Goal: Task Accomplishment & Management: Complete application form

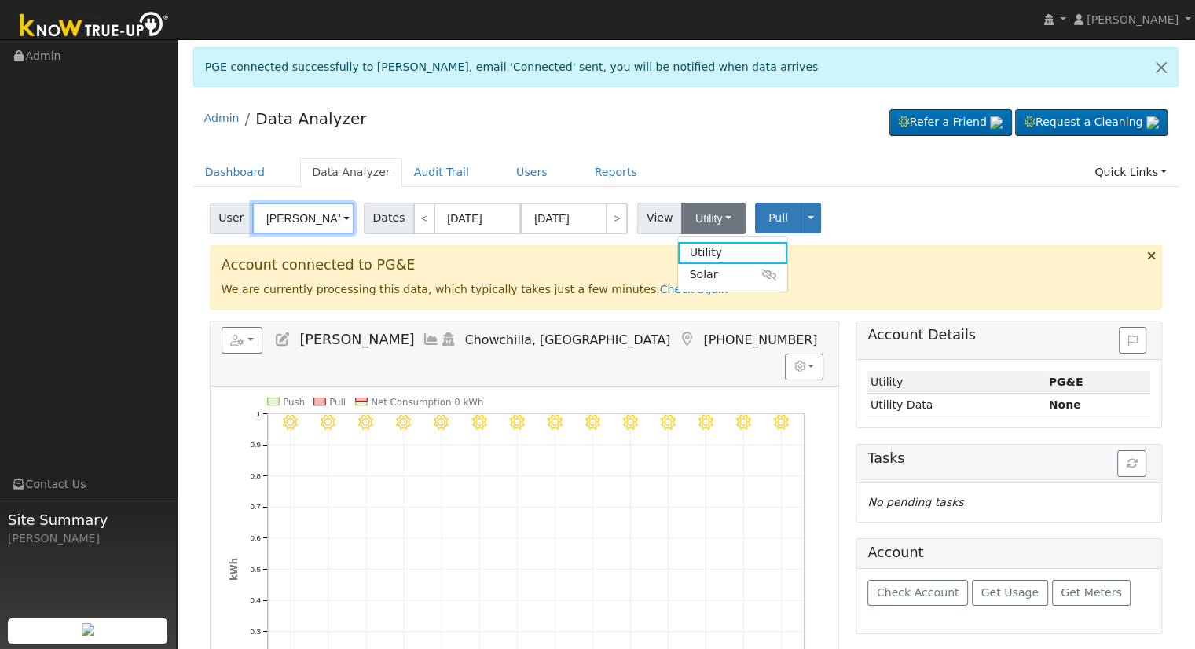
click at [284, 213] on input "[PERSON_NAME]" at bounding box center [303, 218] width 102 height 31
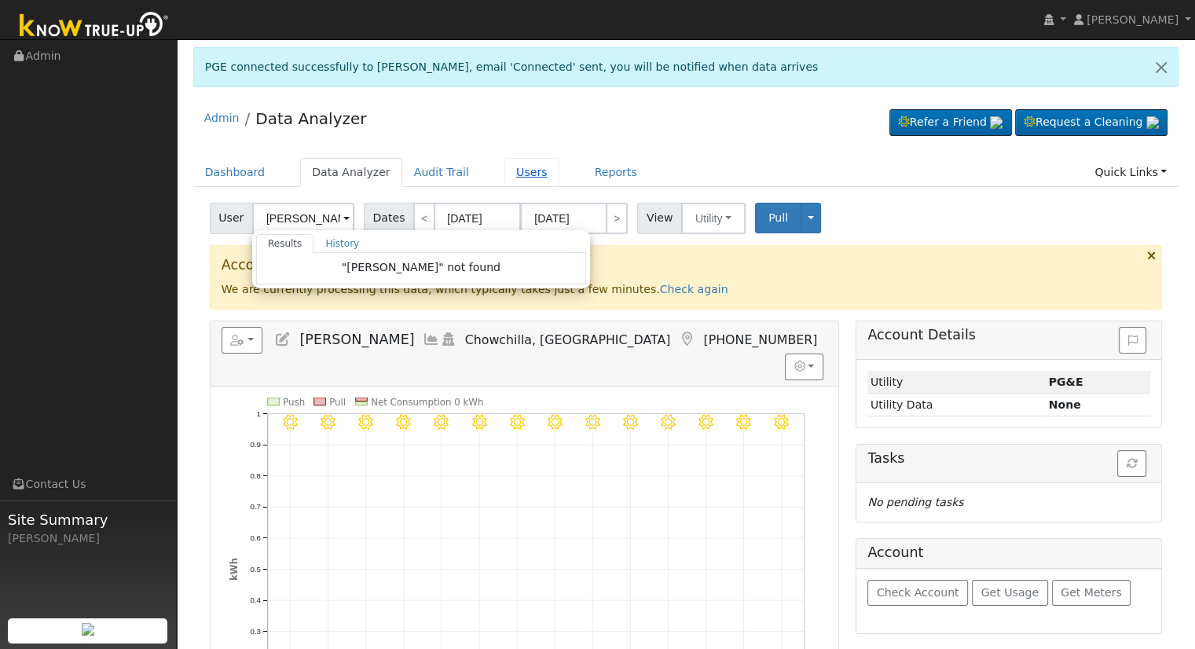
click at [516, 170] on link "Users" at bounding box center [531, 172] width 55 height 29
type input "Julian Maldonado"
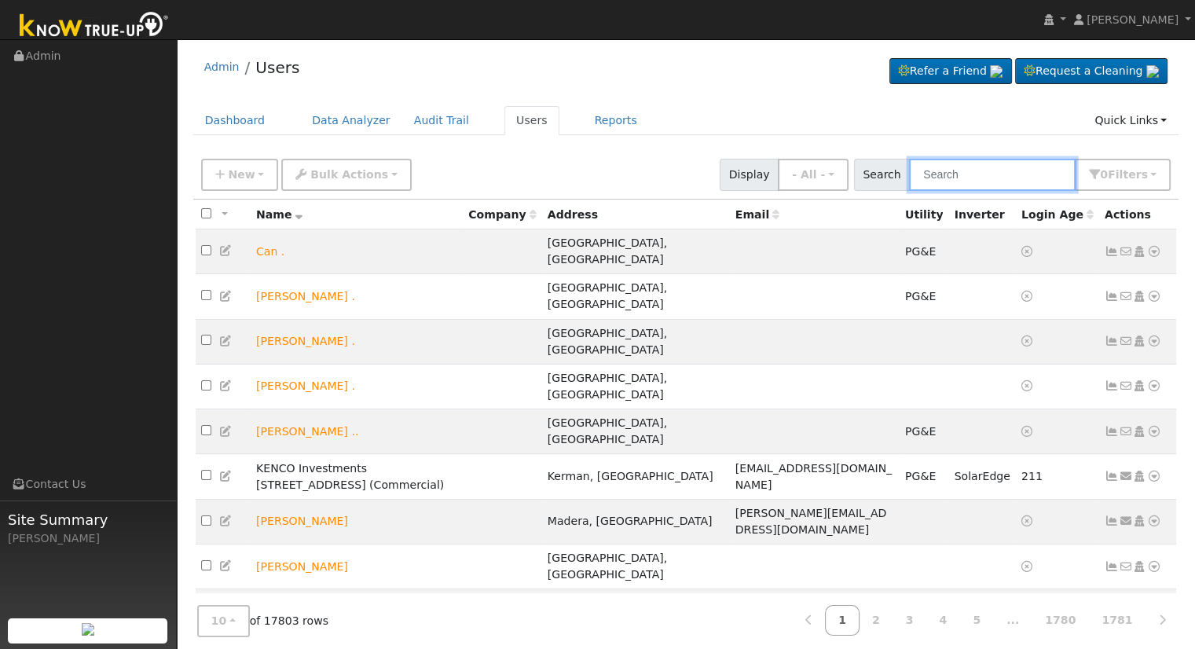
click at [958, 186] on input "text" at bounding box center [992, 175] width 167 height 32
paste input "[EMAIL_ADDRESS][DOMAIN_NAME]"
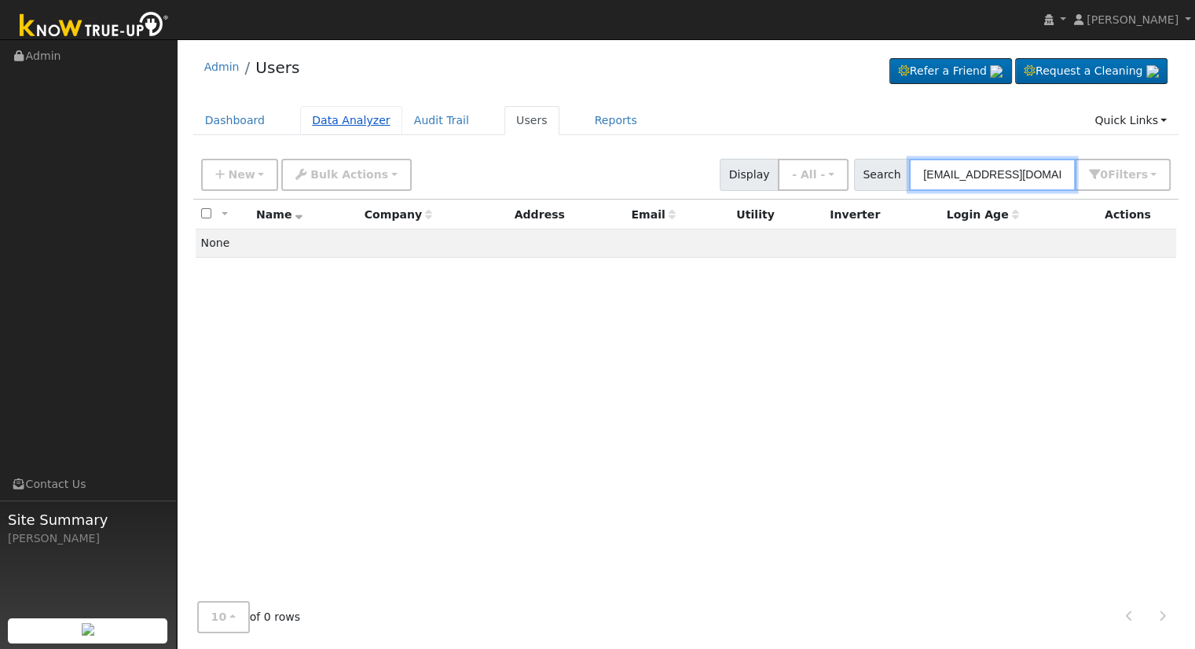
type input "[EMAIL_ADDRESS][DOMAIN_NAME]"
click at [314, 119] on link "Data Analyzer" at bounding box center [351, 120] width 102 height 29
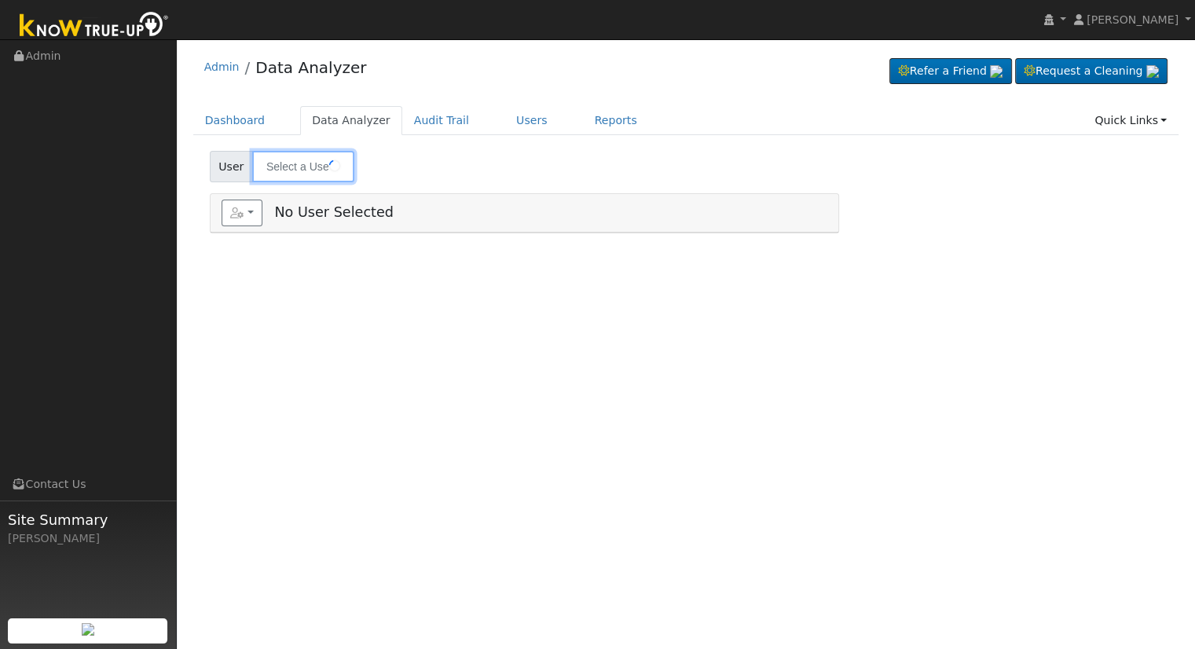
type input "[PERSON_NAME]"
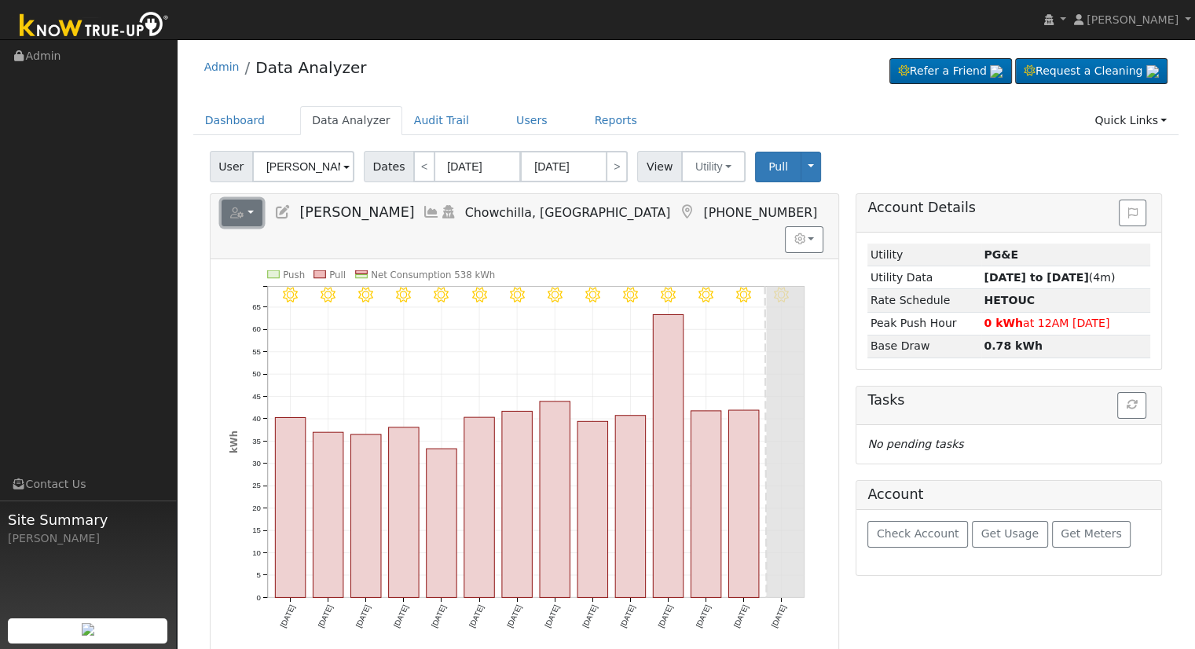
click at [238, 217] on icon "button" at bounding box center [237, 212] width 14 height 11
click at [267, 287] on link "Add New User" at bounding box center [289, 296] width 134 height 19
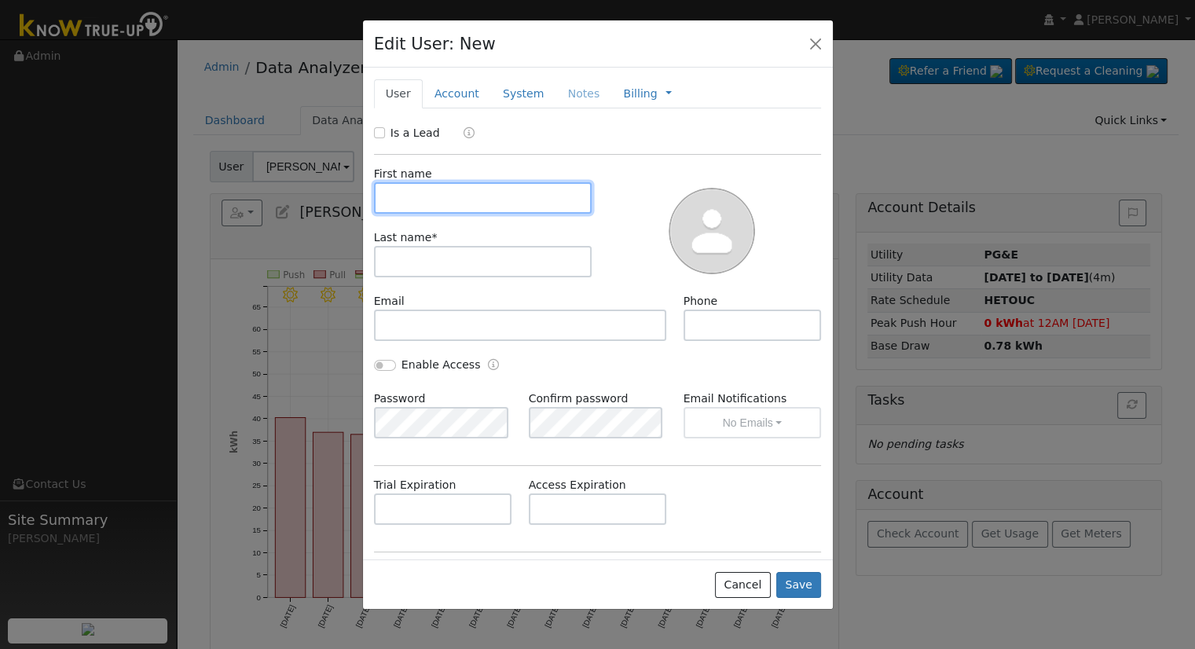
click at [409, 196] on input "text" at bounding box center [483, 197] width 218 height 31
click at [449, 196] on input "text" at bounding box center [483, 197] width 218 height 31
paste input "[PERSON_NAME]"
drag, startPoint x: 461, startPoint y: 199, endPoint x: 419, endPoint y: 201, distance: 41.7
click at [419, 201] on input "[PERSON_NAME]" at bounding box center [483, 197] width 218 height 31
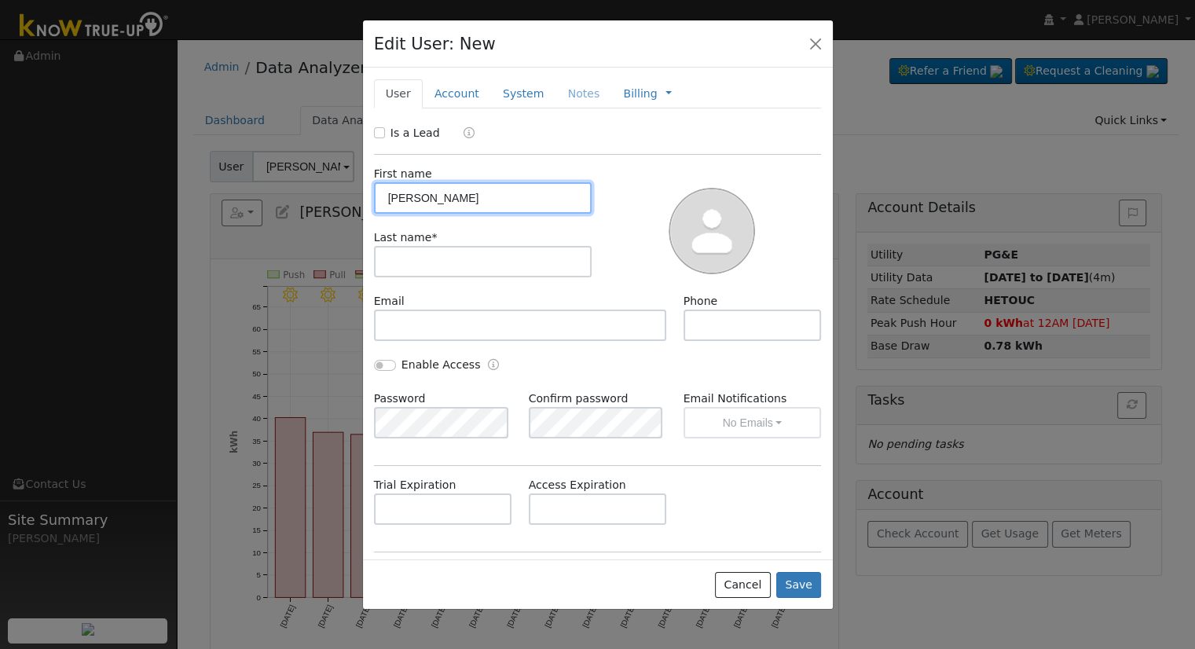
click at [384, 196] on input "Lynda" at bounding box center [483, 197] width 218 height 31
type input "Lynda"
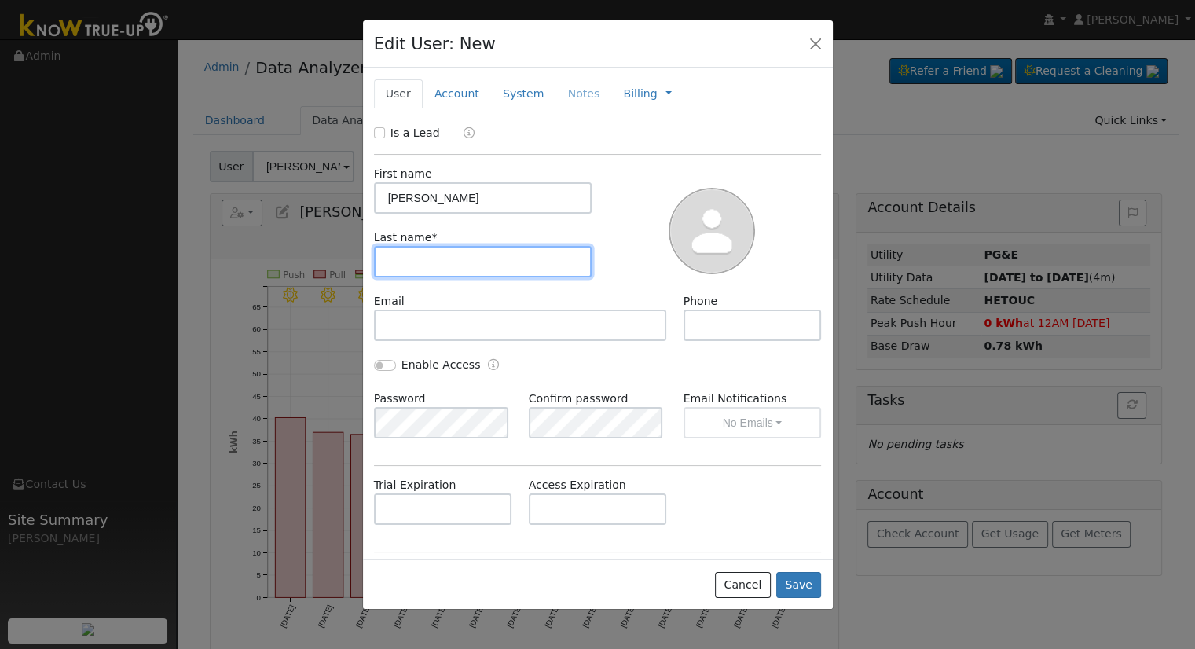
click at [419, 270] on input "text" at bounding box center [483, 261] width 218 height 31
paste input "[PERSON_NAME]"
drag, startPoint x: 423, startPoint y: 265, endPoint x: 365, endPoint y: 265, distance: 58.1
click at [365, 265] on div "Last name * Lynda Weldin" at bounding box center [482, 253] width 235 height 48
type input "[PERSON_NAME]"
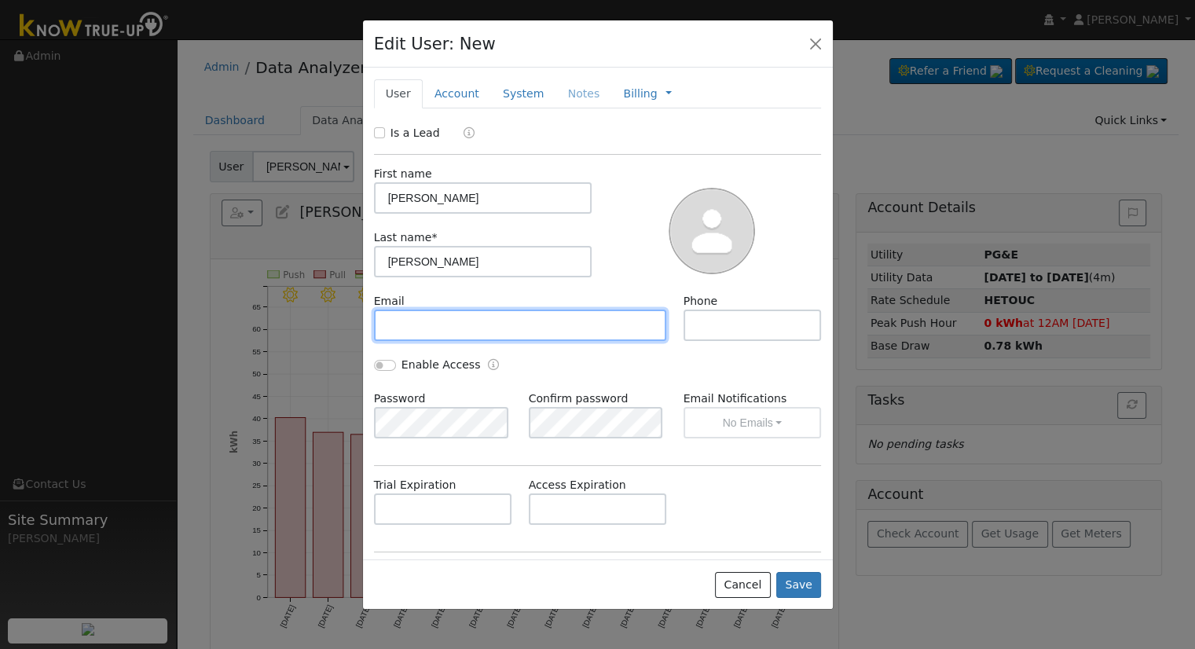
click at [403, 321] on input "text" at bounding box center [520, 324] width 293 height 31
click at [469, 333] on input "text" at bounding box center [520, 324] width 293 height 31
paste input "[EMAIL_ADDRESS][DOMAIN_NAME]"
type input "[EMAIL_ADDRESS][DOMAIN_NAME]"
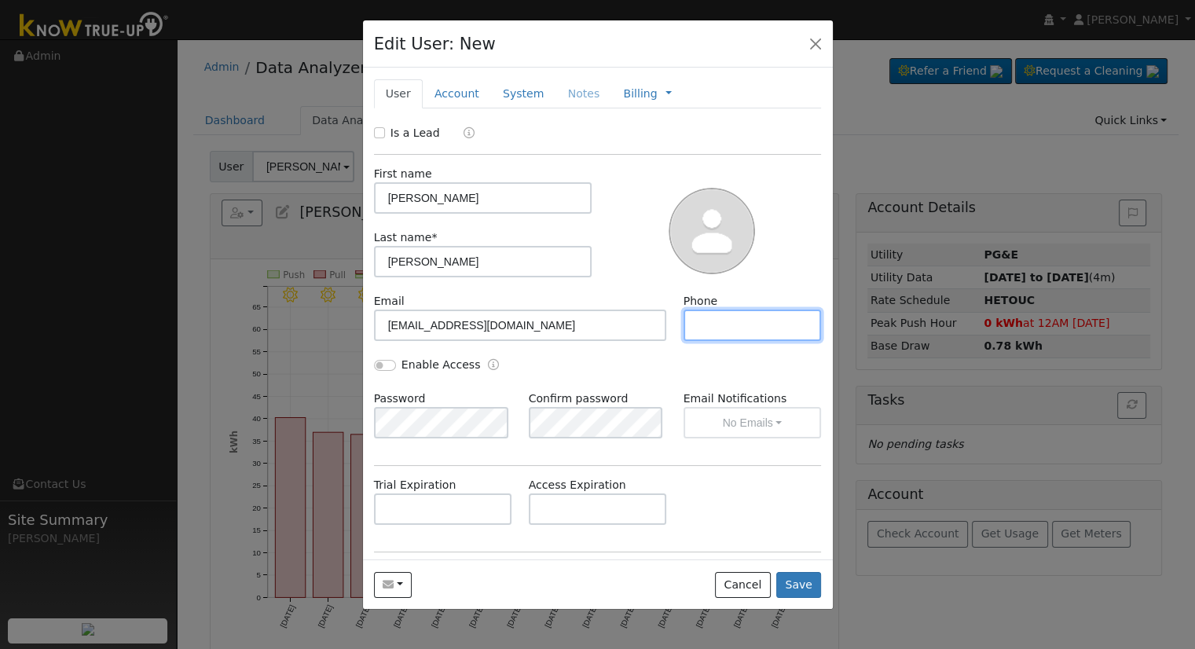
click at [727, 329] on input "text" at bounding box center [752, 324] width 138 height 31
click at [716, 315] on input "text" at bounding box center [752, 324] width 138 height 31
paste input "[PHONE_NUMBER]"
type input "[PHONE_NUMBER]"
click at [371, 366] on div "Enable Access" at bounding box center [481, 366] width 232 height 18
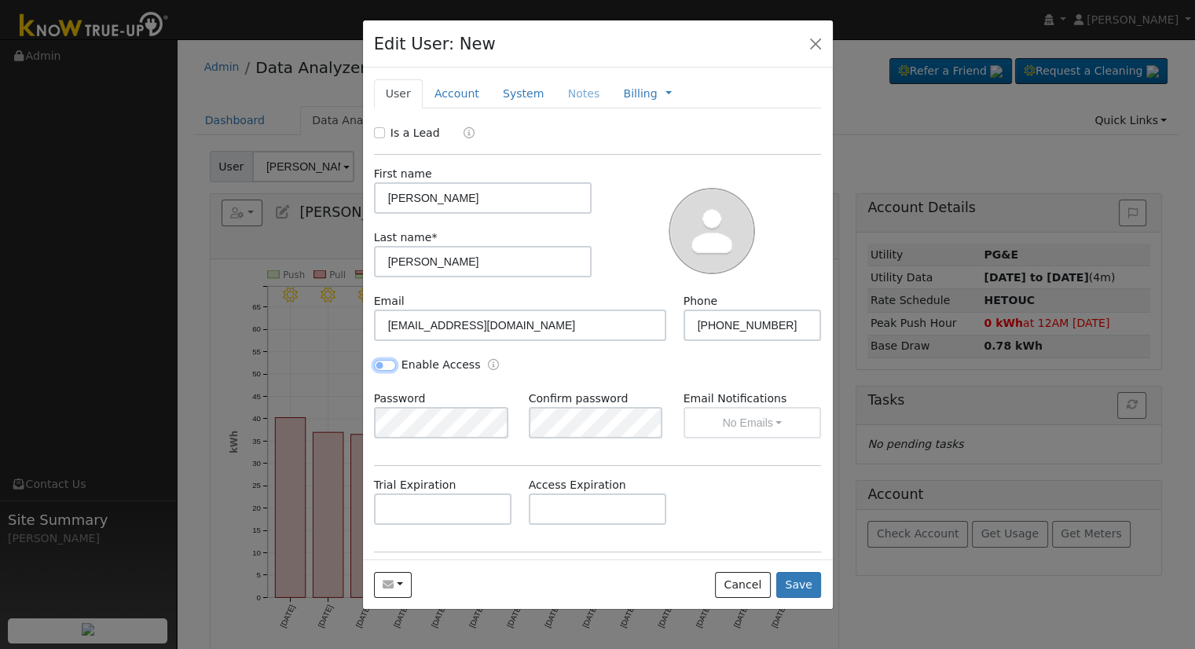
click at [383, 368] on input "Enable Access" at bounding box center [385, 365] width 22 height 11
checkbox input "true"
drag, startPoint x: 783, startPoint y: 506, endPoint x: 774, endPoint y: 480, distance: 27.6
click at [779, 498] on div "Trial Expiration Access Expiration" at bounding box center [597, 509] width 464 height 64
click at [770, 405] on label "Email Notifications" at bounding box center [752, 398] width 138 height 16
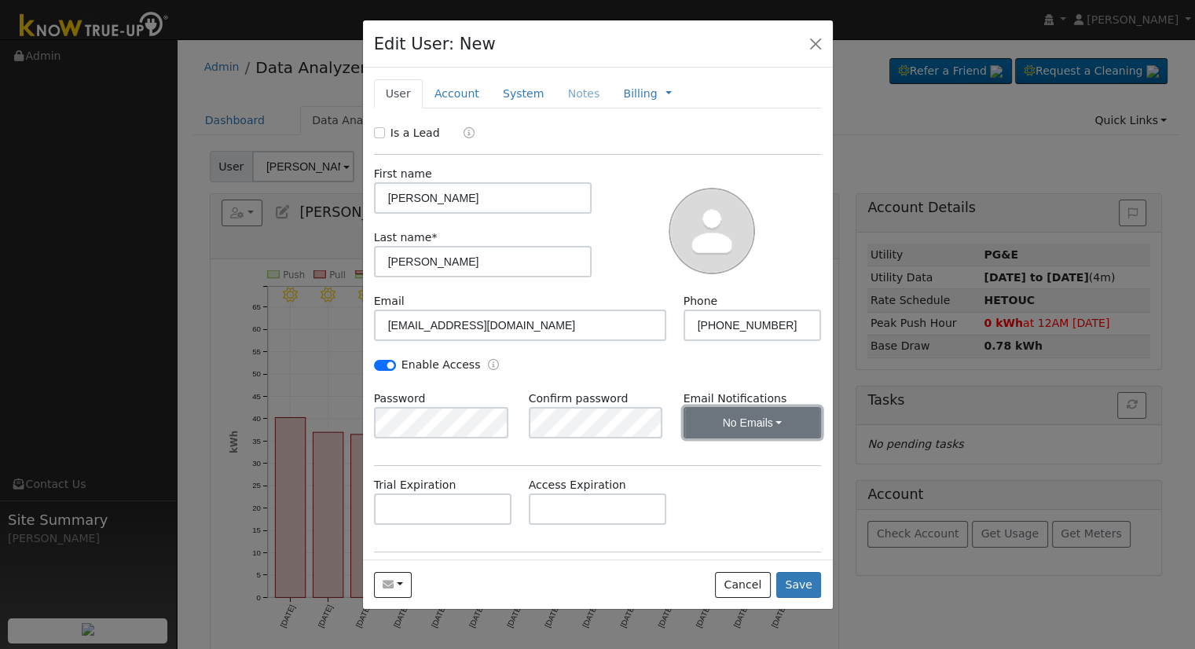
click at [765, 437] on button "No Emails" at bounding box center [752, 422] width 138 height 31
click at [758, 481] on link "Weekly Emails" at bounding box center [730, 479] width 109 height 22
click at [583, 469] on div "Is a Lead First name Lynda Last name * Weldin Email icemomi31@yahoo.com Phone 6…" at bounding box center [598, 396] width 448 height 542
click at [443, 85] on link "Account" at bounding box center [457, 93] width 68 height 29
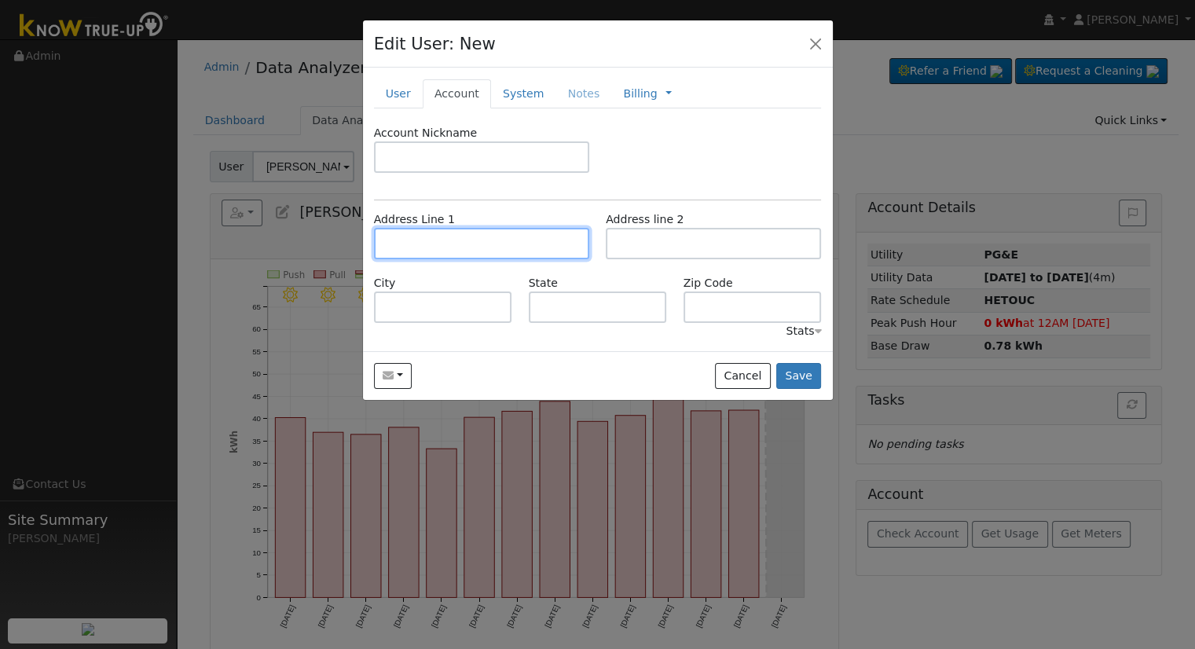
click at [529, 248] on input "text" at bounding box center [481, 243] width 215 height 31
paste input "12005 Melanie Court Bakersfield, CA 93306"
type input "[STREET_ADDRESS][PERSON_NAME]"
type input "Bakersfield"
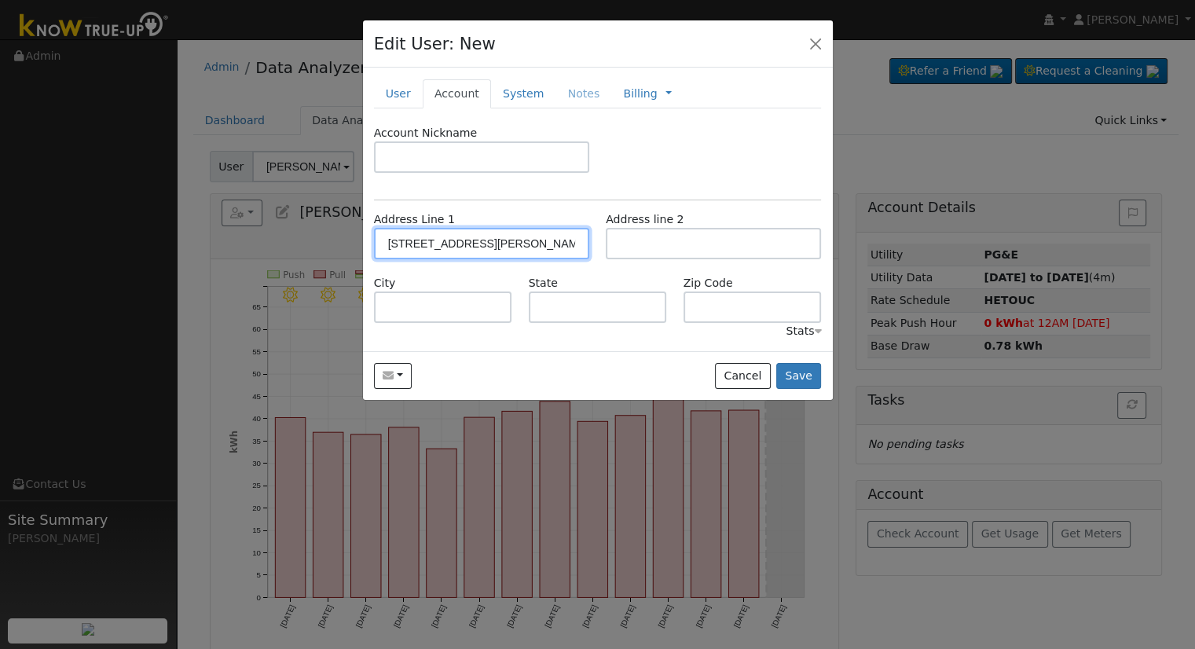
type input "CA"
type input "93306"
click at [511, 89] on link "System" at bounding box center [523, 93] width 65 height 29
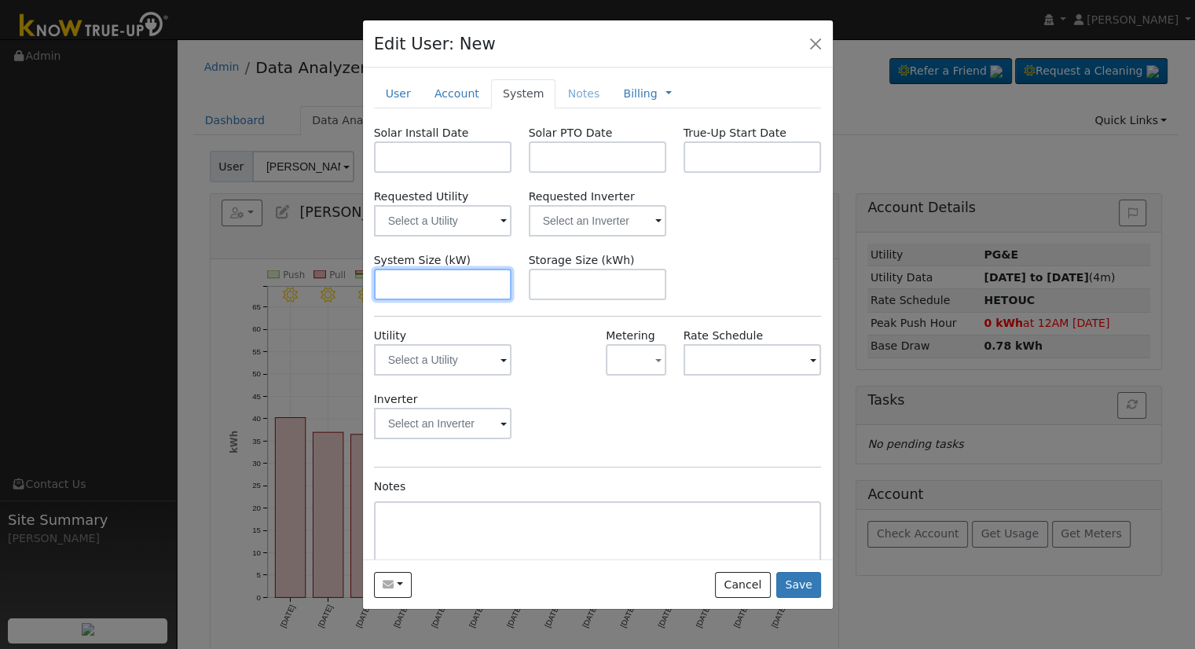
click at [422, 292] on input "text" at bounding box center [443, 284] width 138 height 31
paste input "4.510"
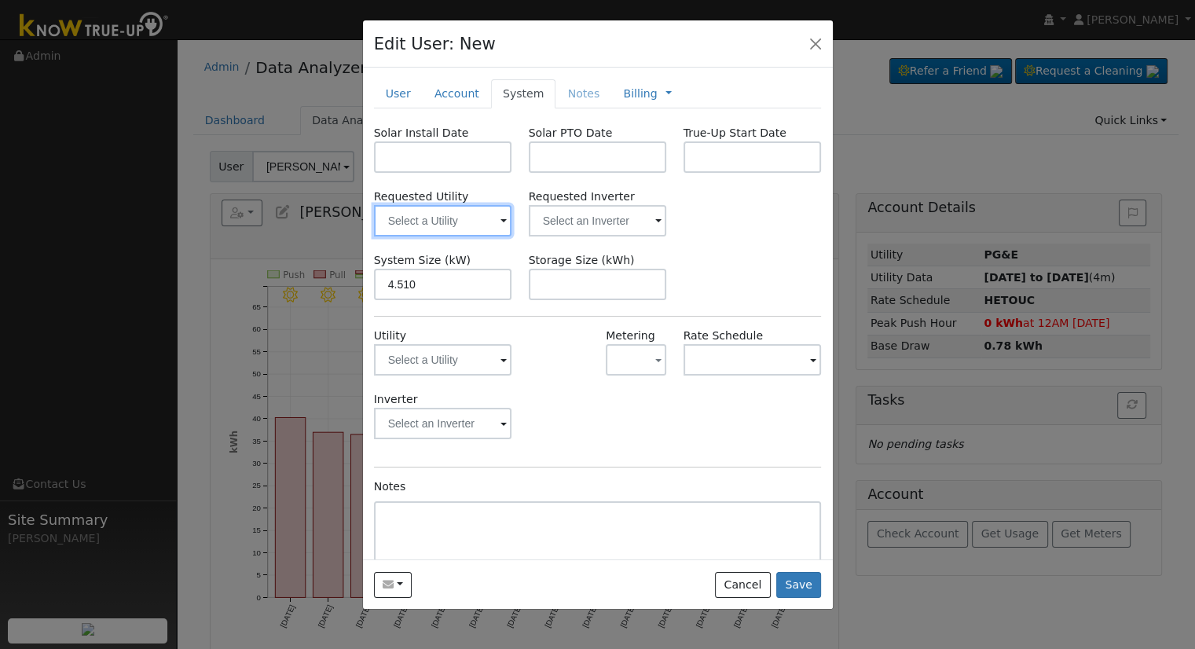
type input "4.5"
click at [428, 232] on input "text" at bounding box center [443, 220] width 138 height 31
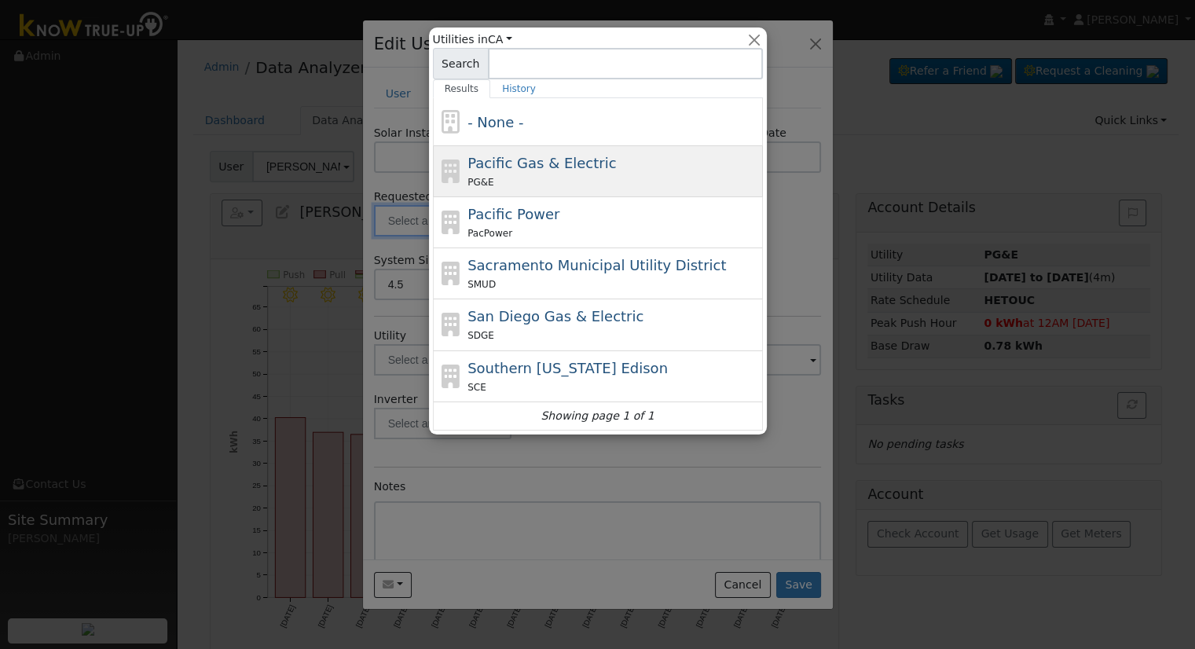
click at [540, 158] on span "Pacific Gas & Electric" at bounding box center [541, 163] width 148 height 16
type input "Pacific Gas & Electric"
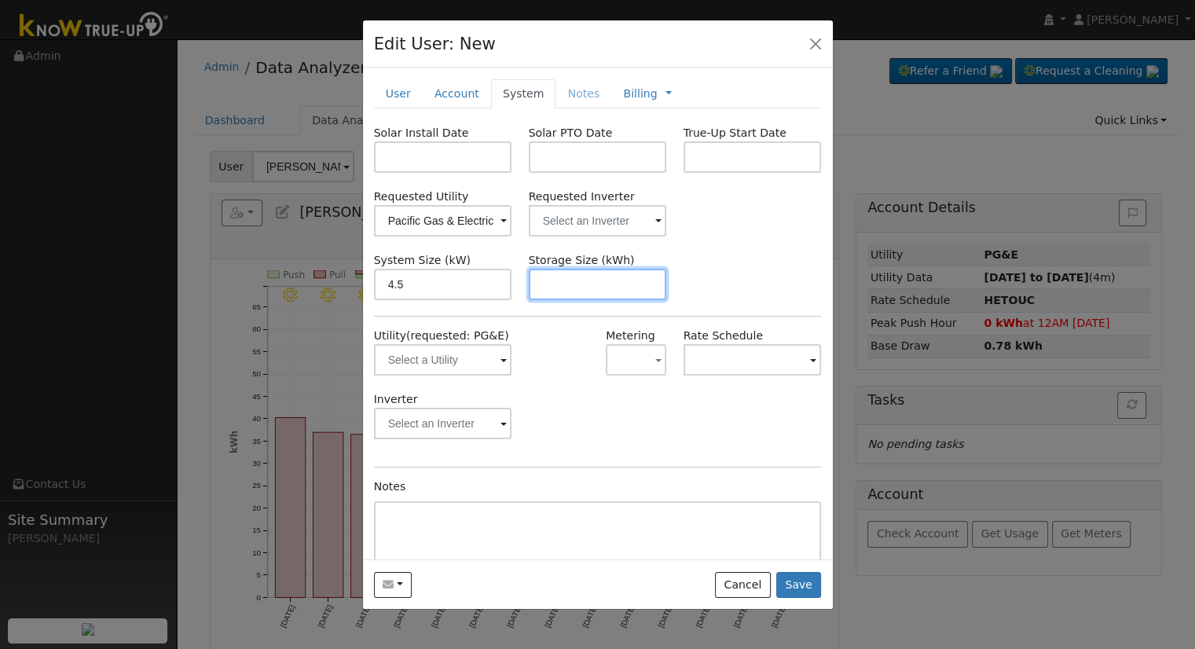
click at [567, 271] on input "text" at bounding box center [598, 284] width 138 height 31
click at [614, 269] on input "text" at bounding box center [598, 284] width 138 height 31
paste input "10.00"
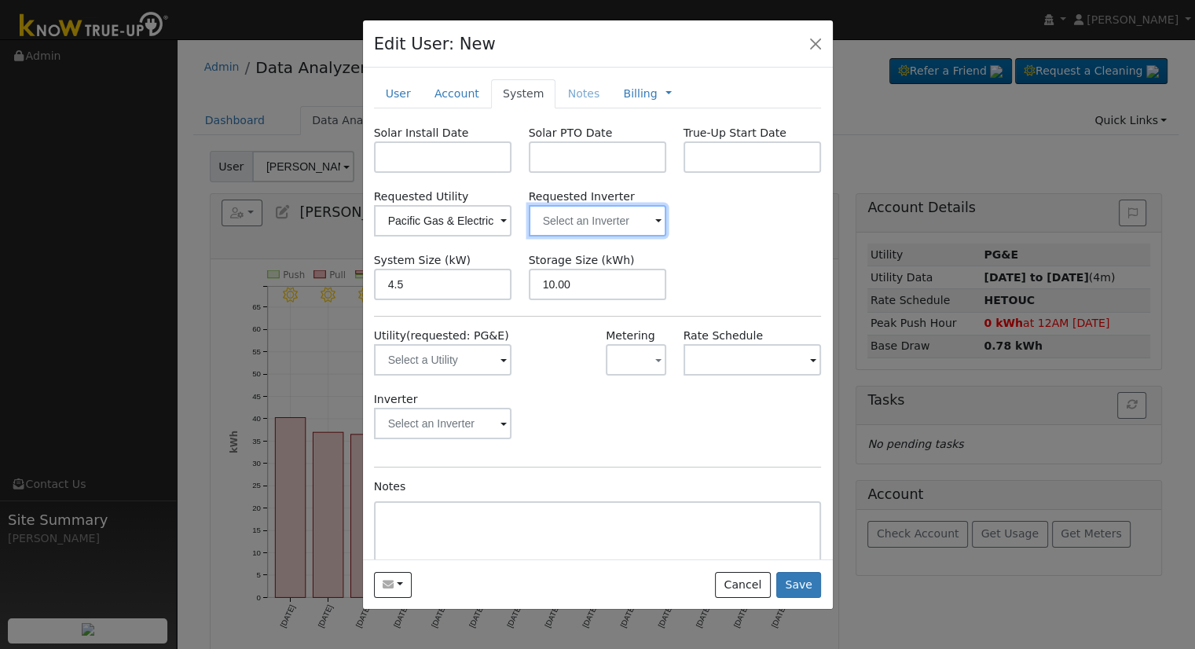
type input "10"
click at [512, 229] on input "text" at bounding box center [443, 220] width 138 height 31
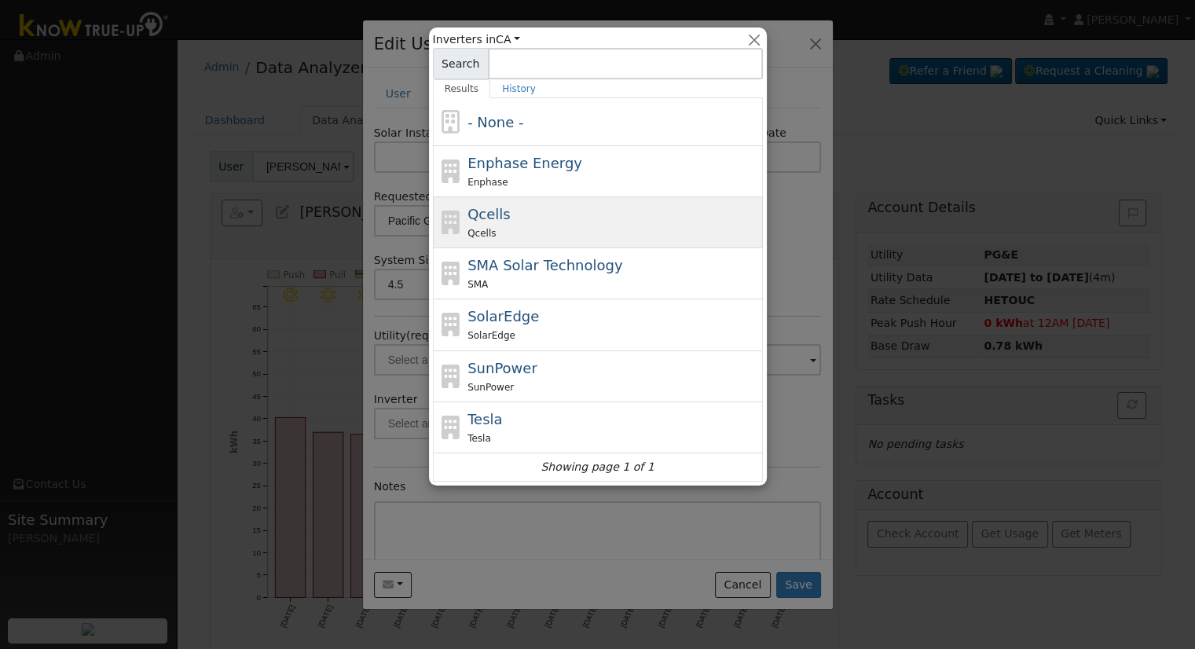
click at [580, 217] on div "Qcells Qcells" at bounding box center [612, 222] width 291 height 38
type input "Qcells"
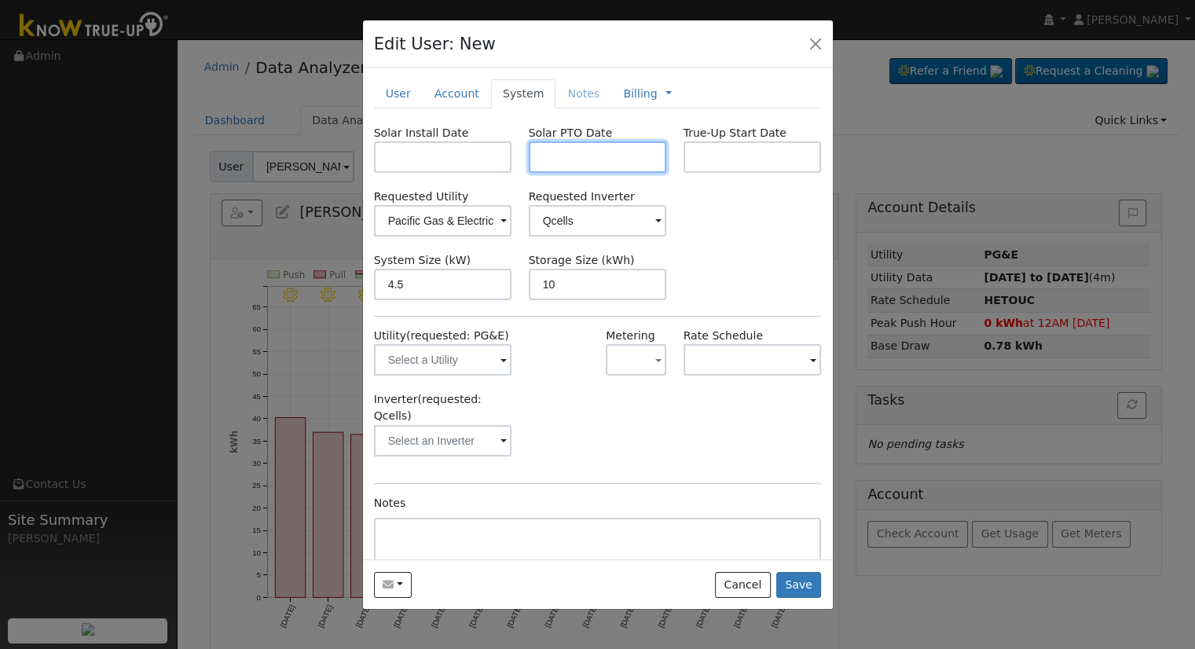
click at [575, 163] on input "text" at bounding box center [598, 156] width 138 height 31
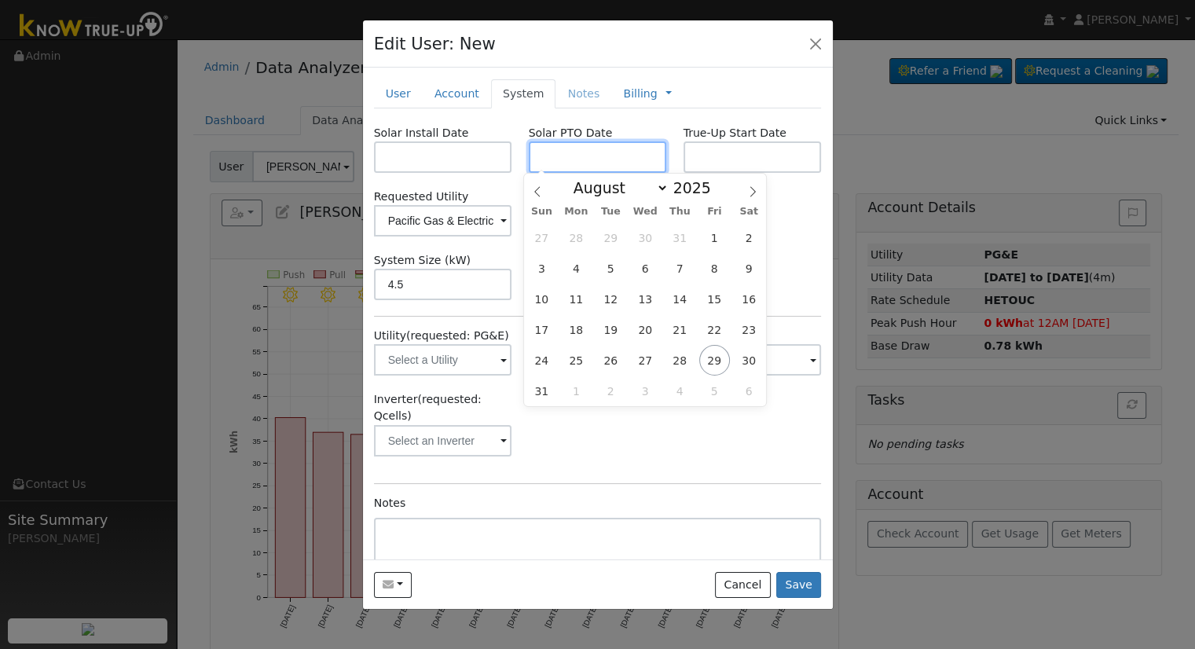
paste input "8/28/2025"
type input "[DATE]"
click at [490, 164] on input "text" at bounding box center [443, 156] width 138 height 31
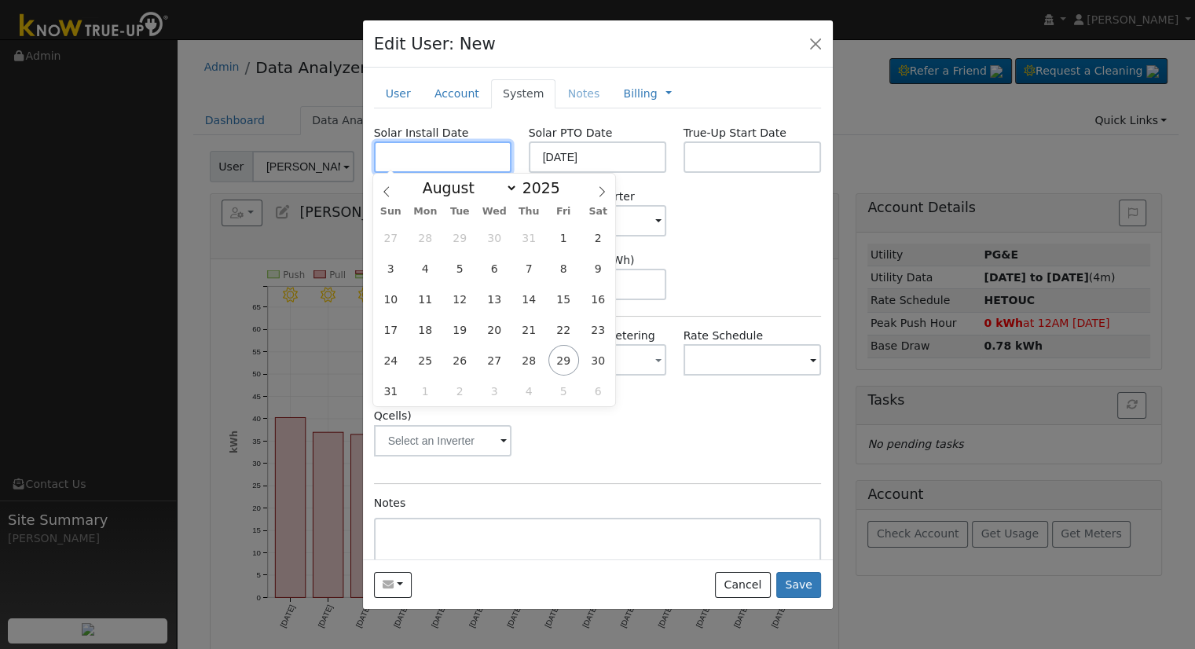
paste input "7/31/2025"
type input "07/31/2025"
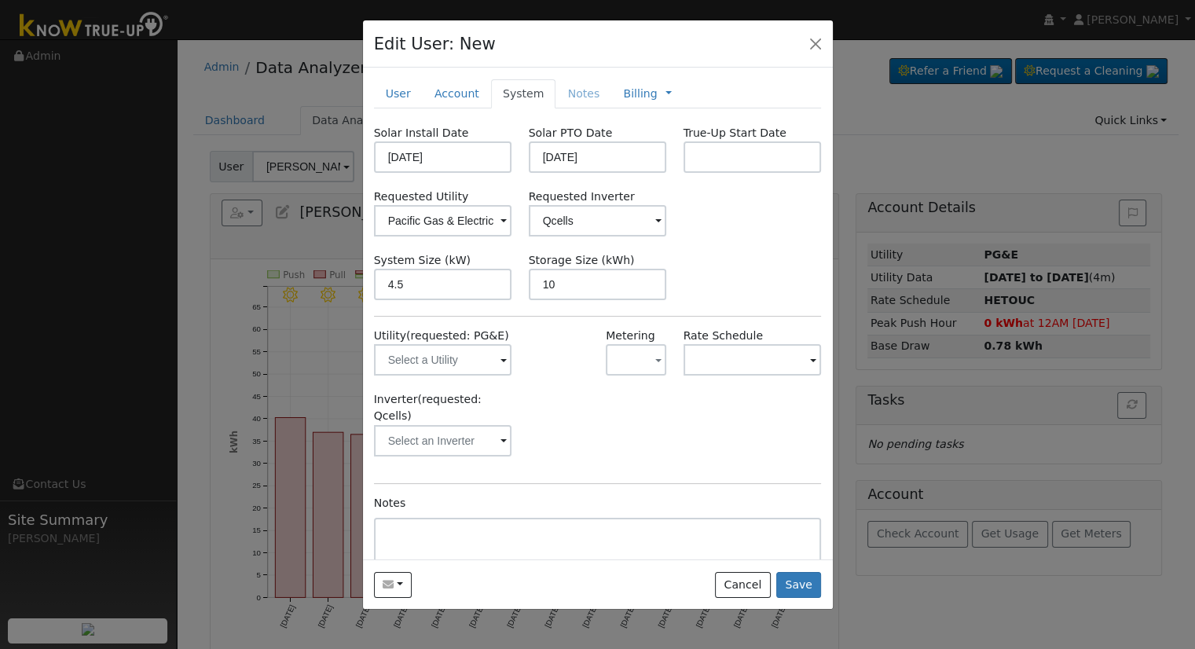
click at [681, 265] on div "System Size (kW) 4.5 Storage Size (kWh) 10" at bounding box center [597, 276] width 464 height 48
click at [630, 97] on link "Billing" at bounding box center [640, 94] width 34 height 16
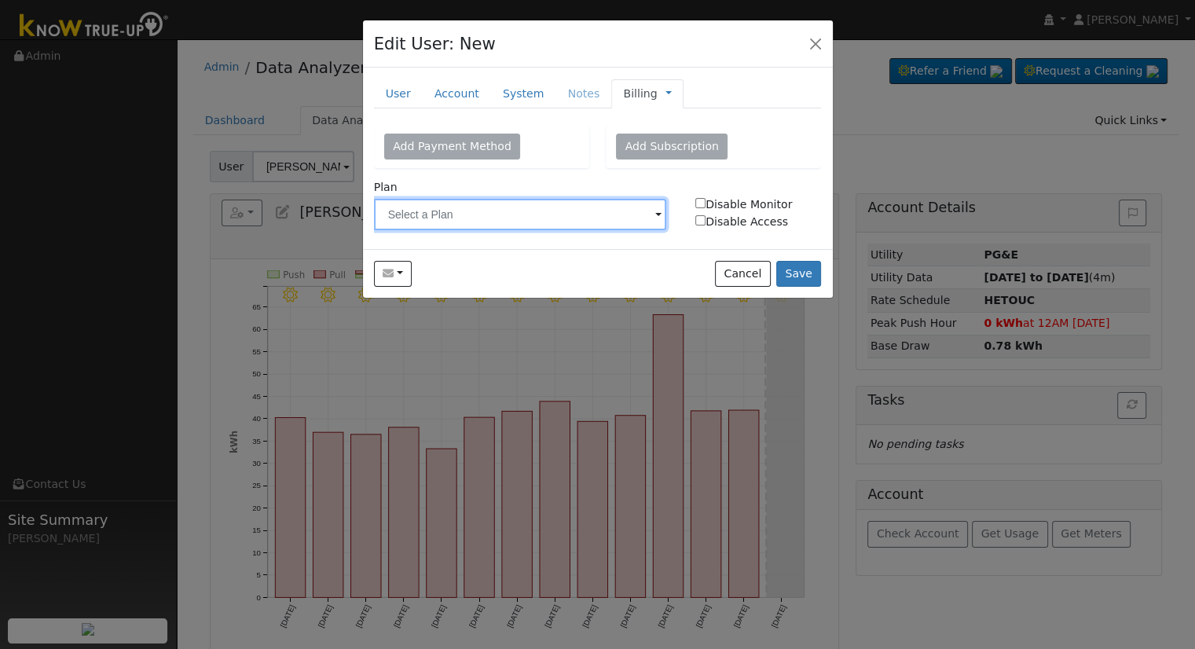
click at [548, 210] on input "text" at bounding box center [520, 214] width 293 height 31
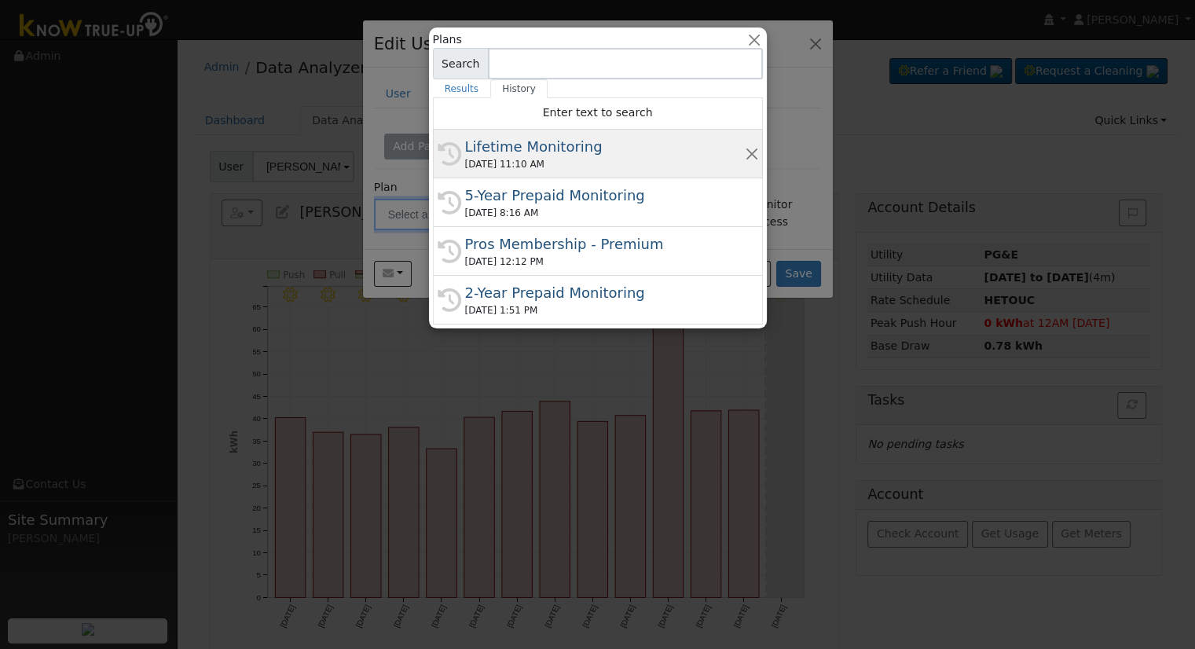
click at [518, 145] on div "Lifetime Monitoring" at bounding box center [605, 146] width 280 height 21
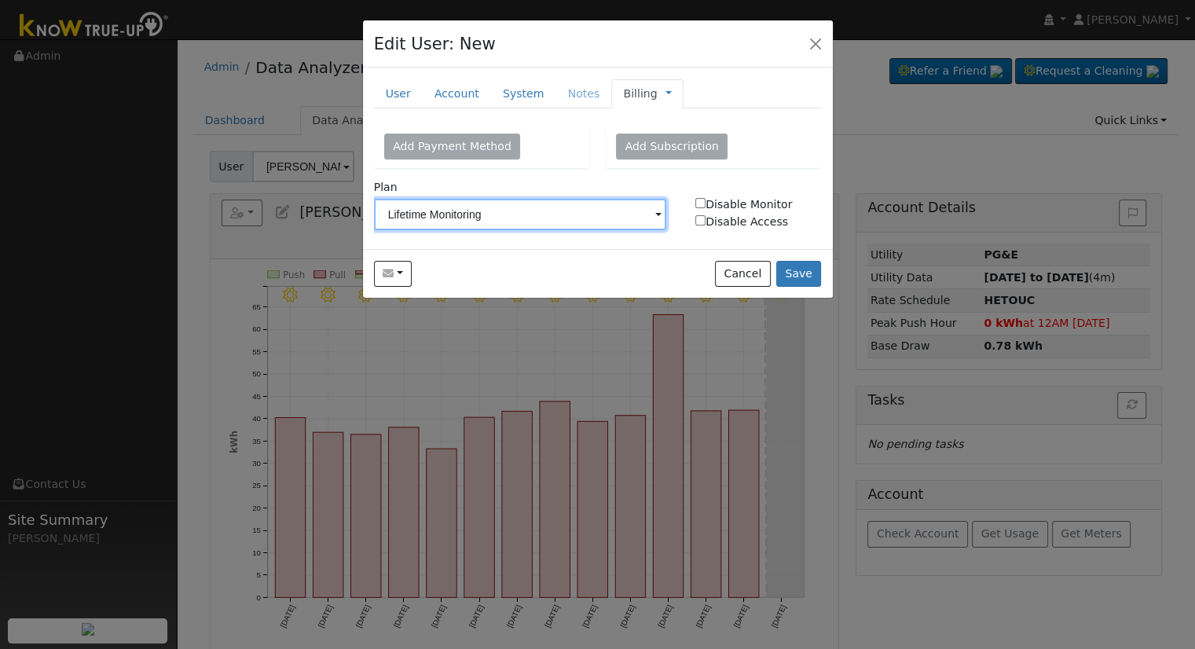
click at [589, 221] on input "Lifetime Monitoring" at bounding box center [520, 214] width 293 height 31
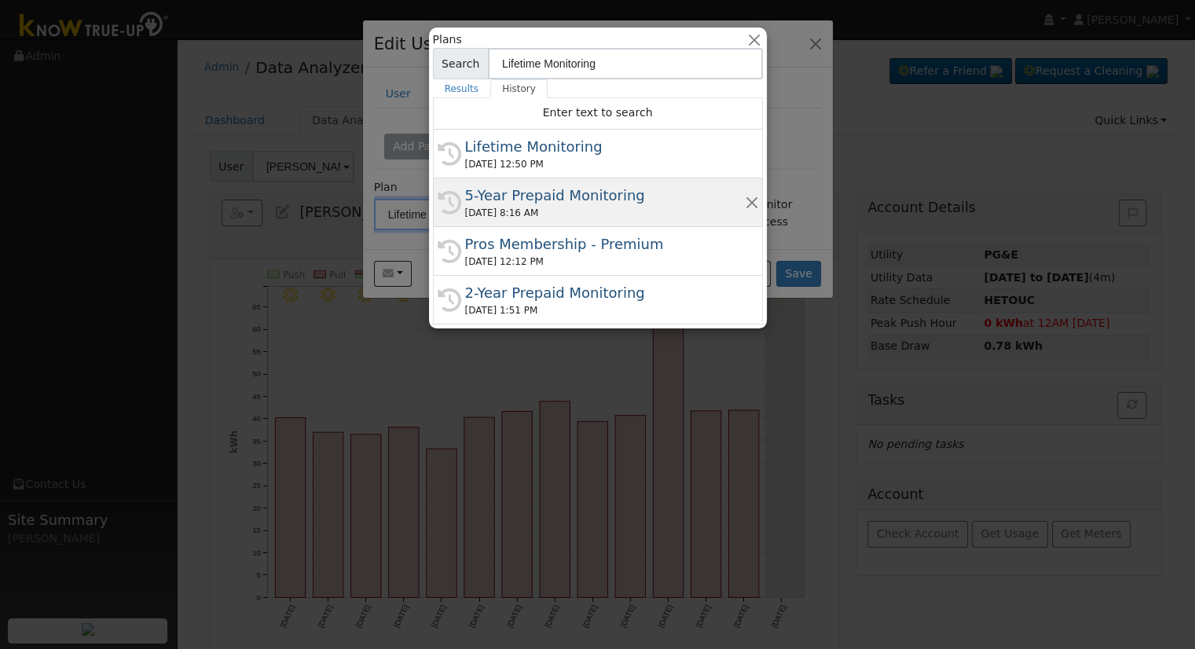
click at [554, 201] on div "5-Year Prepaid Monitoring" at bounding box center [605, 195] width 280 height 21
type input "5-Year Prepaid Monitoring"
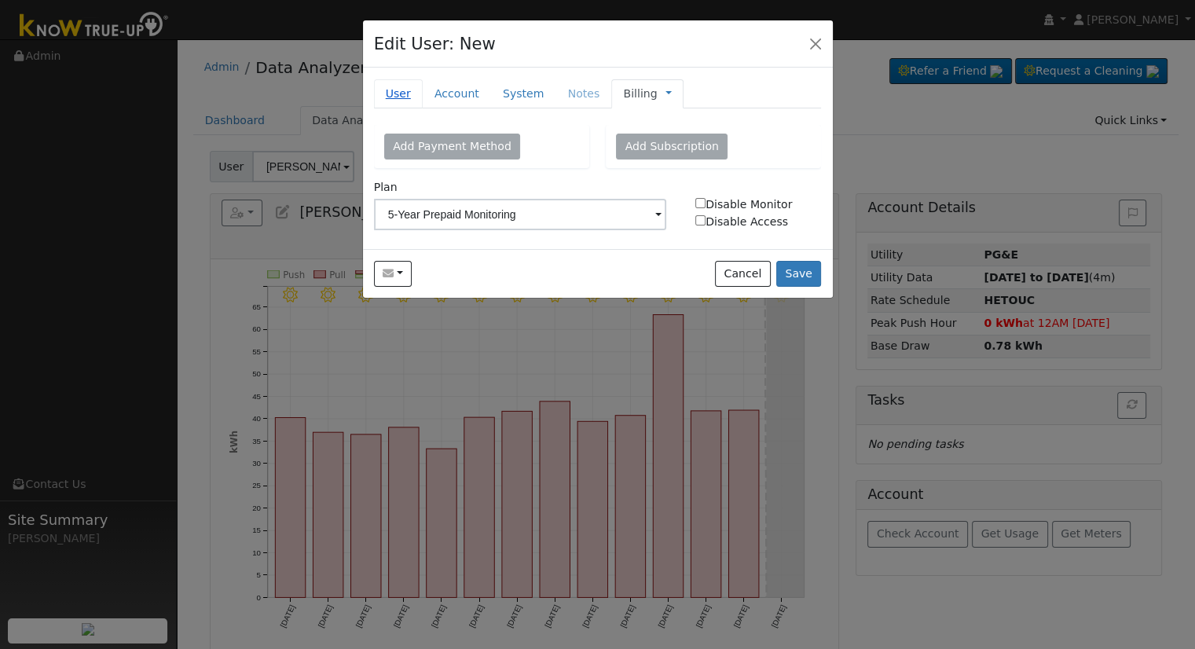
click at [383, 86] on link "User" at bounding box center [398, 93] width 49 height 29
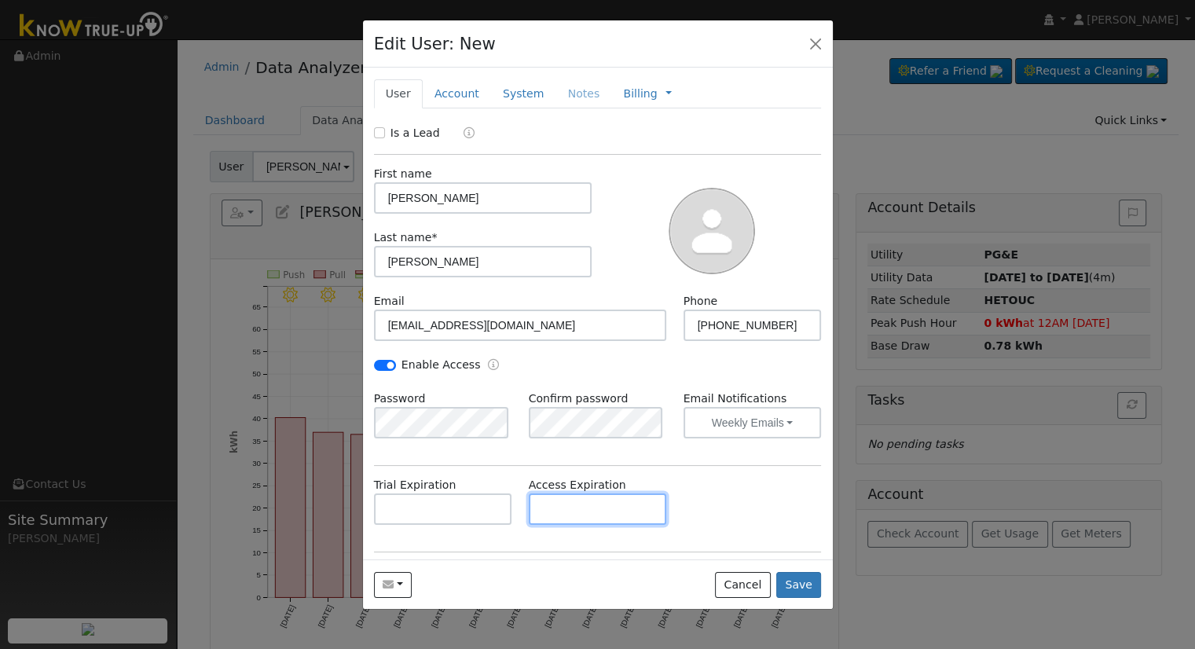
click at [578, 512] on input "text" at bounding box center [598, 508] width 138 height 31
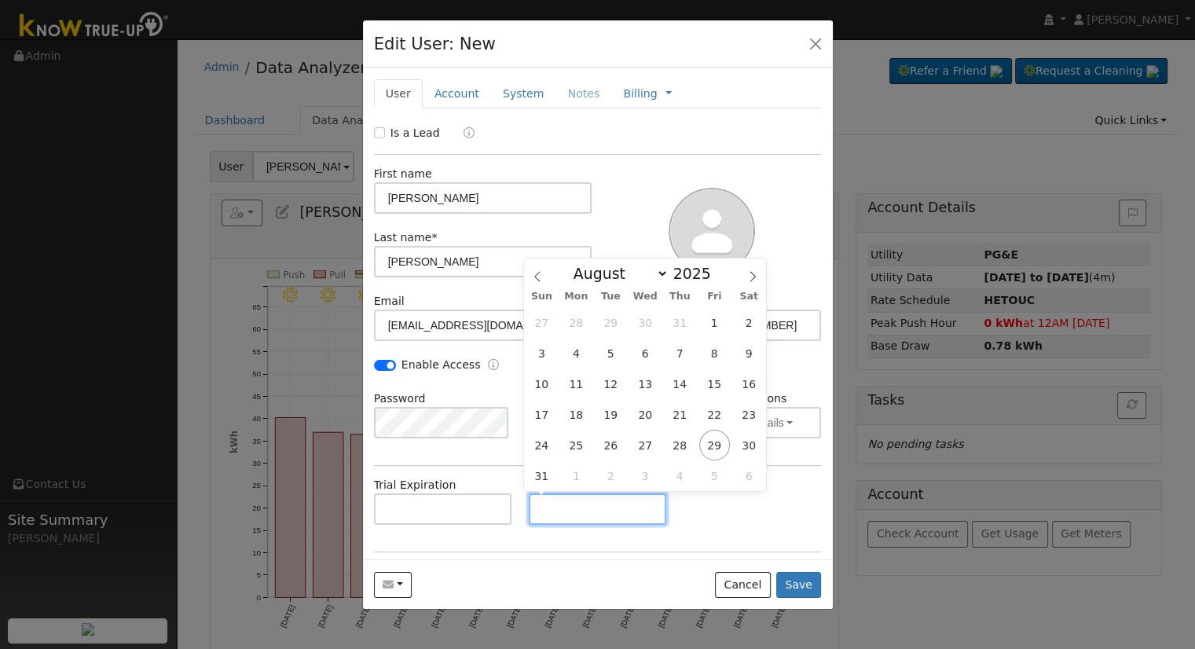
click at [574, 510] on input "text" at bounding box center [598, 508] width 138 height 31
paste input "8/28/2025"
click at [559, 507] on input "8/28/2025" at bounding box center [598, 508] width 138 height 31
type input "8/28/2025"
click at [714, 273] on span at bounding box center [719, 269] width 11 height 9
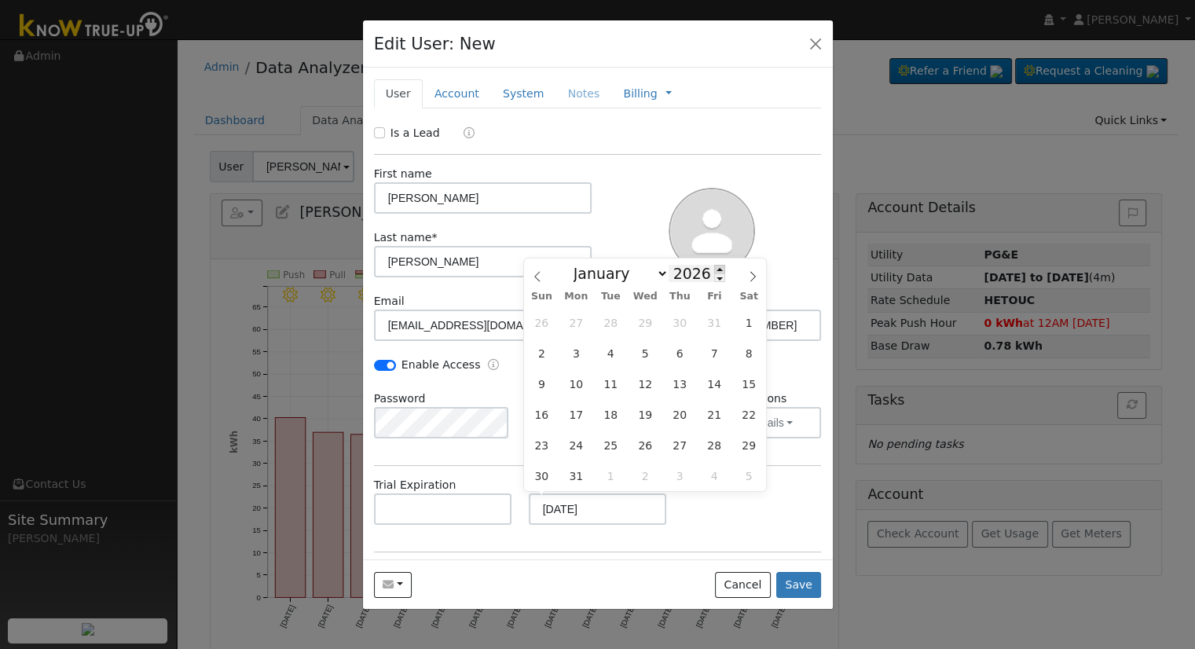
click at [714, 273] on span at bounding box center [719, 269] width 11 height 9
type input "2030"
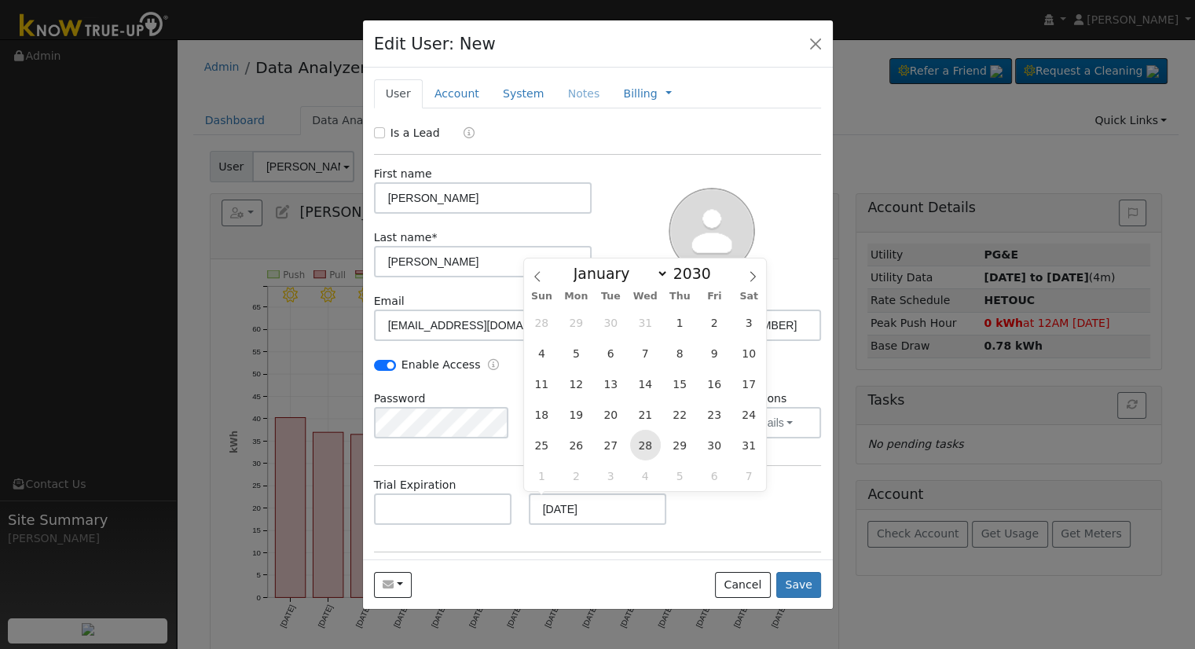
click at [647, 448] on span "28" at bounding box center [645, 445] width 31 height 31
type input "08/28/2030"
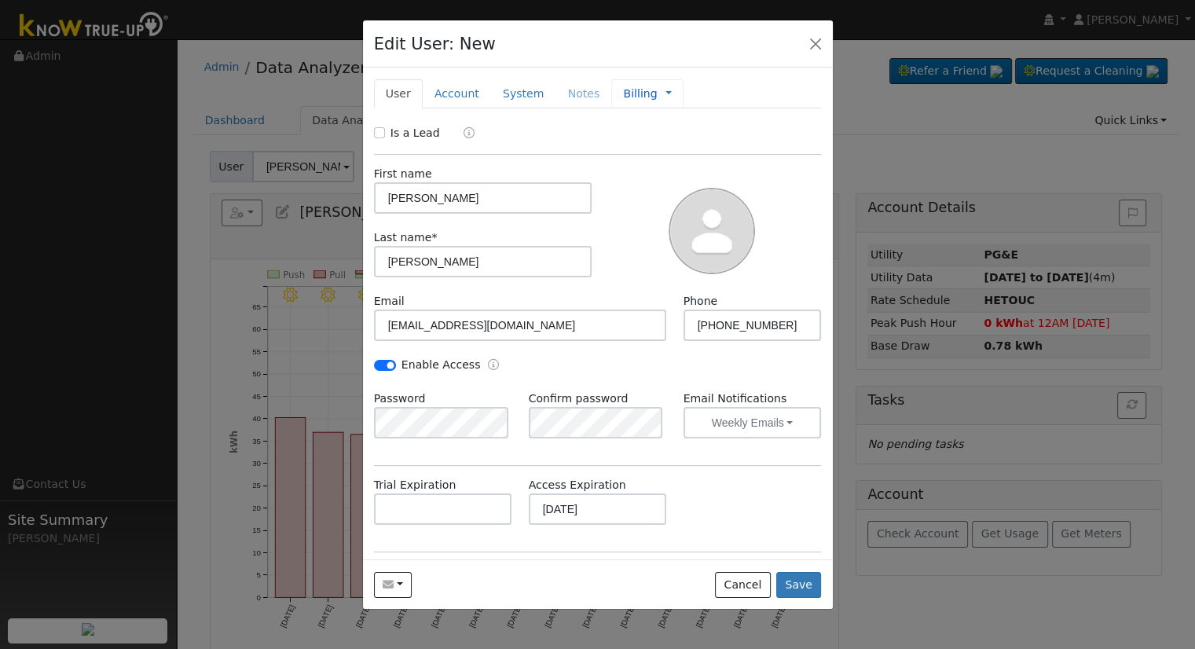
click at [628, 82] on div "Billing Management Billing Timeline" at bounding box center [646, 93] width 71 height 29
click at [631, 93] on link "Billing" at bounding box center [640, 94] width 34 height 16
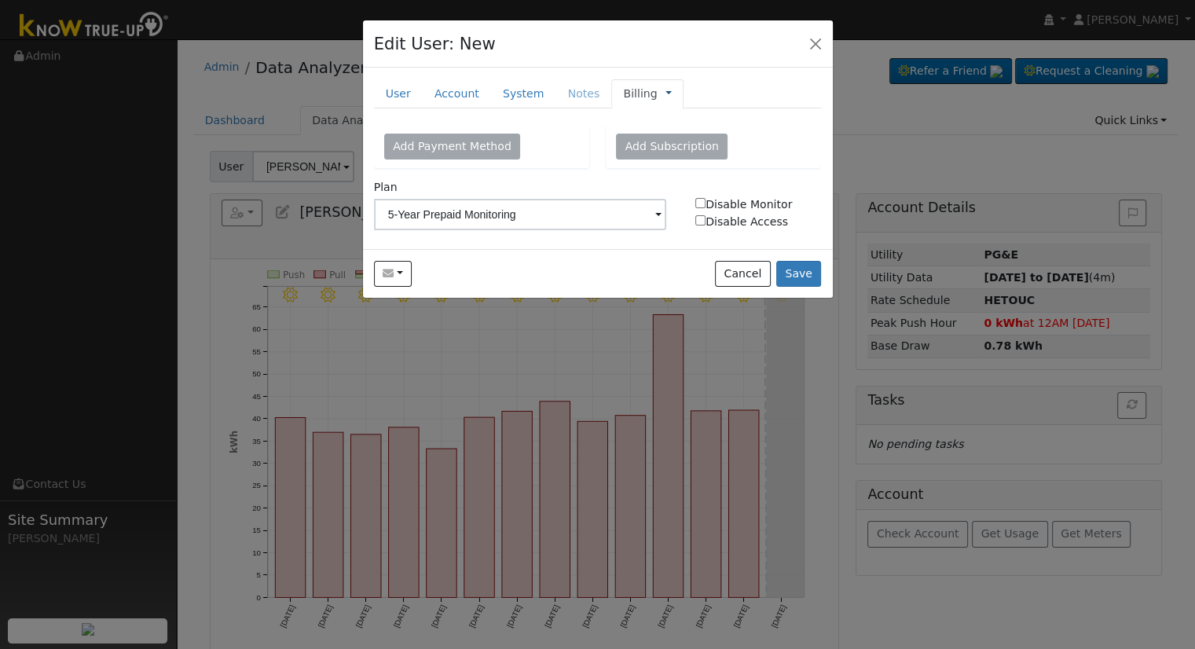
click at [665, 91] on link at bounding box center [668, 94] width 6 height 16
click at [676, 113] on link "Management" at bounding box center [720, 122] width 109 height 22
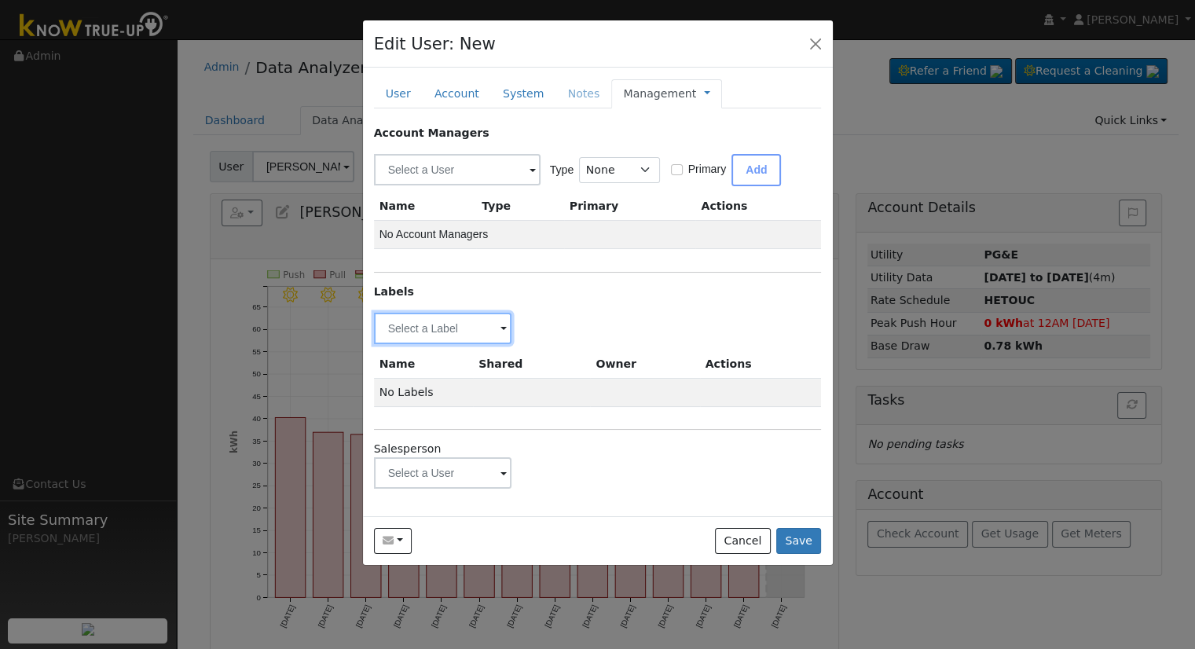
click at [443, 326] on input "text" at bounding box center [443, 328] width 138 height 31
click at [445, 322] on input "text" at bounding box center [443, 328] width 138 height 31
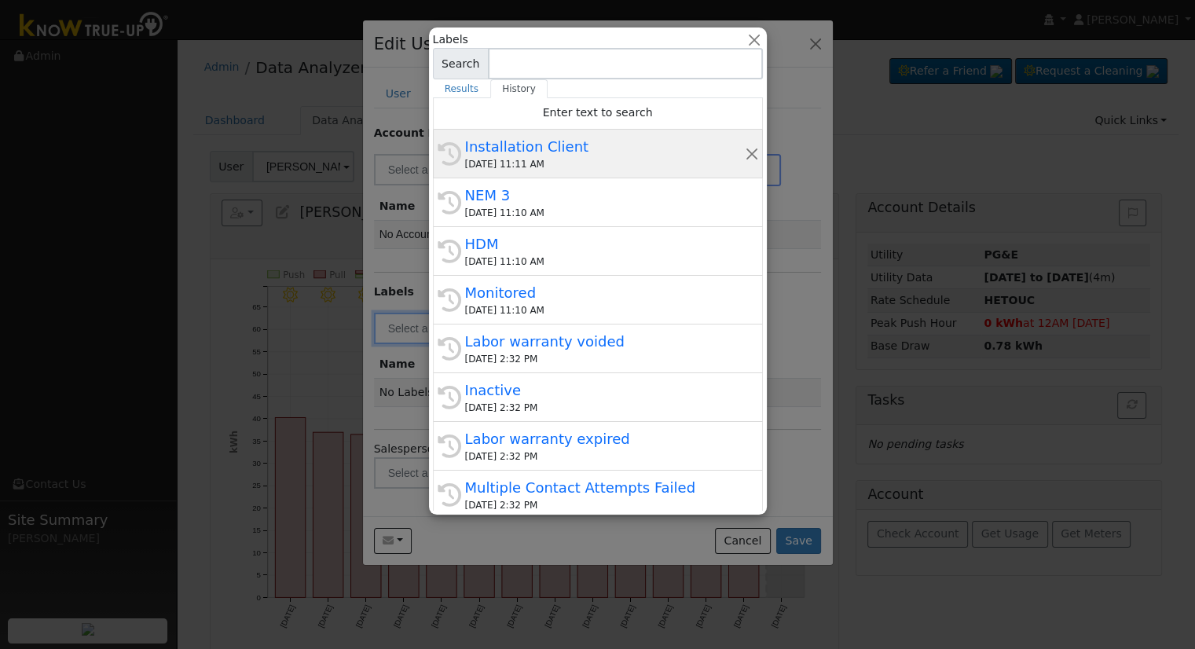
click at [569, 145] on div "Installation Client" at bounding box center [605, 146] width 280 height 21
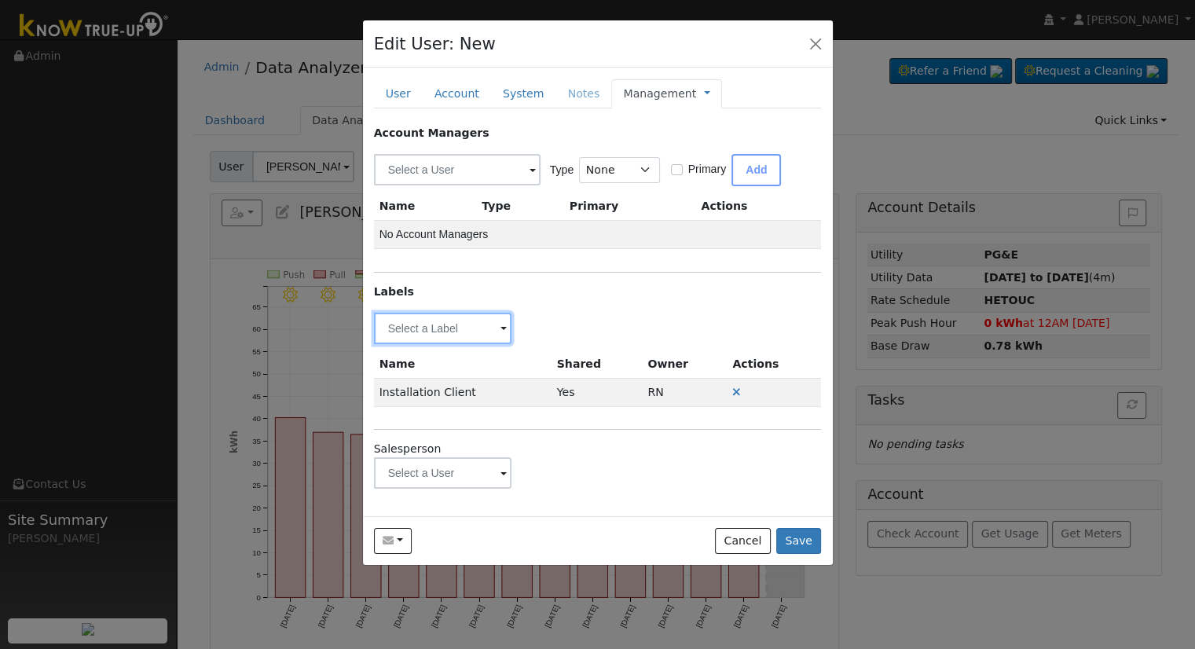
click at [426, 333] on input "text" at bounding box center [443, 328] width 138 height 31
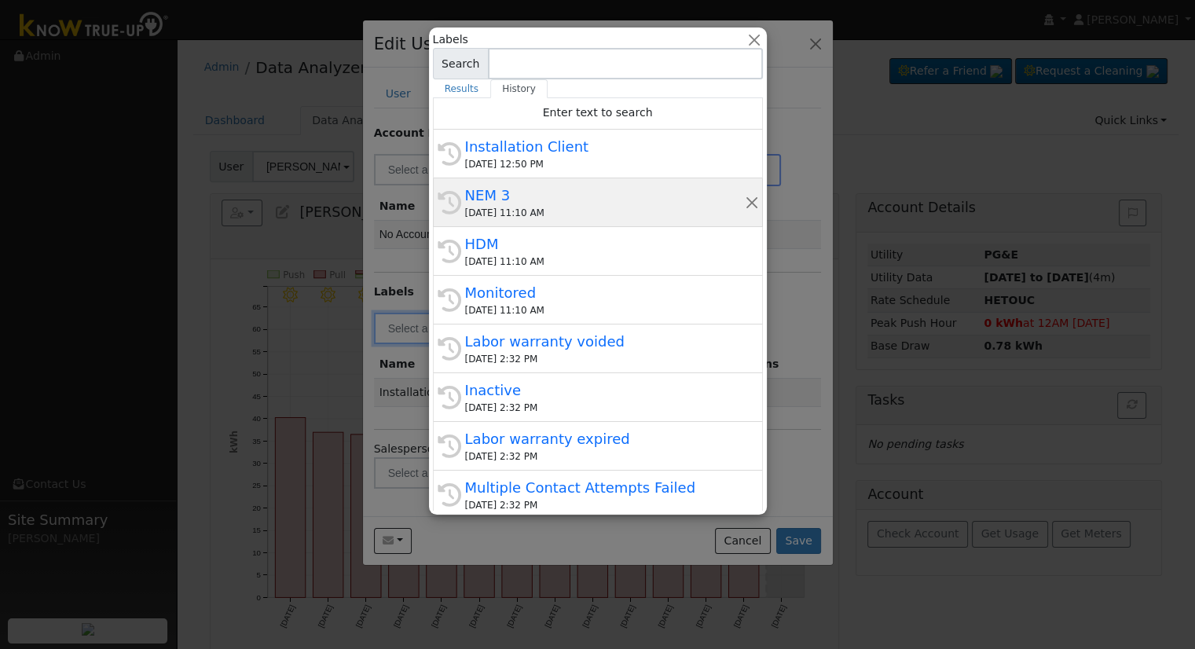
click at [540, 208] on div "08/29/2025 11:10 AM" at bounding box center [605, 213] width 280 height 14
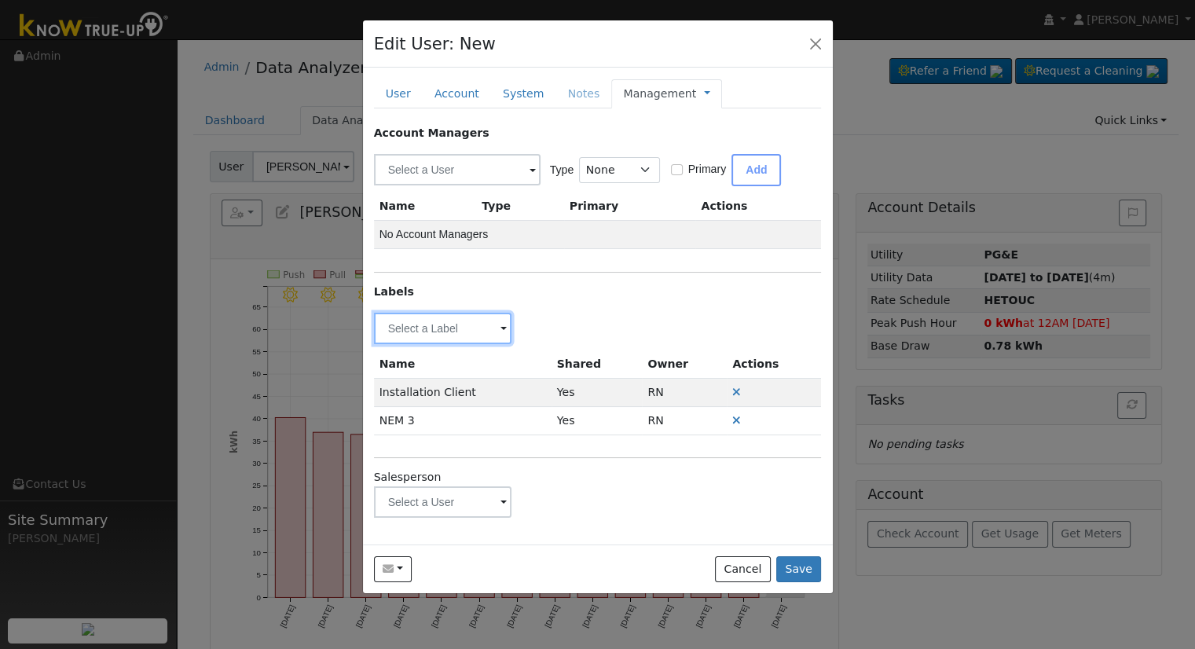
click at [448, 331] on input "text" at bounding box center [443, 328] width 138 height 31
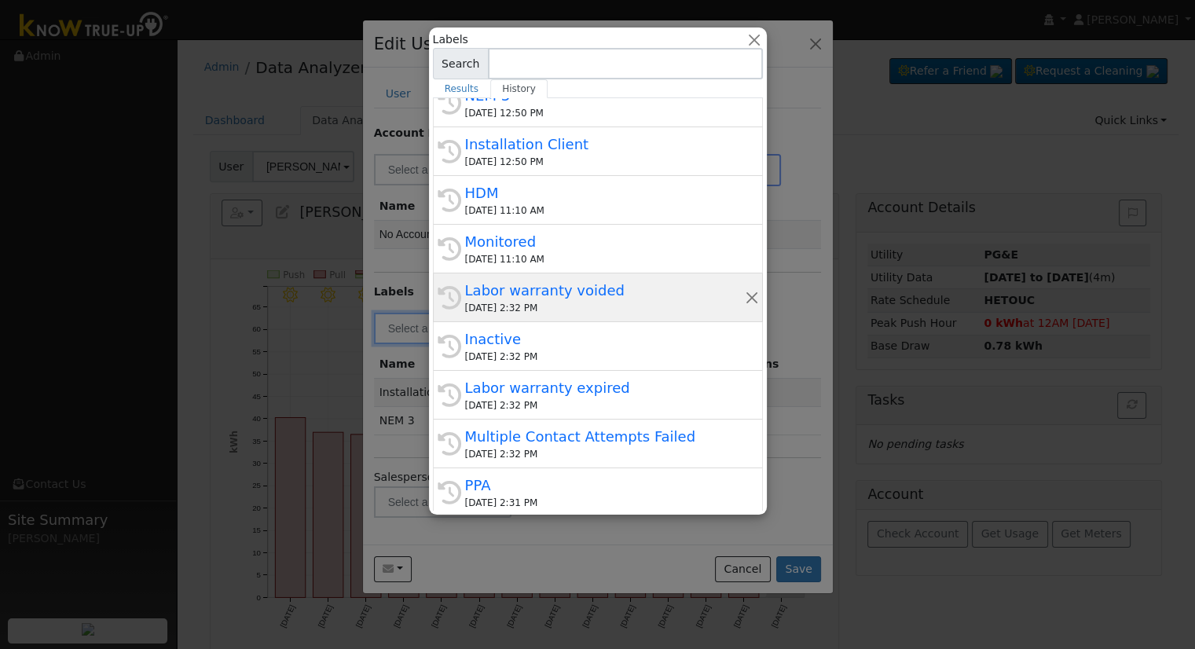
scroll to position [79, 0]
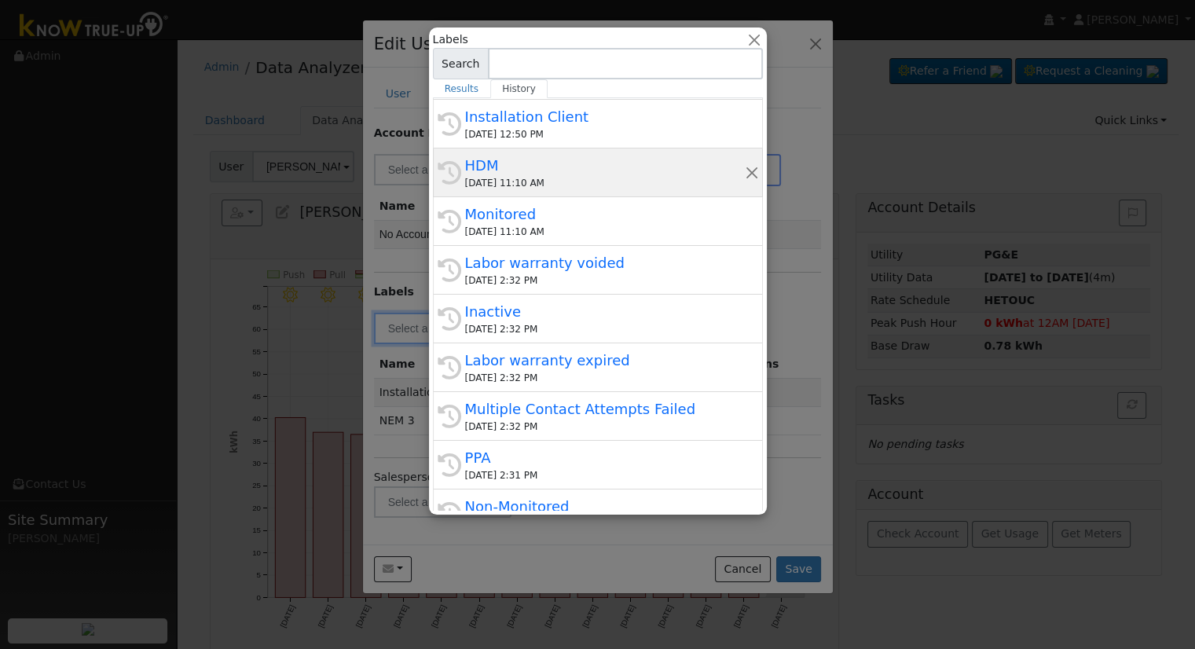
click at [493, 174] on div "HDM" at bounding box center [605, 165] width 280 height 21
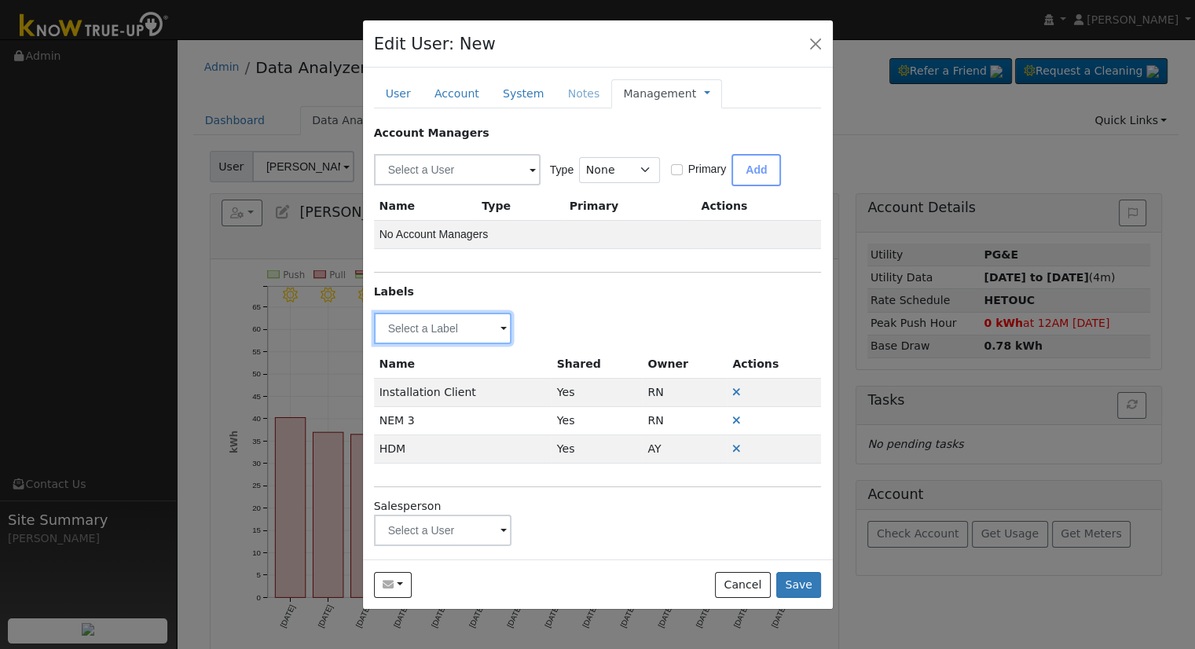
click at [430, 339] on input "text" at bounding box center [443, 328] width 138 height 31
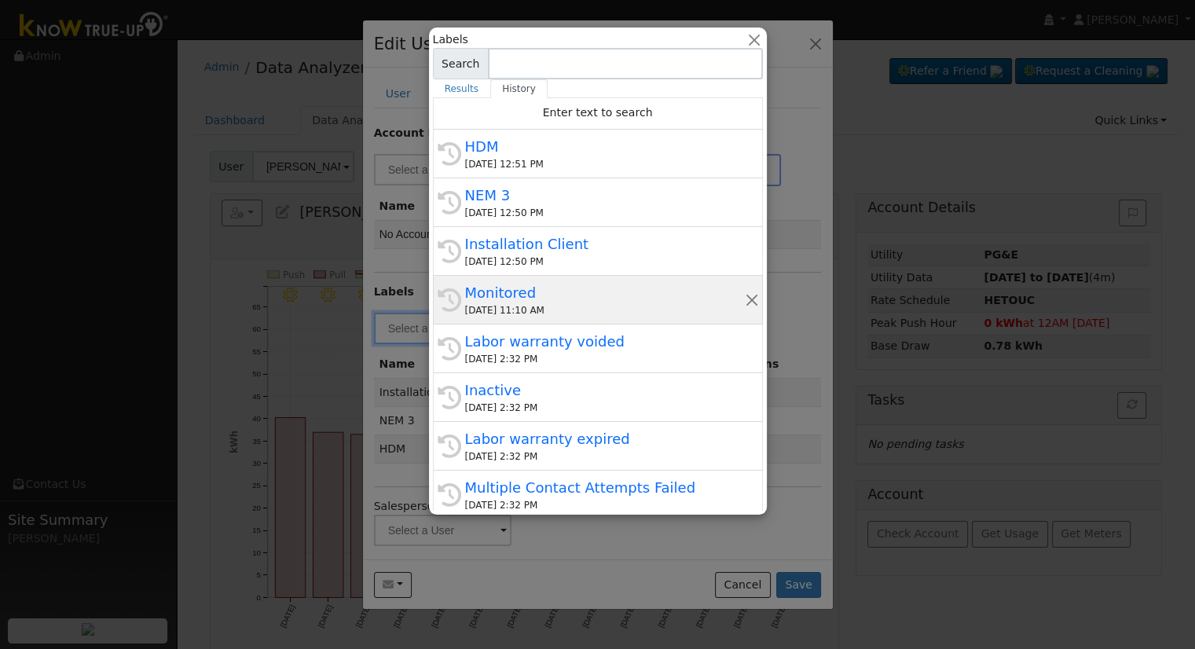
click at [550, 291] on div "Monitored" at bounding box center [605, 292] width 280 height 21
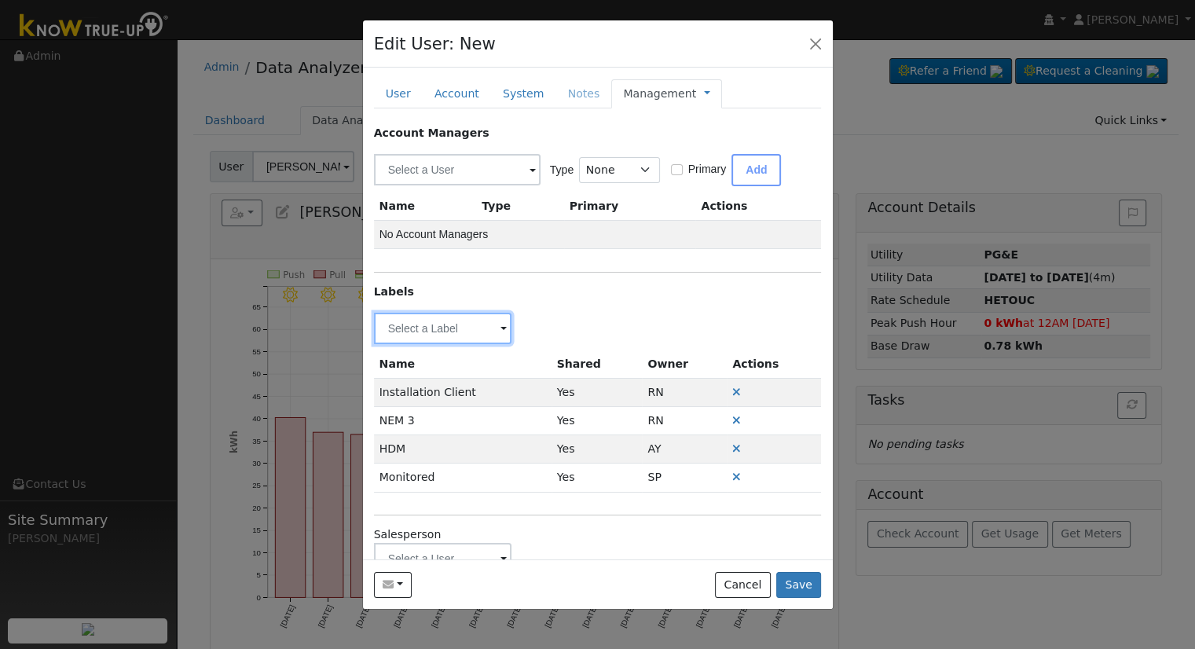
click at [445, 319] on input "text" at bounding box center [443, 328] width 138 height 31
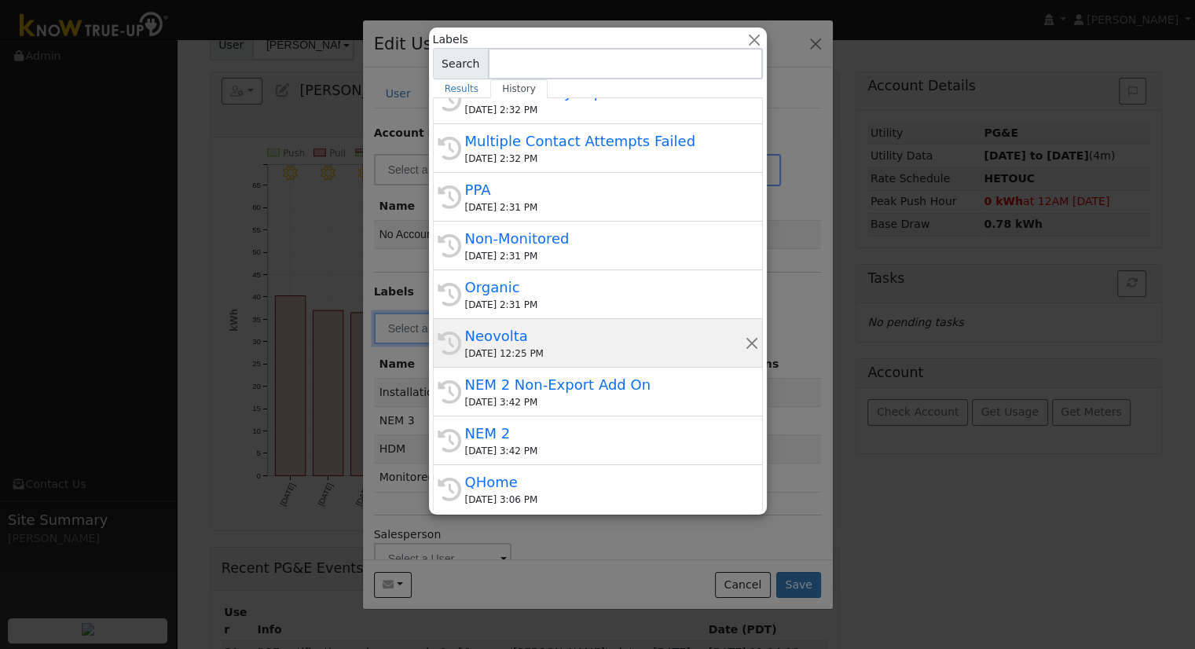
scroll to position [157, 0]
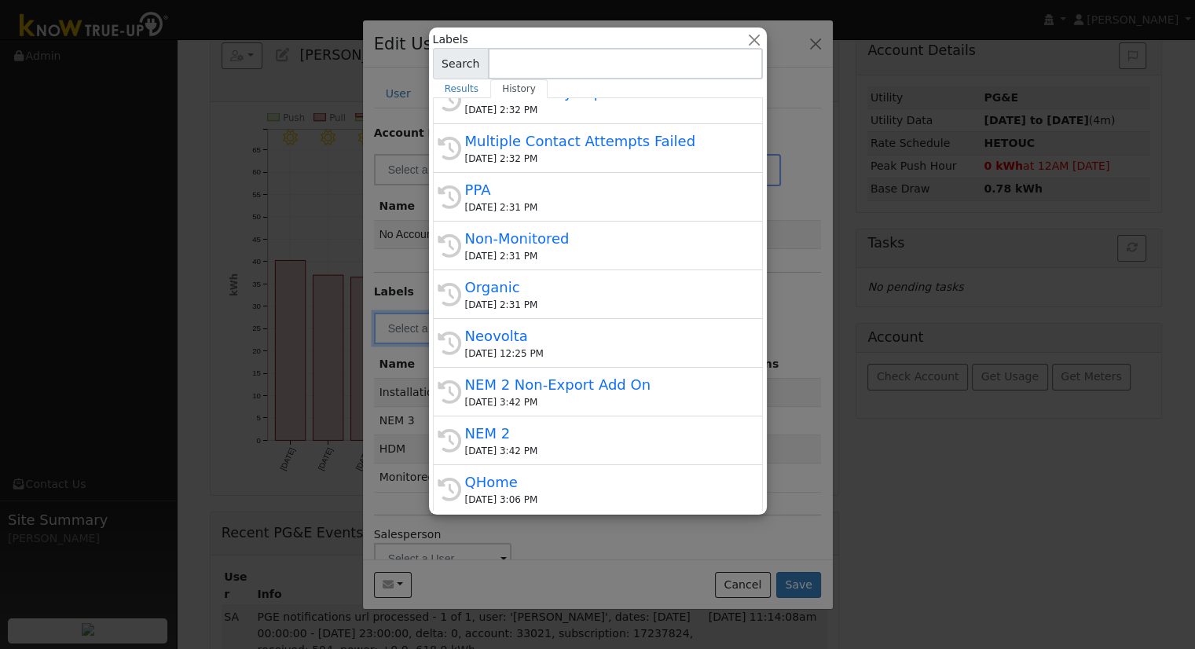
click at [535, 67] on input at bounding box center [625, 63] width 275 height 31
type input "W"
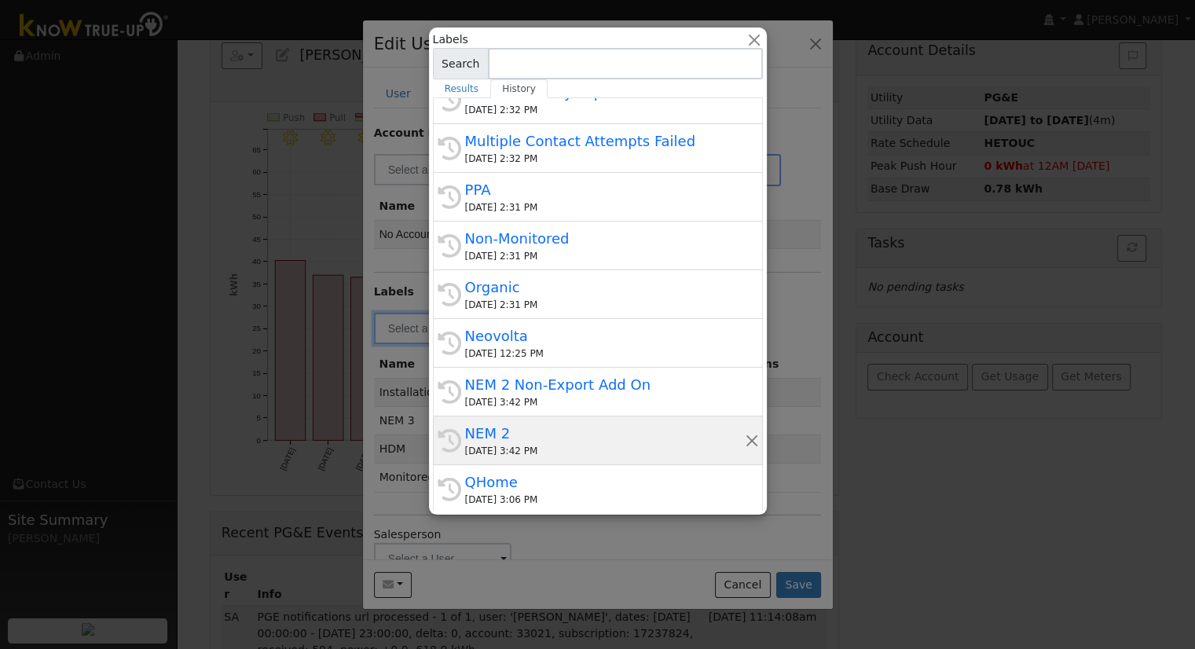
drag, startPoint x: 544, startPoint y: 484, endPoint x: 549, endPoint y: 457, distance: 27.3
click at [546, 482] on div "QHome" at bounding box center [605, 481] width 280 height 21
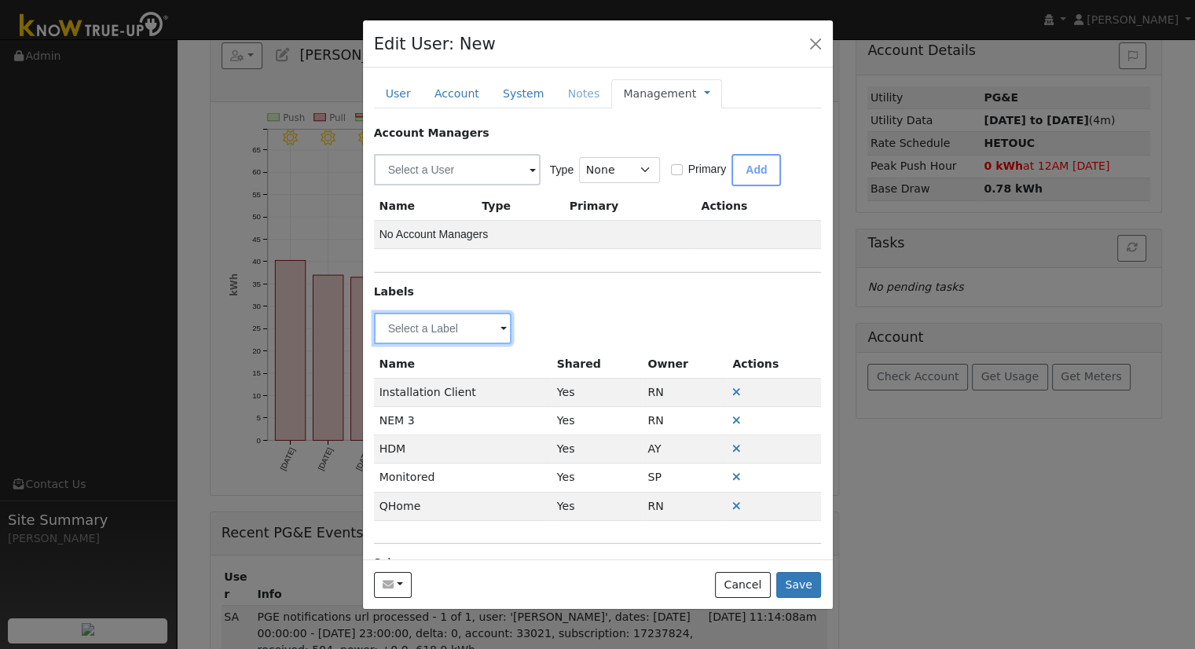
click at [453, 328] on input "text" at bounding box center [443, 328] width 138 height 31
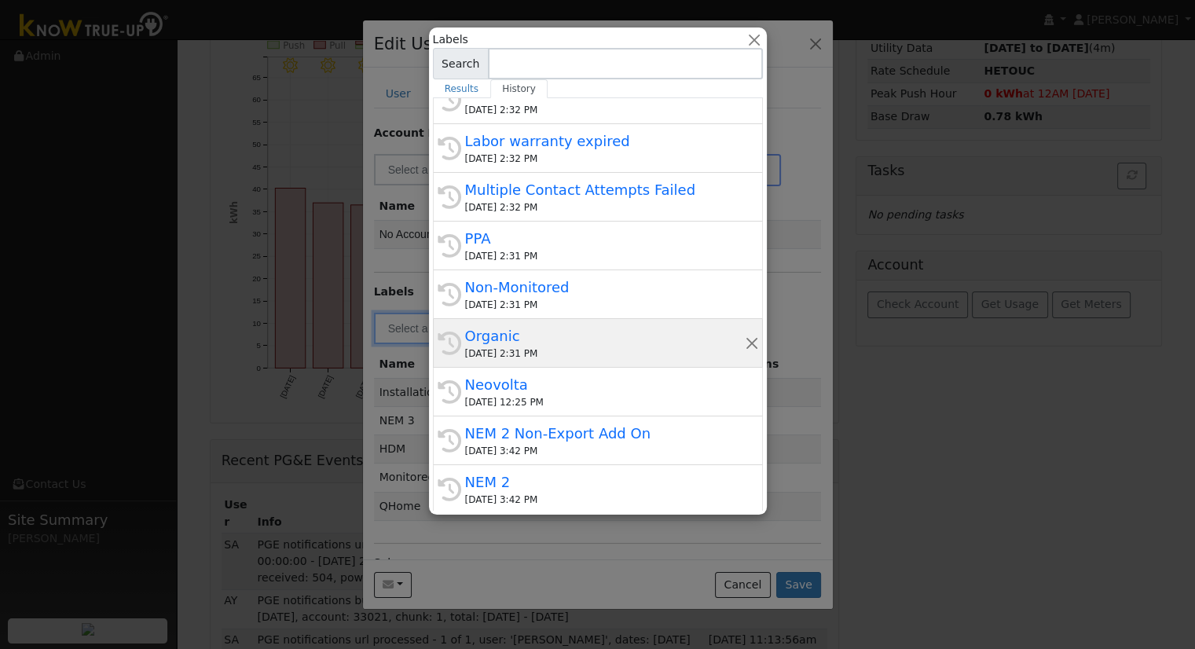
scroll to position [314, 0]
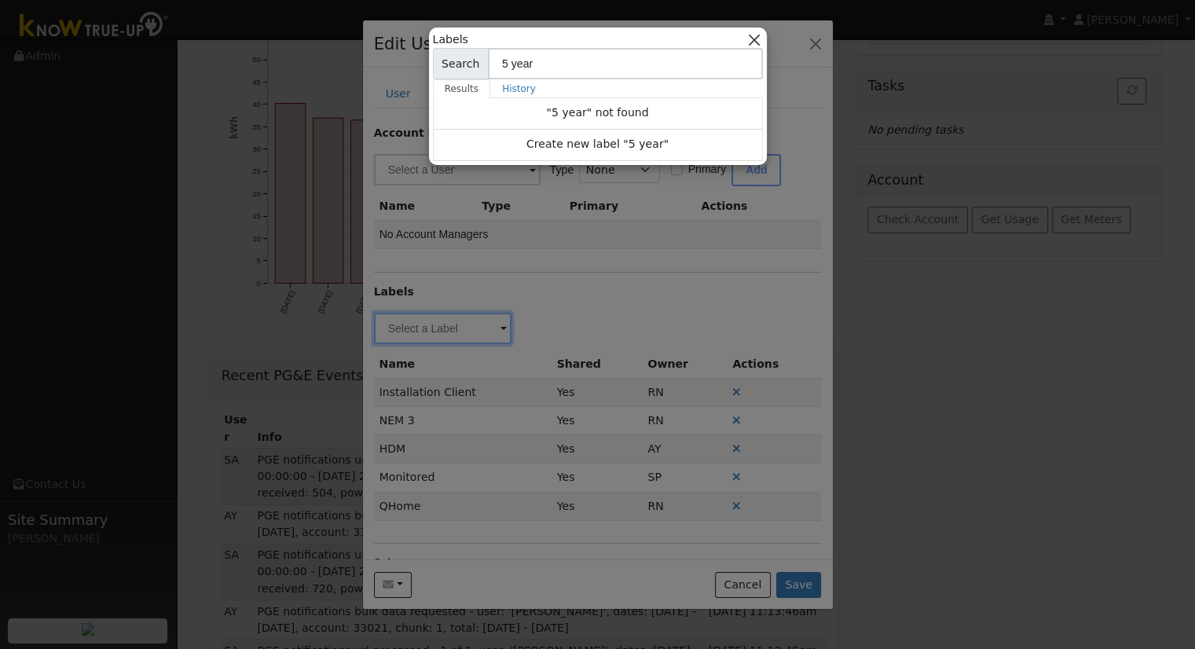
type input "5 year"
click at [756, 36] on button "button" at bounding box center [753, 39] width 16 height 16
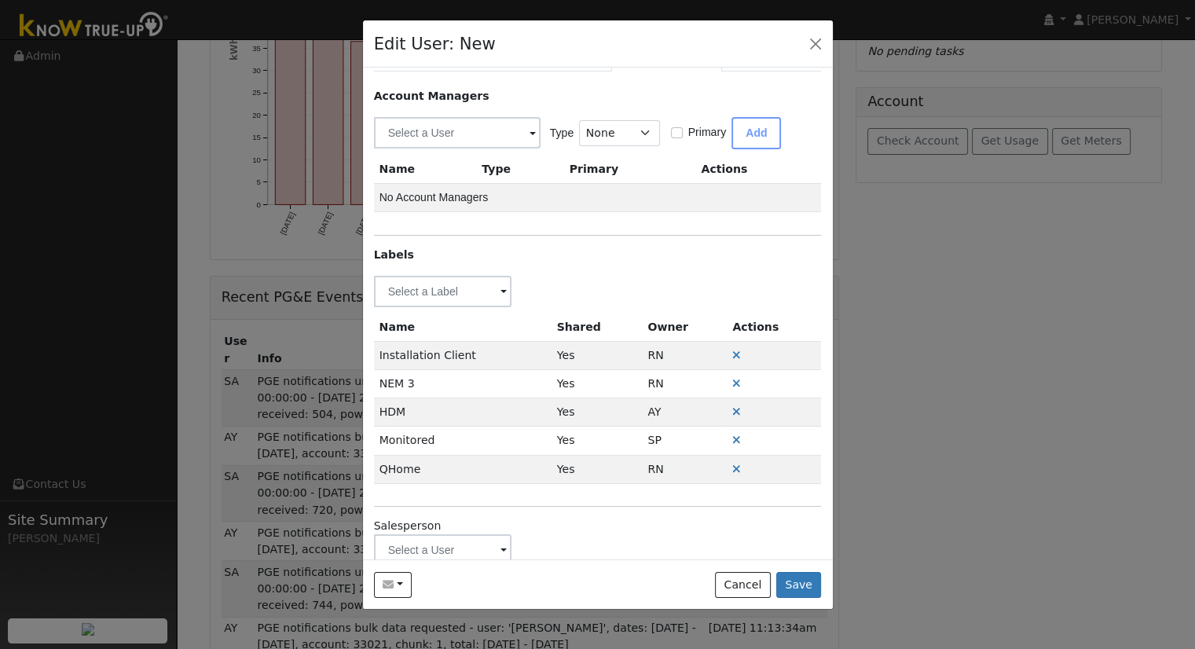
scroll to position [67, 0]
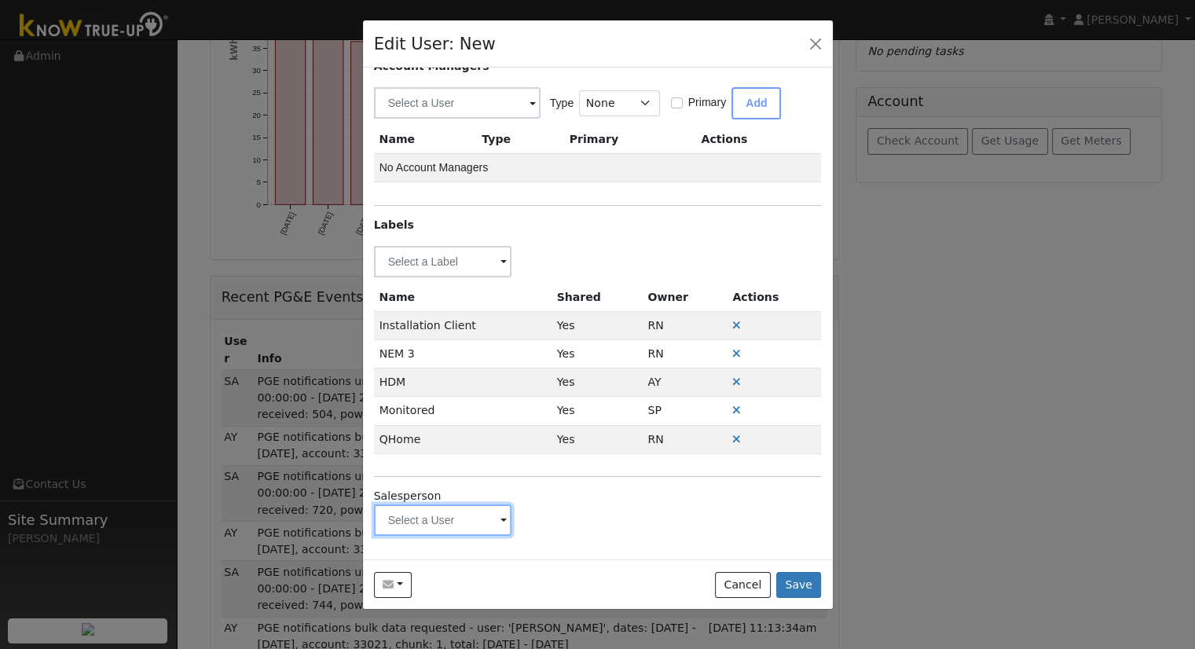
click at [426, 277] on input "text" at bounding box center [443, 261] width 138 height 31
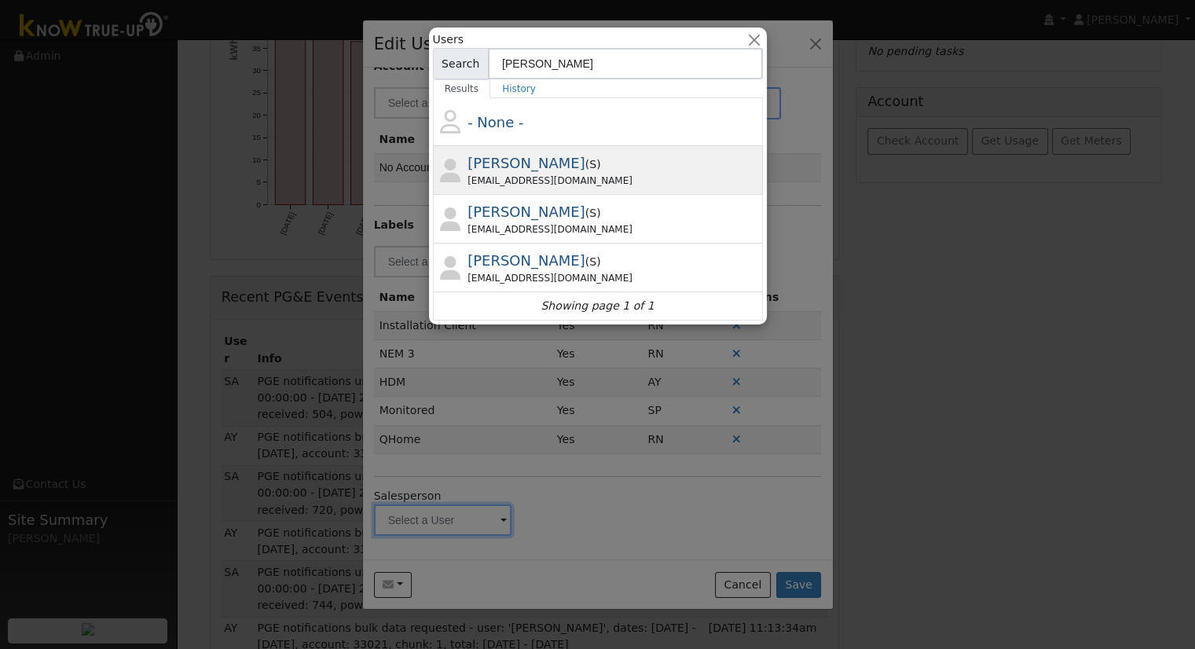
type input "justin"
click at [585, 164] on span "( S )" at bounding box center [593, 164] width 16 height 13
type input "Justin Beck"
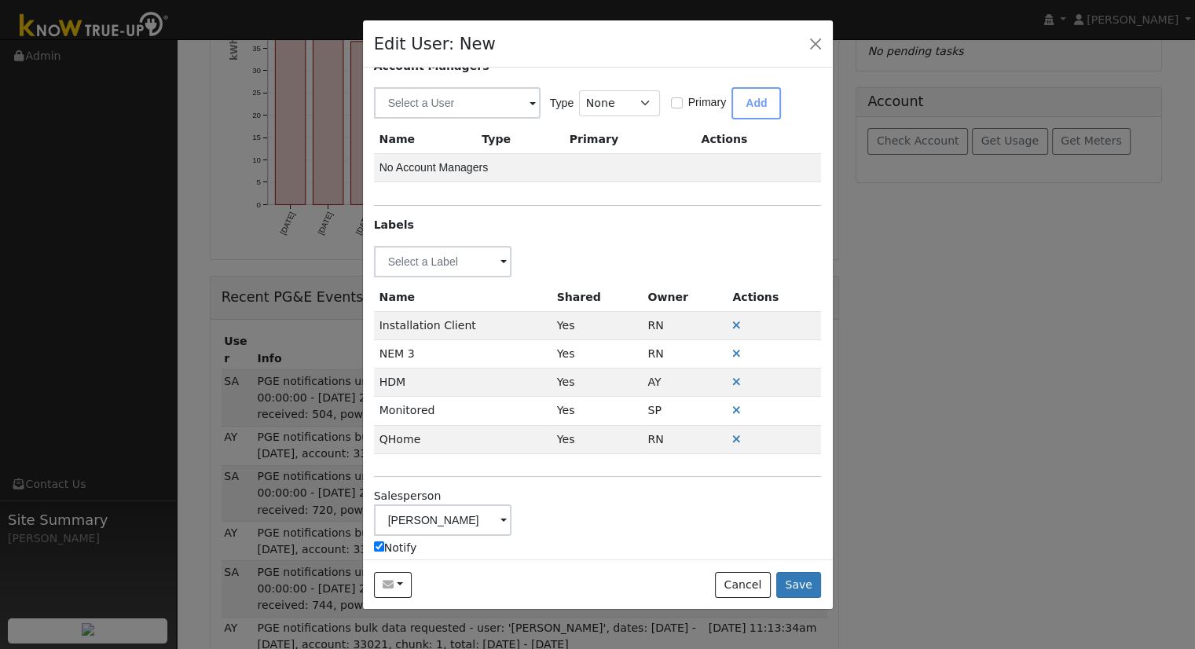
click at [383, 547] on label "Notify" at bounding box center [395, 548] width 43 height 16
click at [383, 547] on input "Notify" at bounding box center [379, 546] width 10 height 10
checkbox input "false"
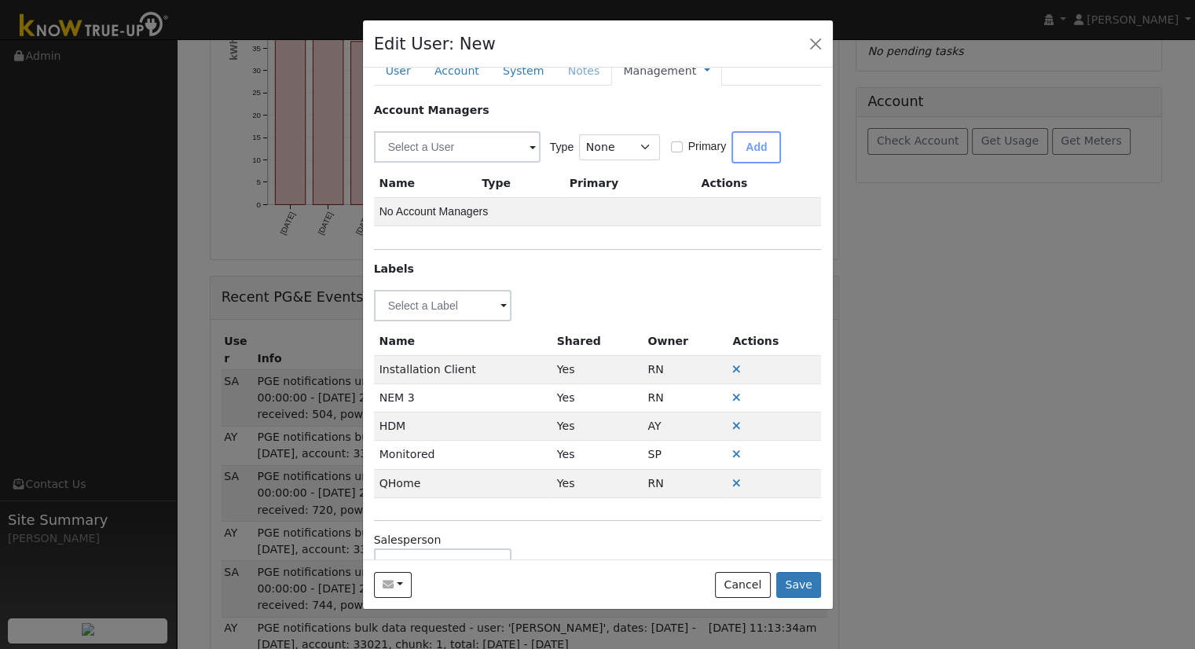
scroll to position [0, 0]
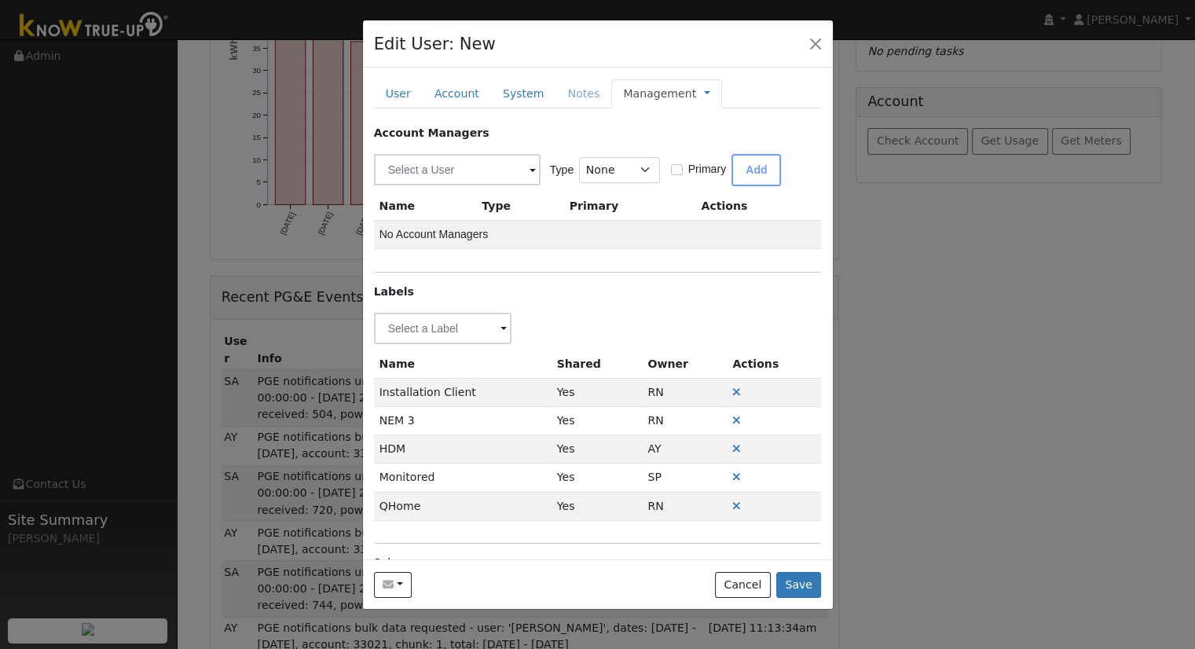
click at [696, 94] on span "Management Billing Timeline" at bounding box center [703, 93] width 14 height 13
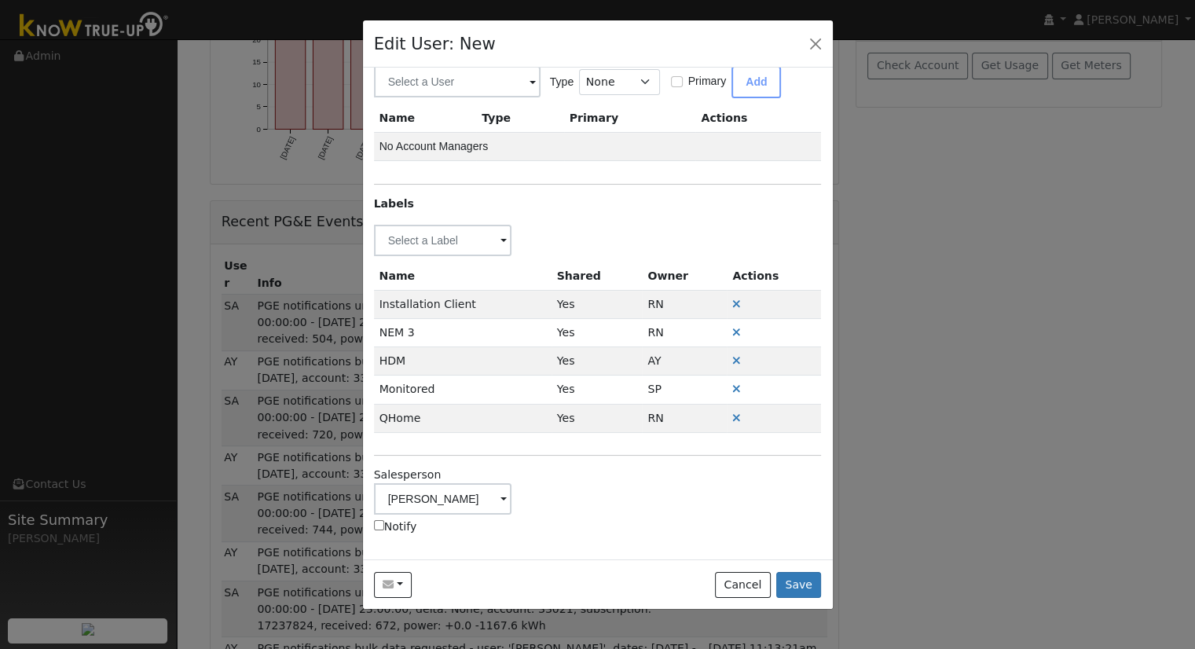
scroll to position [519, 0]
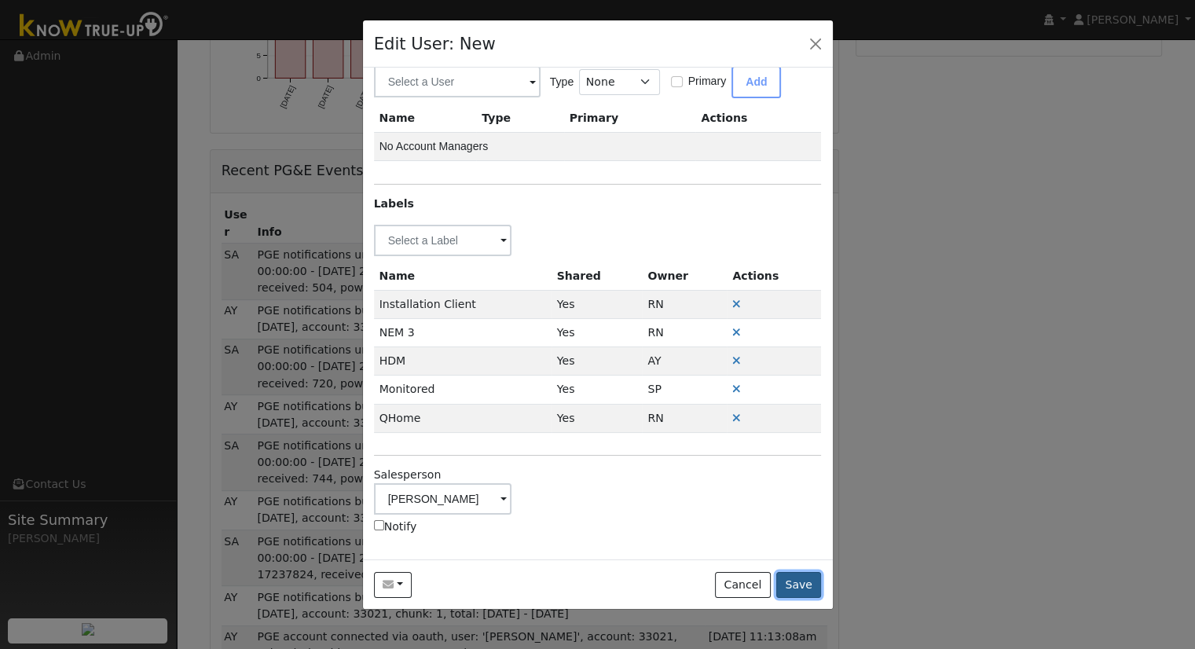
click at [814, 588] on button "Save" at bounding box center [799, 585] width 46 height 27
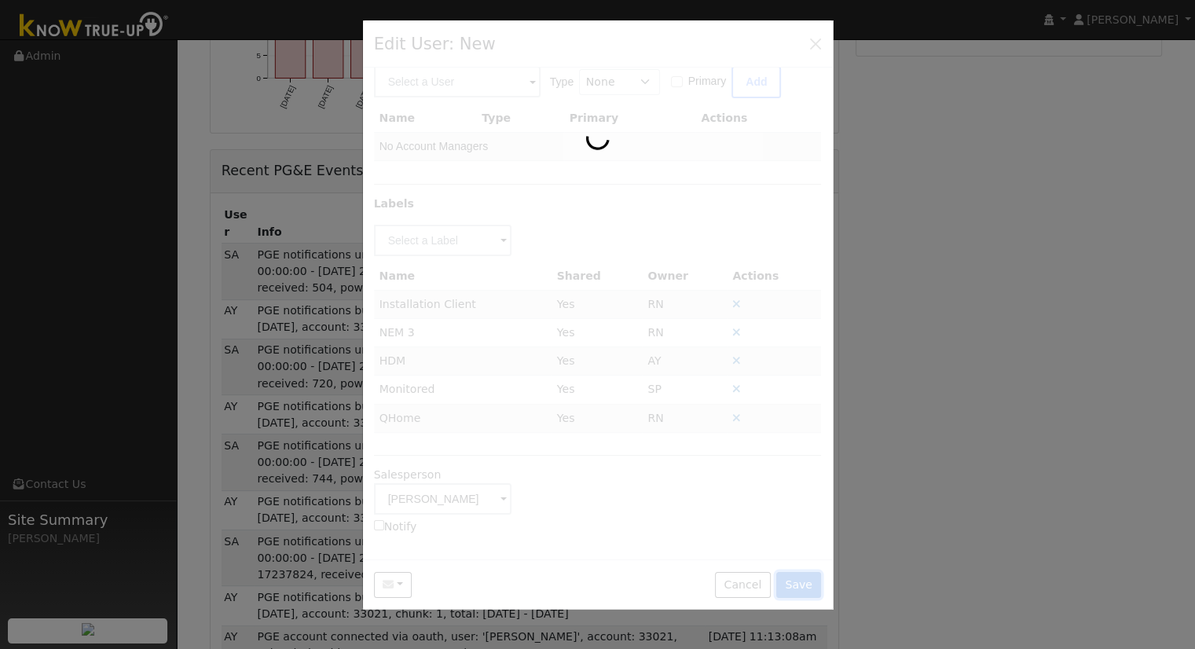
scroll to position [0, 0]
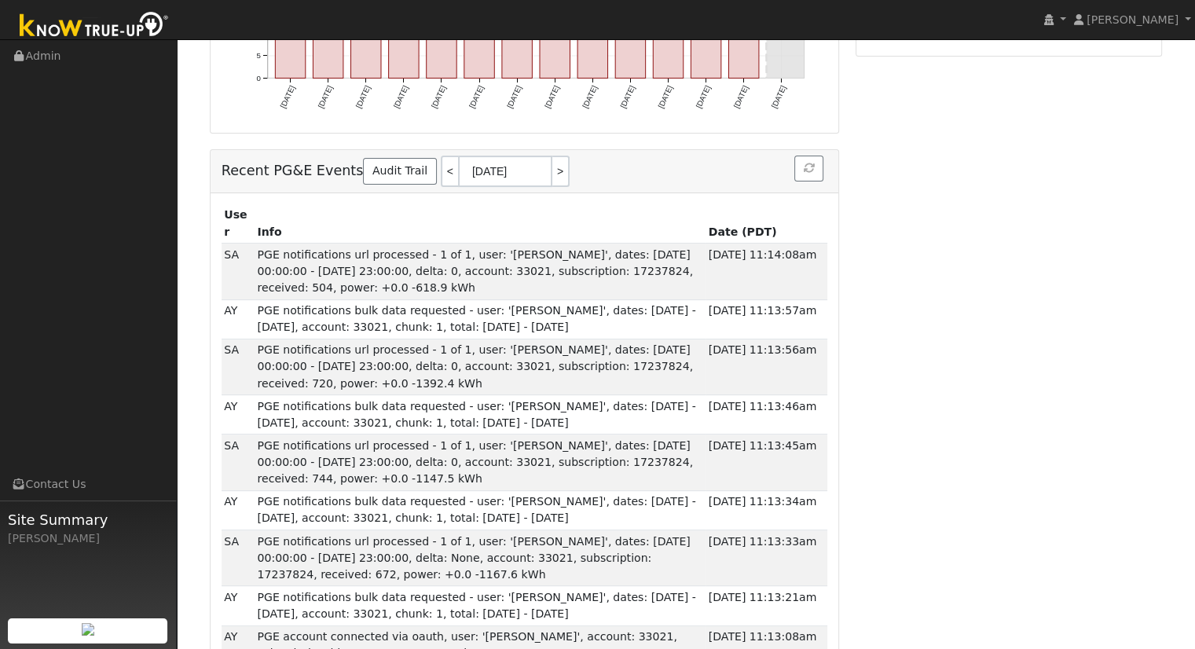
type input "[PERSON_NAME]"
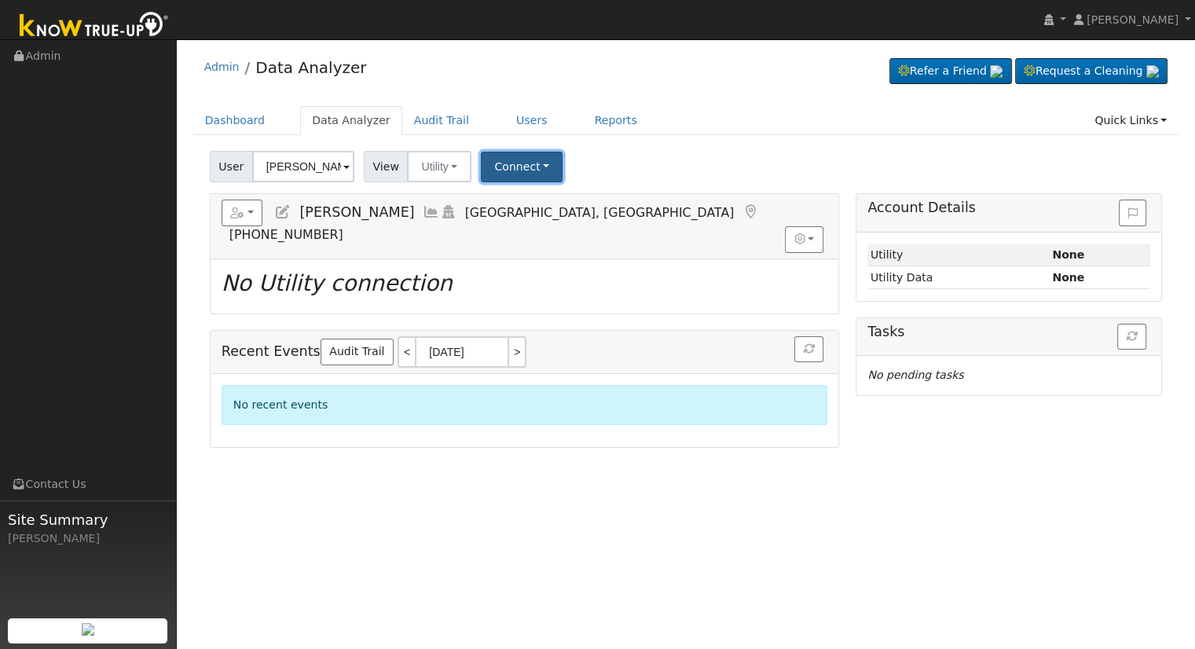
click at [489, 157] on button "Connect" at bounding box center [522, 167] width 82 height 31
click at [512, 204] on link "Select a Provider" at bounding box center [542, 201] width 123 height 22
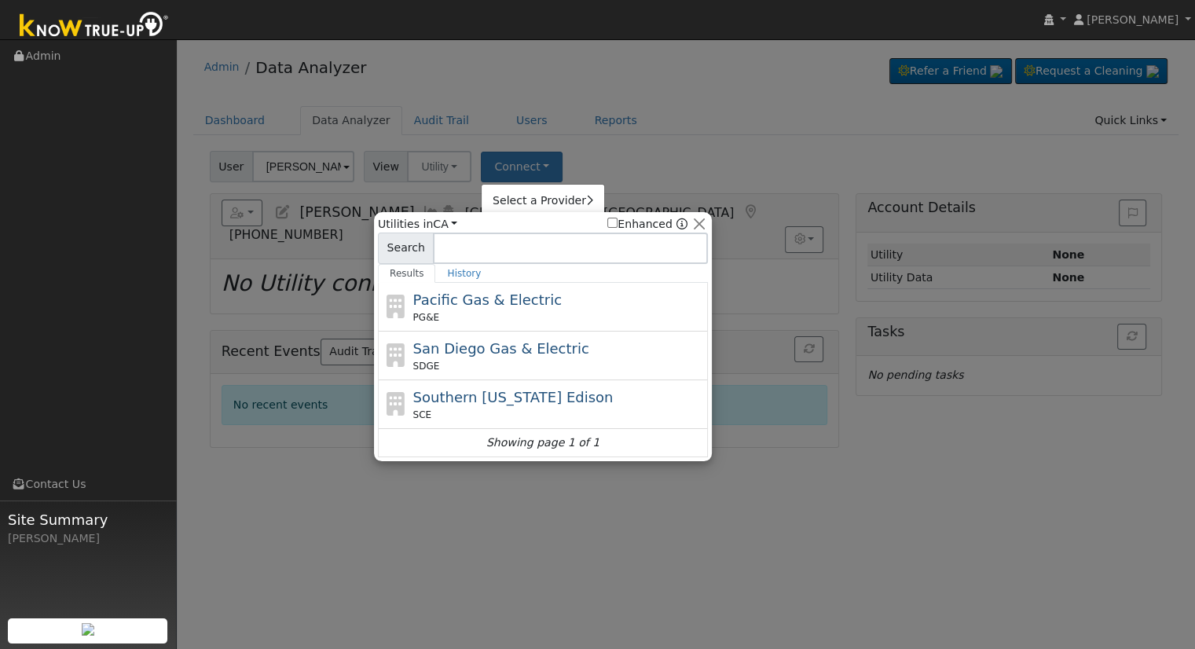
drag, startPoint x: 502, startPoint y: 310, endPoint x: 444, endPoint y: 306, distance: 58.3
click at [501, 310] on div "PG&E" at bounding box center [558, 317] width 291 height 14
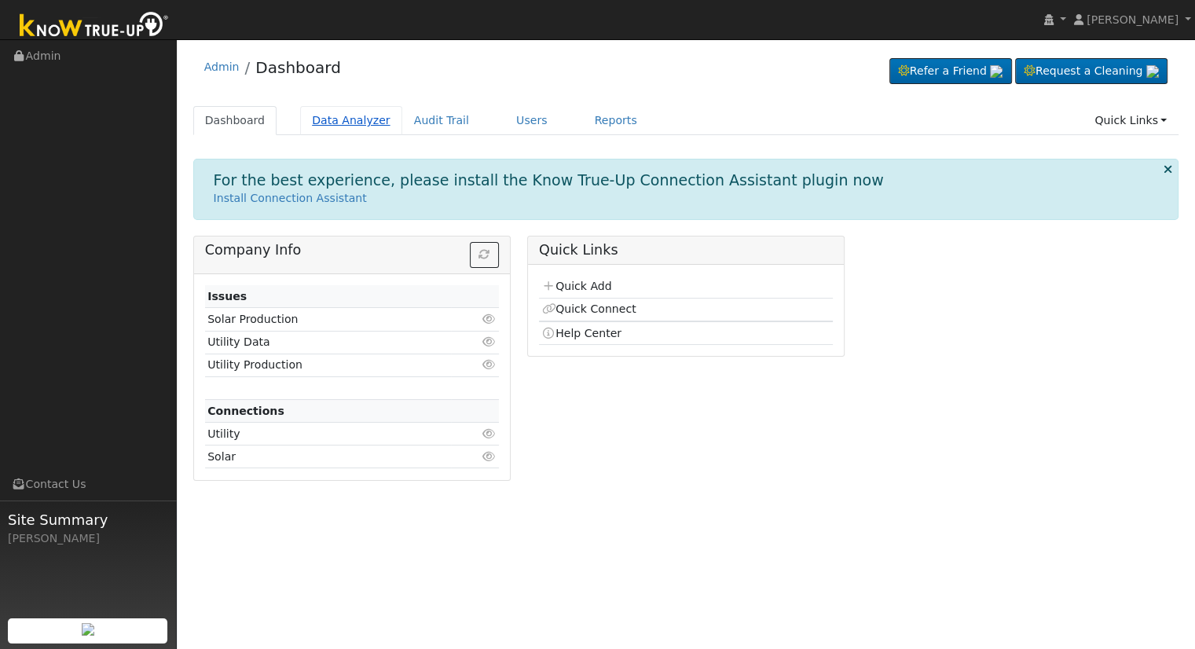
click at [336, 115] on link "Data Analyzer" at bounding box center [351, 120] width 102 height 29
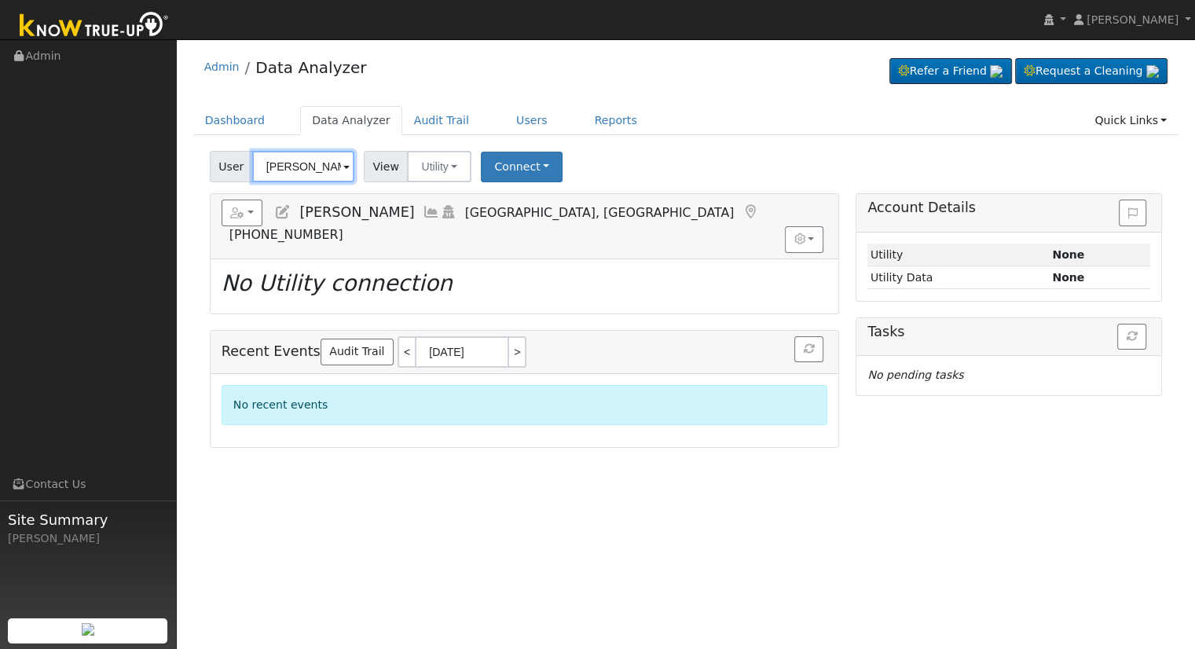
click at [324, 164] on input "[PERSON_NAME]" at bounding box center [303, 166] width 102 height 31
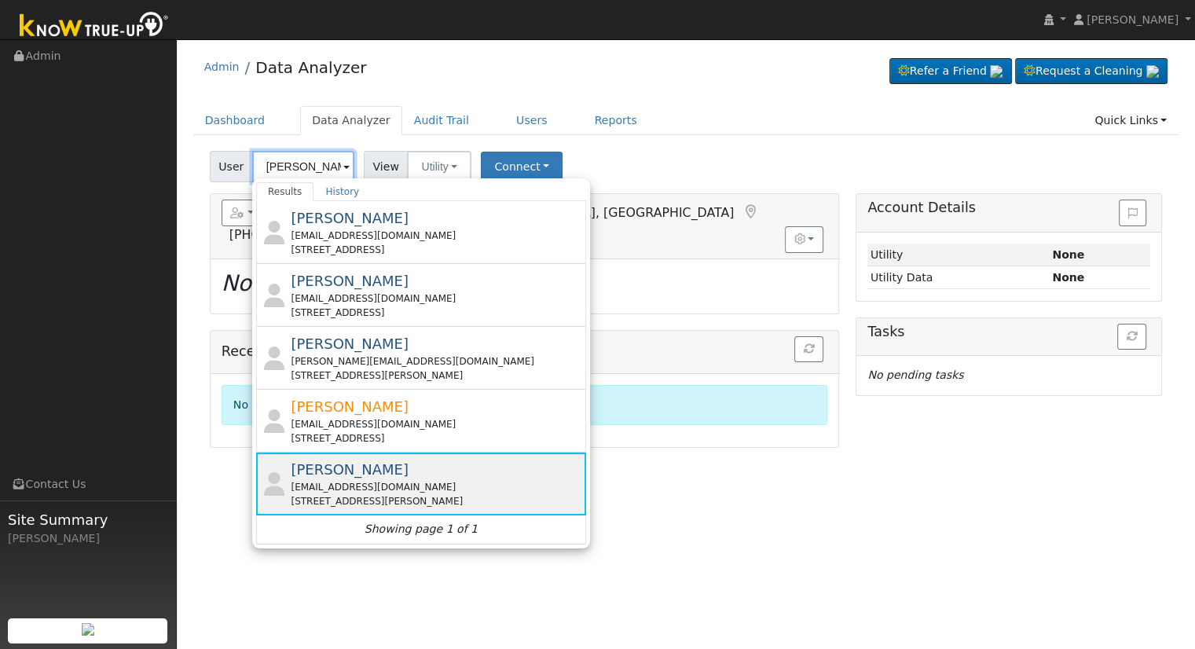
type input "[PERSON_NAME]"
click at [358, 481] on div "[EMAIL_ADDRESS][DOMAIN_NAME]" at bounding box center [436, 487] width 291 height 14
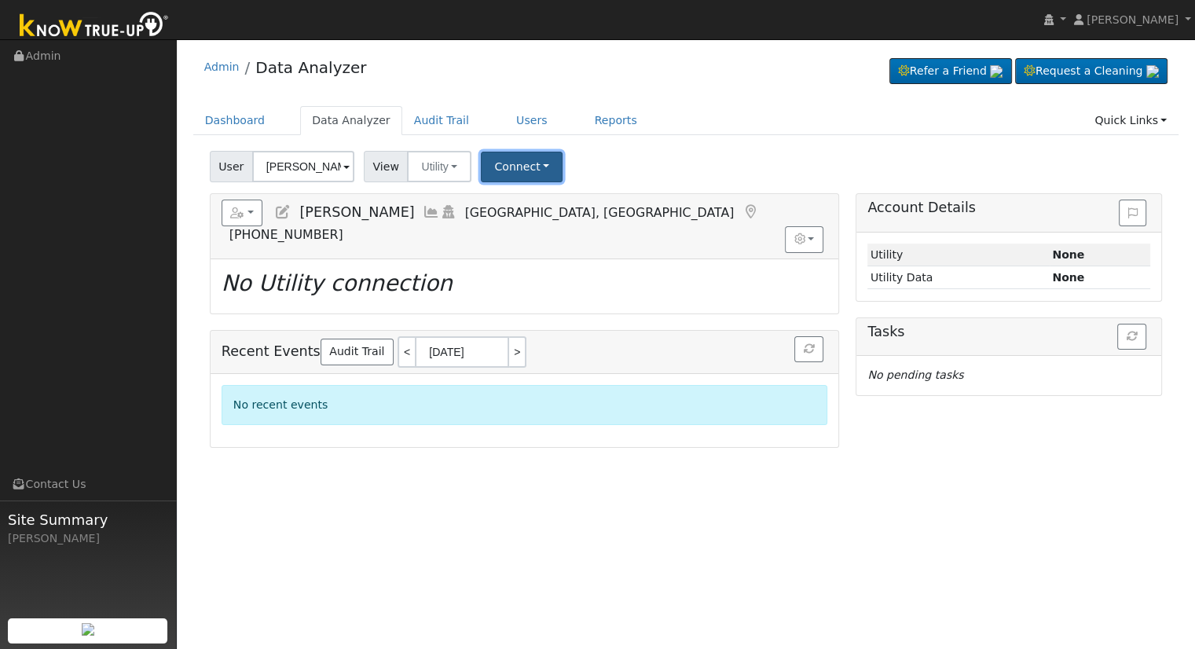
click at [502, 163] on button "Connect" at bounding box center [522, 167] width 82 height 31
click at [522, 207] on link "Select a Provider" at bounding box center [542, 201] width 123 height 22
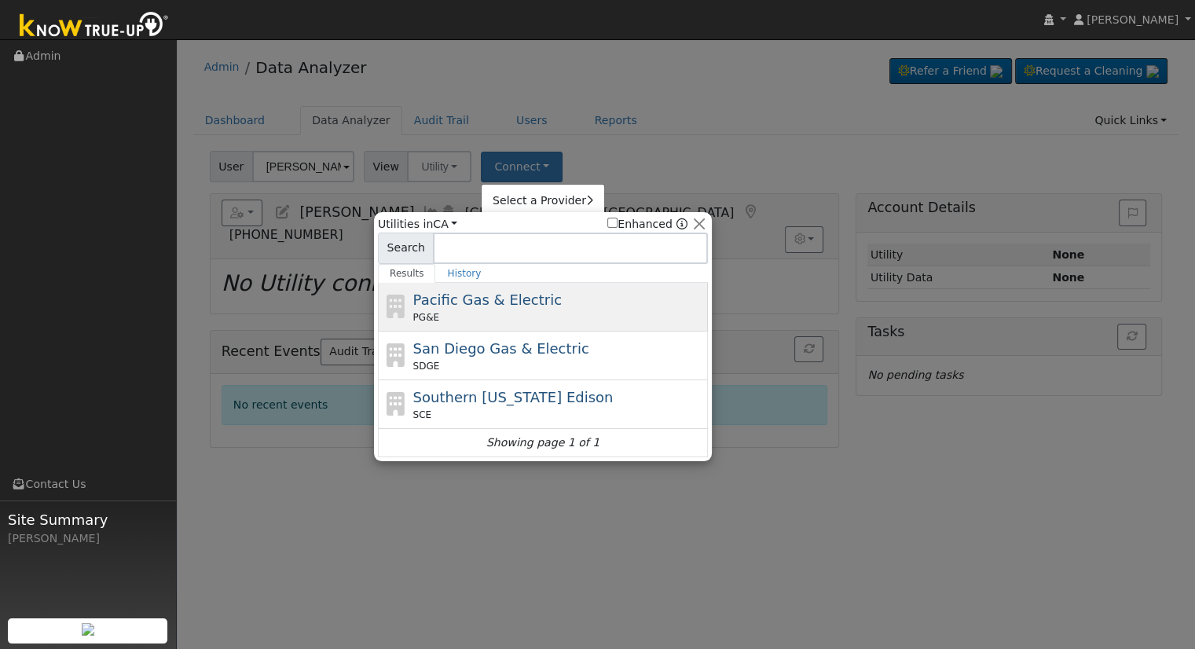
click at [481, 298] on span "Pacific Gas & Electric" at bounding box center [487, 299] width 148 height 16
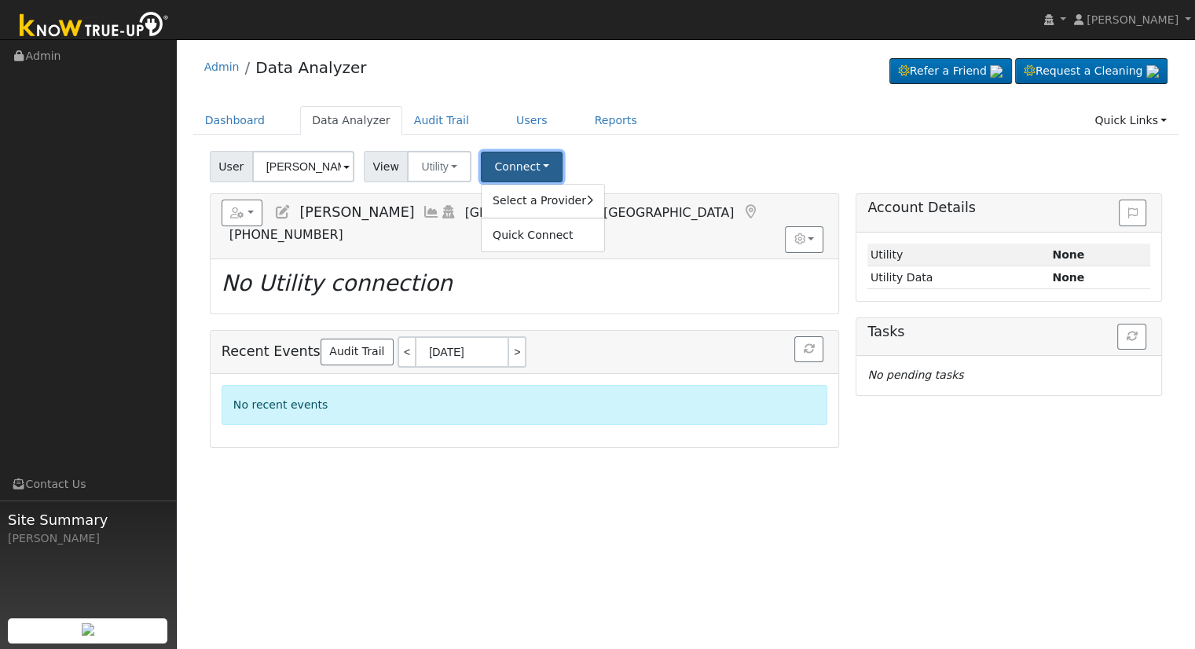
click at [507, 169] on button "Connect" at bounding box center [522, 167] width 82 height 31
click at [507, 174] on button "Connect" at bounding box center [522, 167] width 82 height 31
click at [522, 202] on link "Select a Provider" at bounding box center [542, 201] width 123 height 22
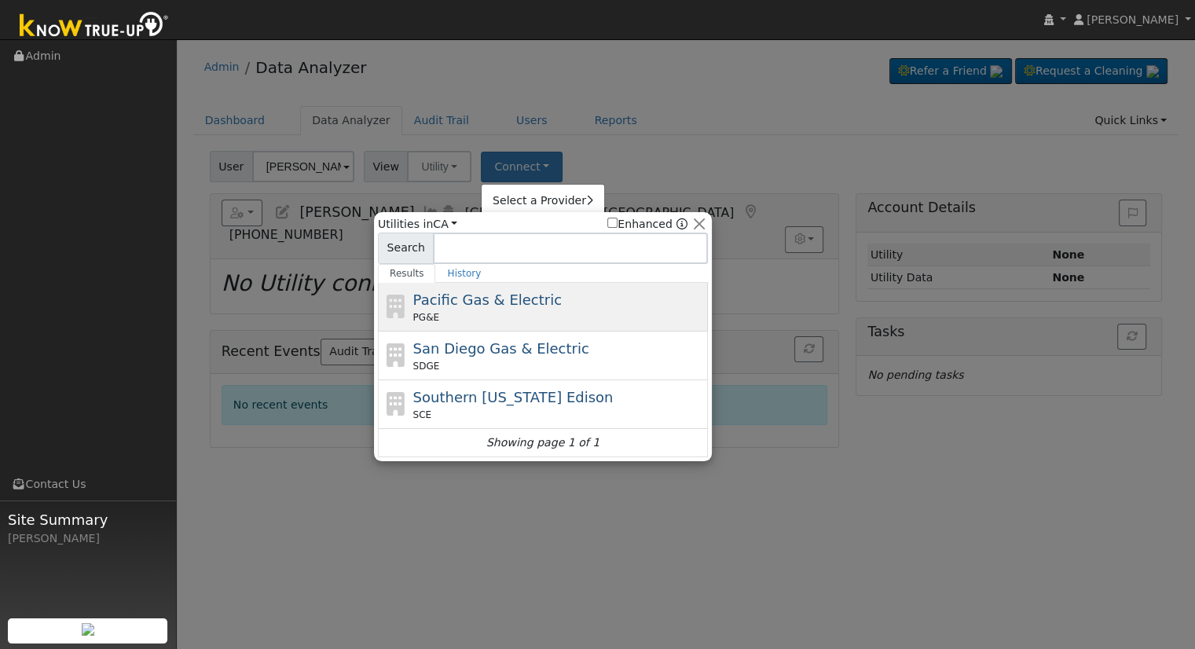
click at [477, 291] on span "Pacific Gas & Electric" at bounding box center [487, 299] width 148 height 16
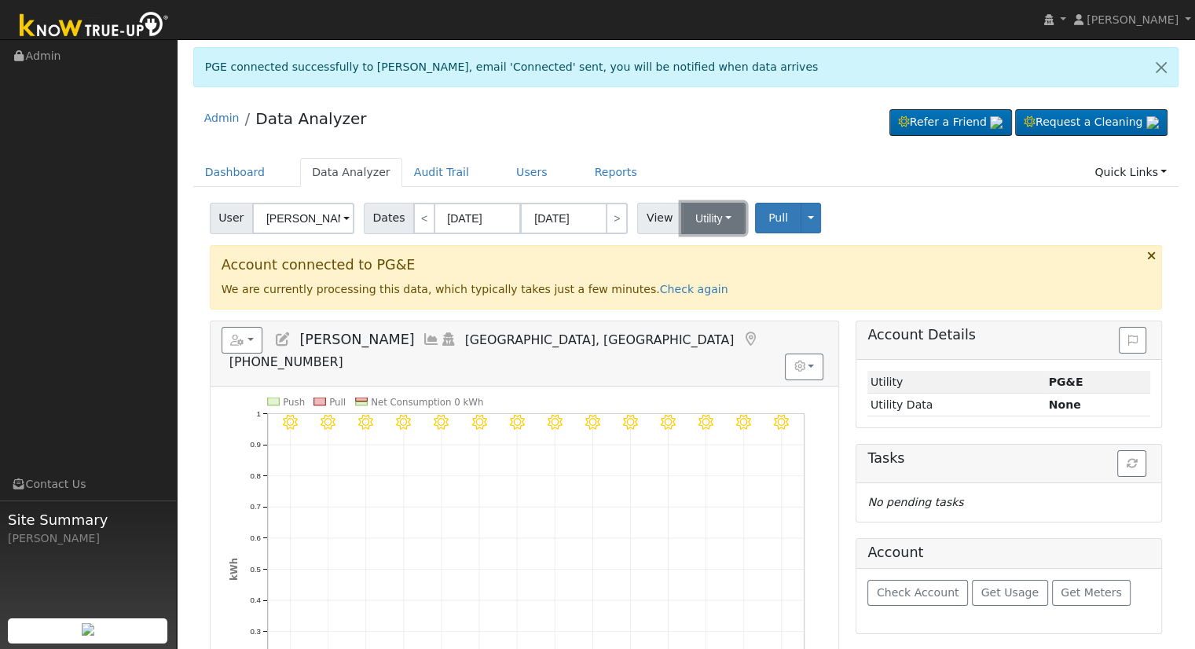
click at [710, 218] on button "Utility" at bounding box center [713, 218] width 64 height 31
click at [722, 273] on link "Solar" at bounding box center [732, 275] width 109 height 22
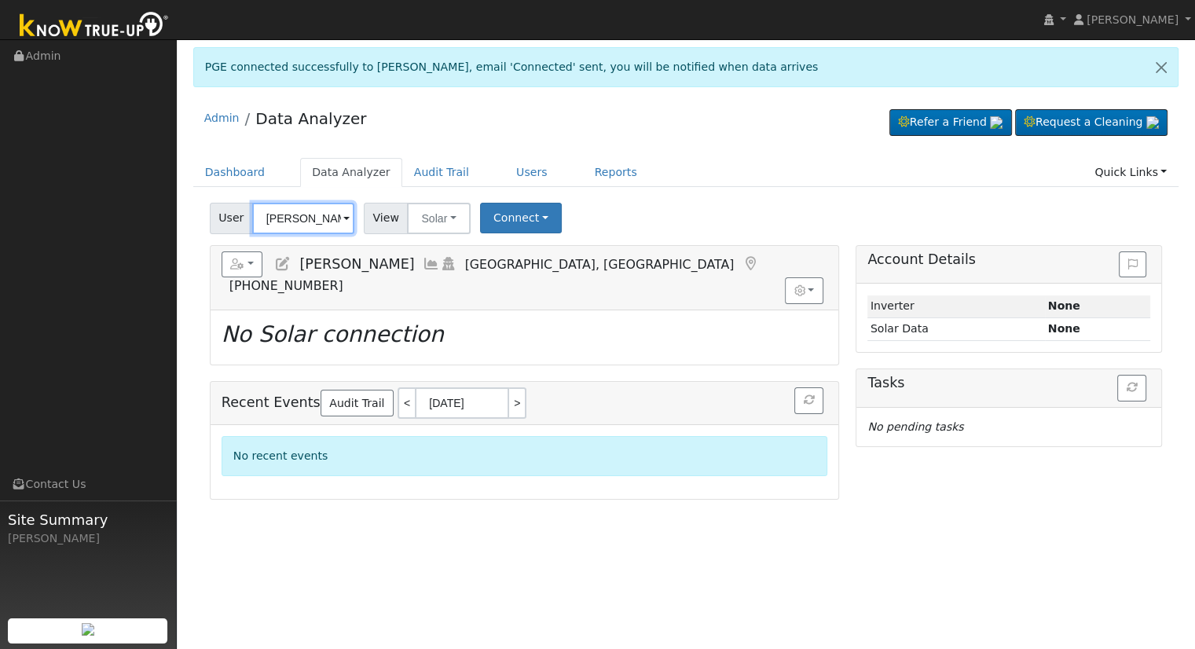
click at [274, 221] on input "[PERSON_NAME]" at bounding box center [303, 218] width 102 height 31
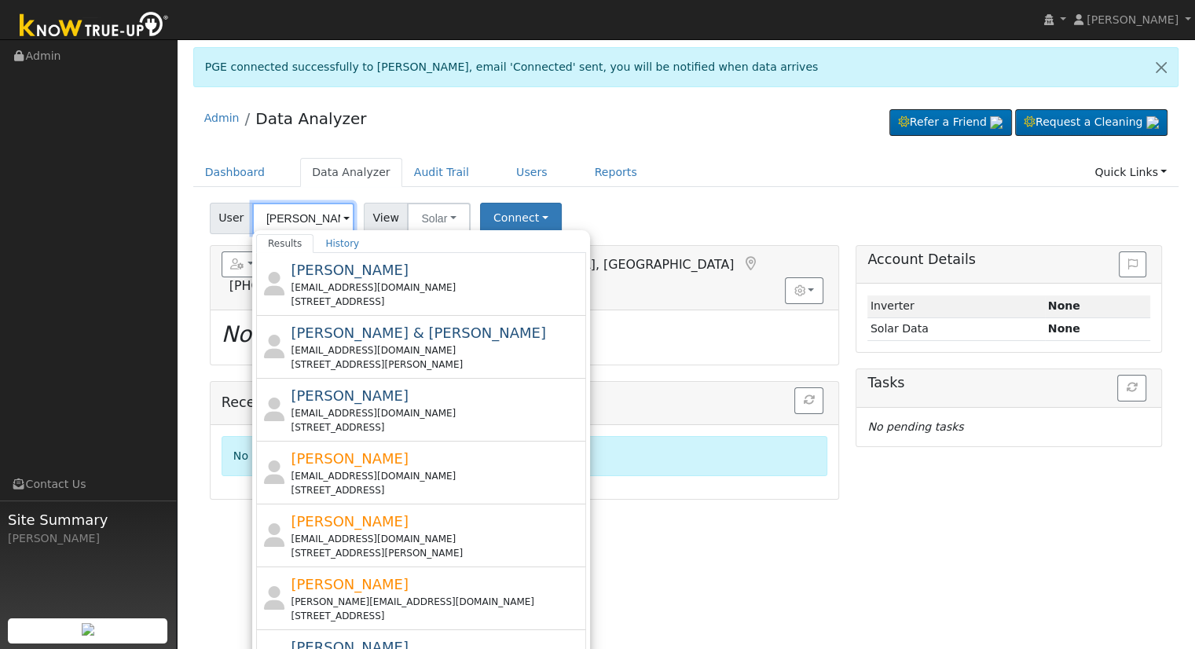
click at [311, 214] on input "Frank" at bounding box center [303, 218] width 102 height 31
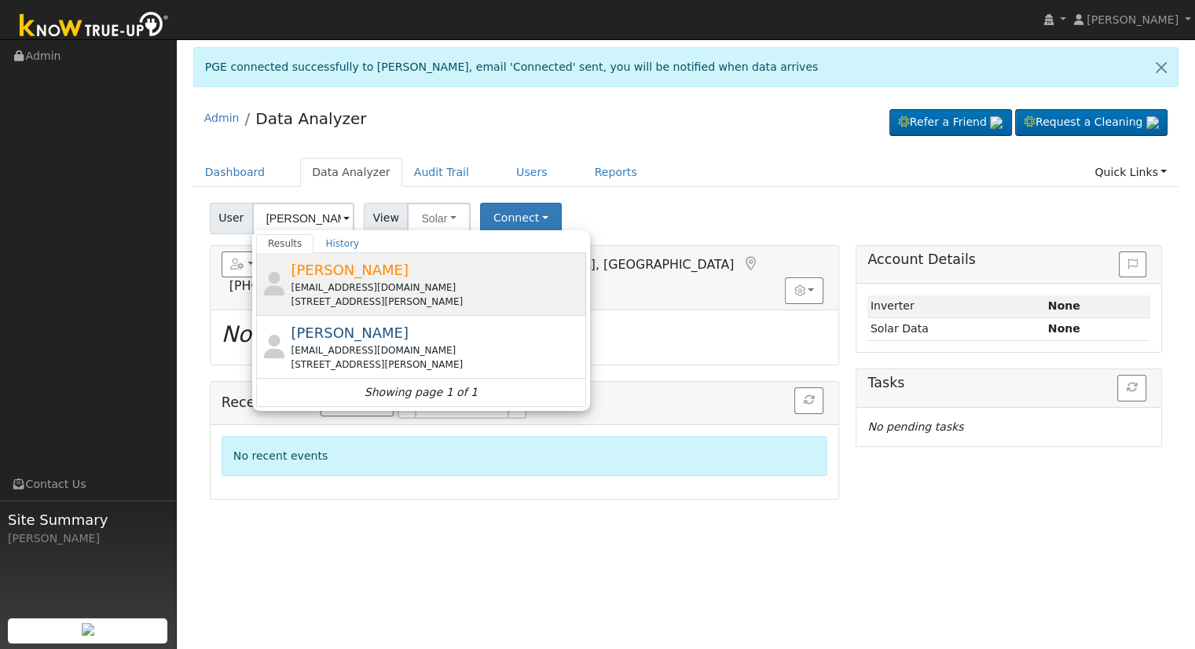
click at [415, 297] on div "615 Warren Road, Cambria, CA 93428" at bounding box center [436, 302] width 291 height 14
type input "Frank Shanahan"
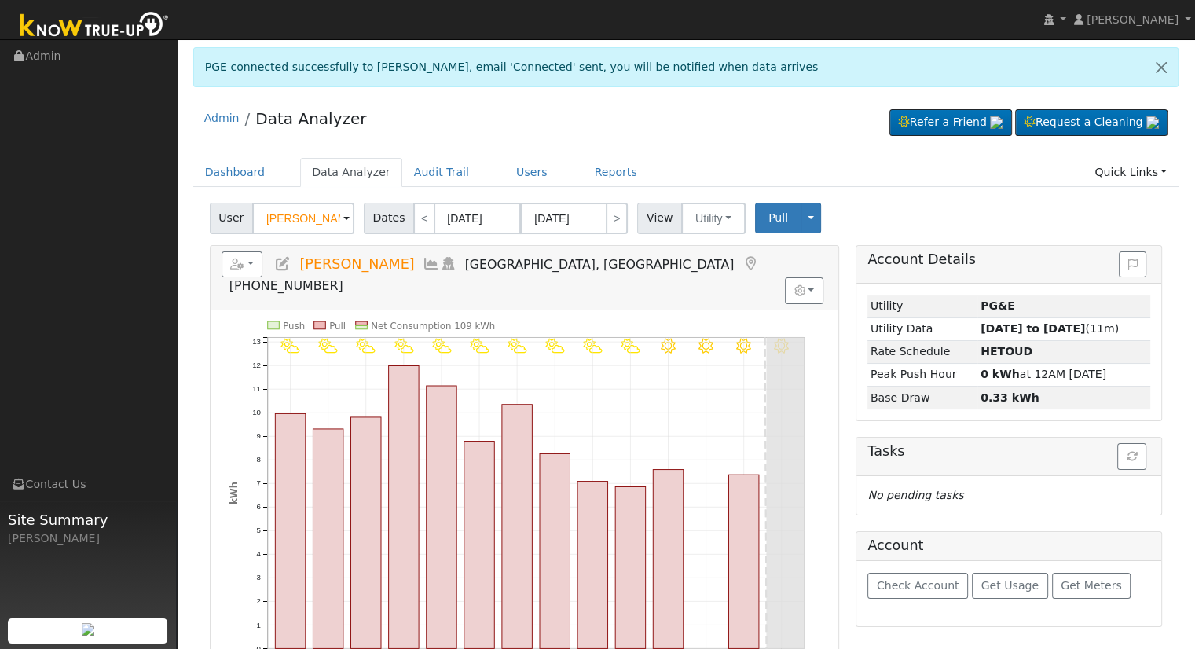
click at [283, 266] on icon at bounding box center [282, 264] width 17 height 14
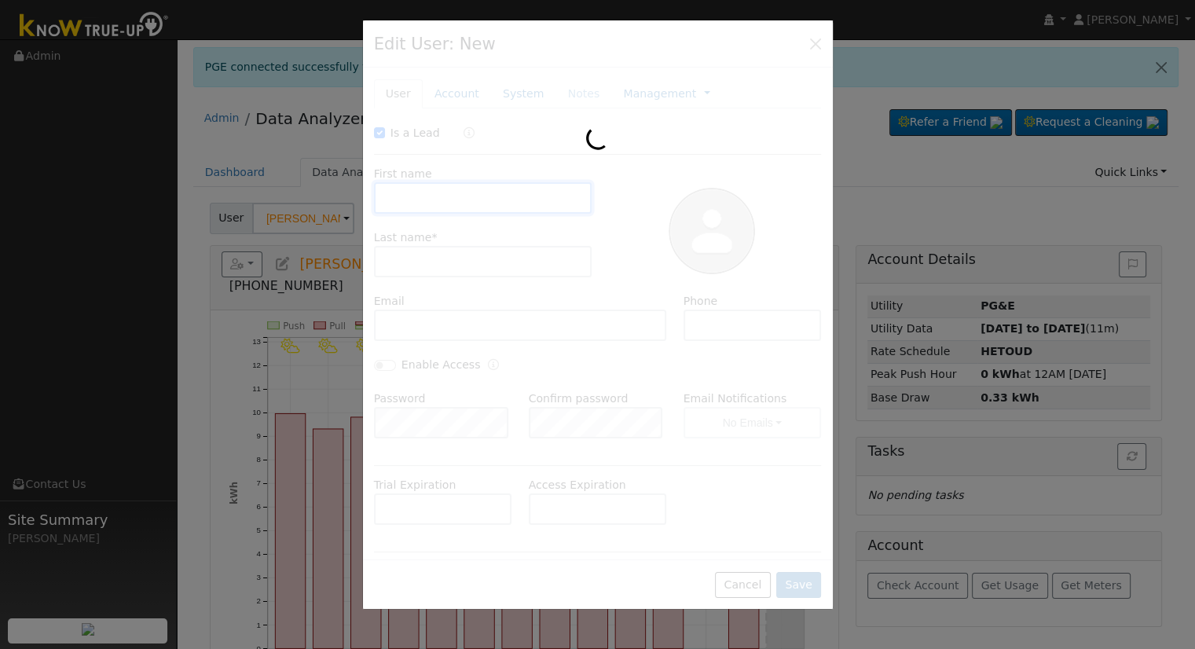
checkbox input "true"
type input "Frank"
type input "Shanahan"
type input "fshanahan@mecawp.com"
type input "(559) 779-6388"
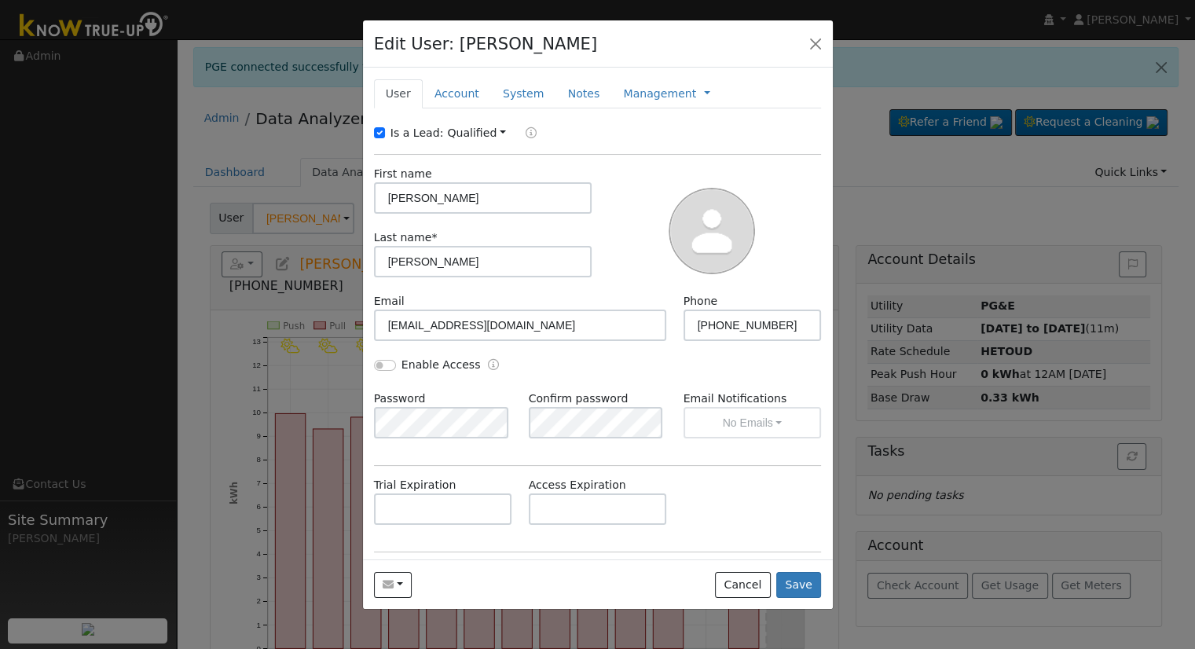
click at [398, 133] on label "Is a Lead:" at bounding box center [416, 133] width 53 height 16
click at [385, 133] on input "Is a Lead:" at bounding box center [379, 132] width 11 height 11
checkbox input "false"
click at [462, 264] on input "Shanahan" at bounding box center [483, 261] width 218 height 31
type input "Shanahan"
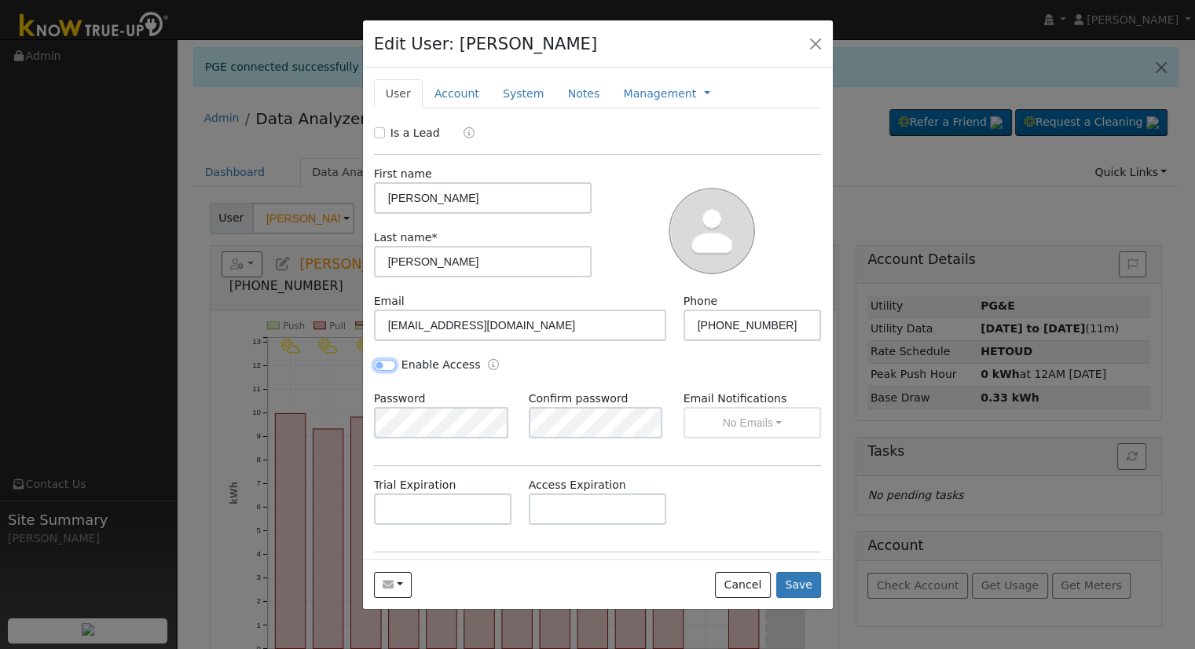
click at [381, 364] on input "Enable Access" at bounding box center [385, 365] width 22 height 11
checkbox input "true"
click at [749, 426] on button "No Emails" at bounding box center [752, 422] width 138 height 31
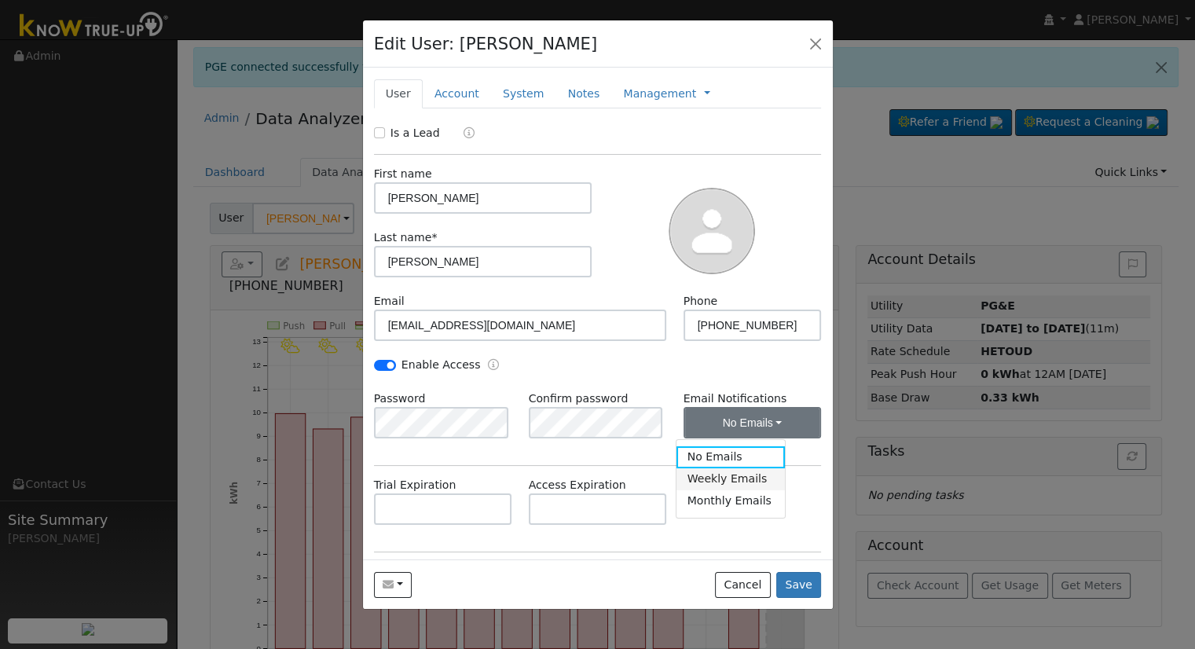
click at [705, 478] on link "Weekly Emails" at bounding box center [730, 479] width 109 height 22
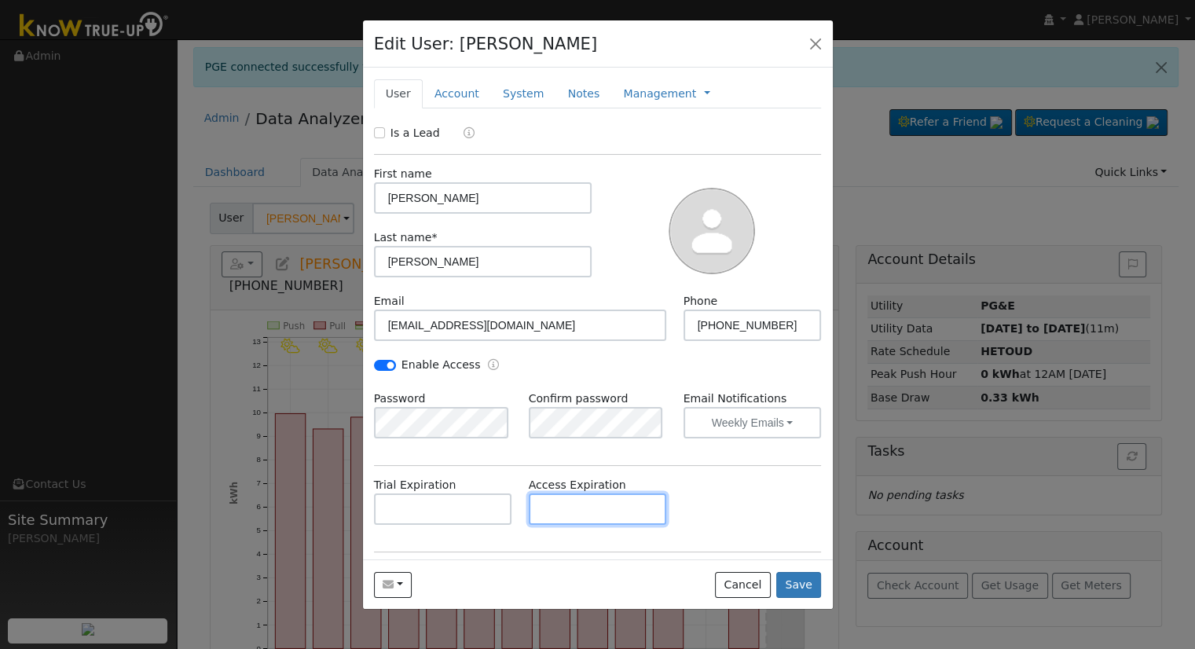
click at [566, 519] on input "text" at bounding box center [598, 508] width 138 height 31
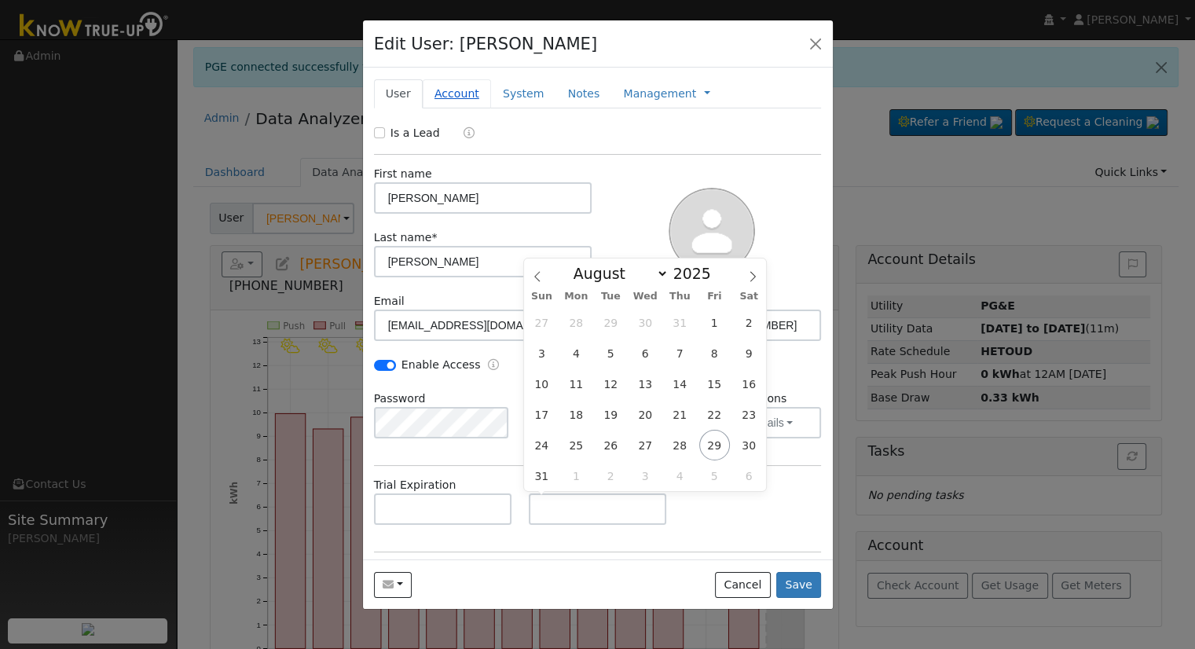
click at [451, 79] on link "Account" at bounding box center [457, 93] width 68 height 29
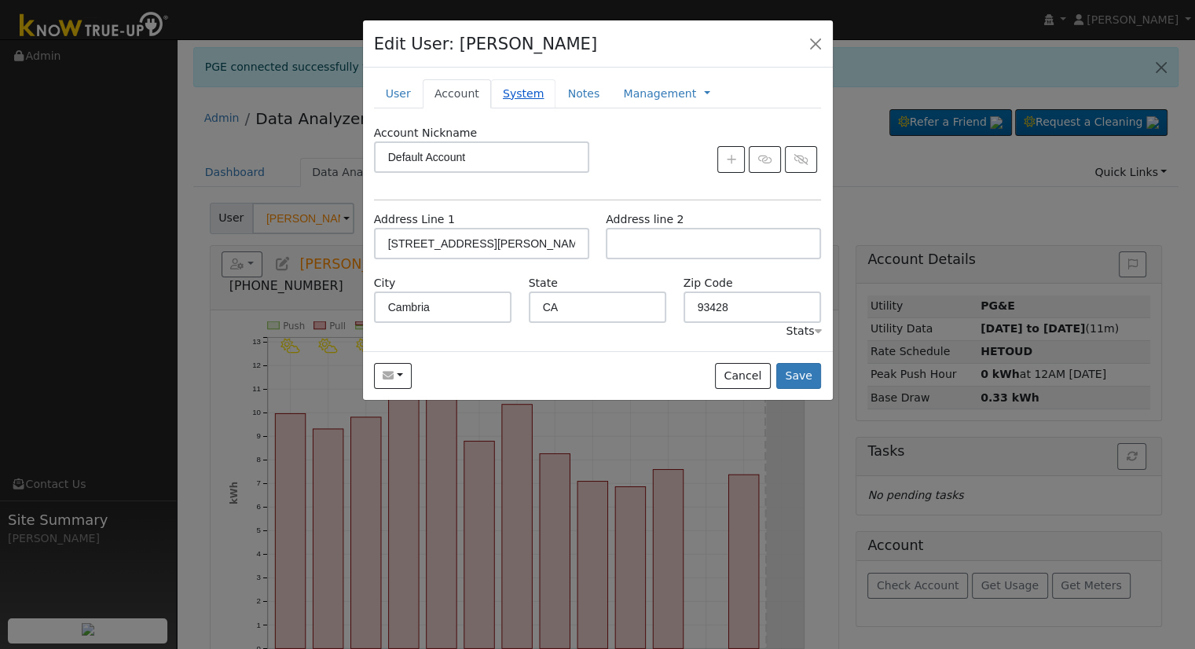
click at [497, 94] on link "System" at bounding box center [523, 93] width 65 height 29
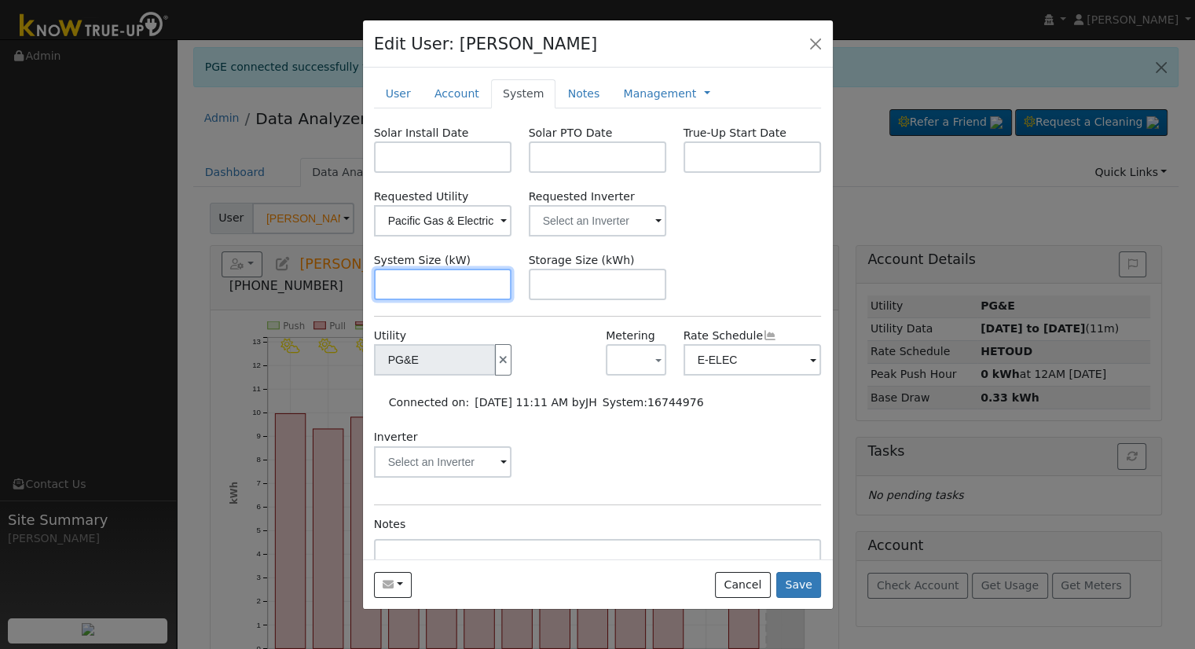
click at [441, 292] on input "text" at bounding box center [443, 284] width 138 height 31
paste input "6.560"
type input "6.6"
click at [397, 136] on label "Solar Install Date" at bounding box center [421, 133] width 95 height 16
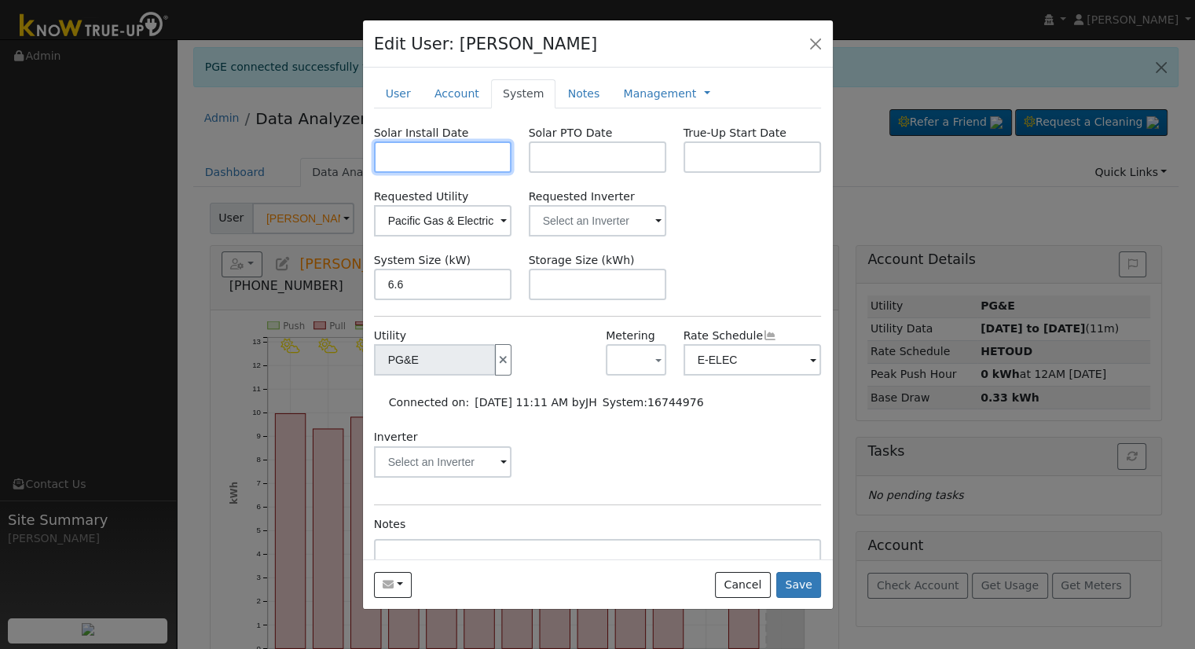
click at [390, 159] on input "text" at bounding box center [443, 156] width 138 height 31
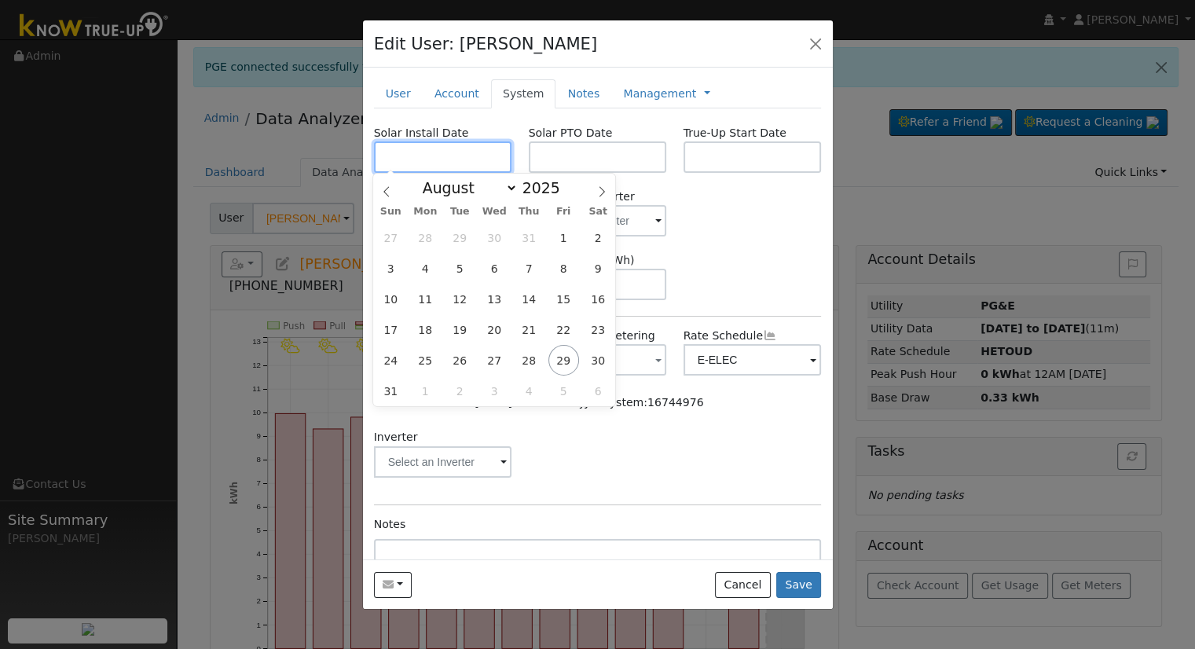
click at [462, 155] on input "text" at bounding box center [443, 156] width 138 height 31
paste input "7/11/2025"
type input "07/11/2025"
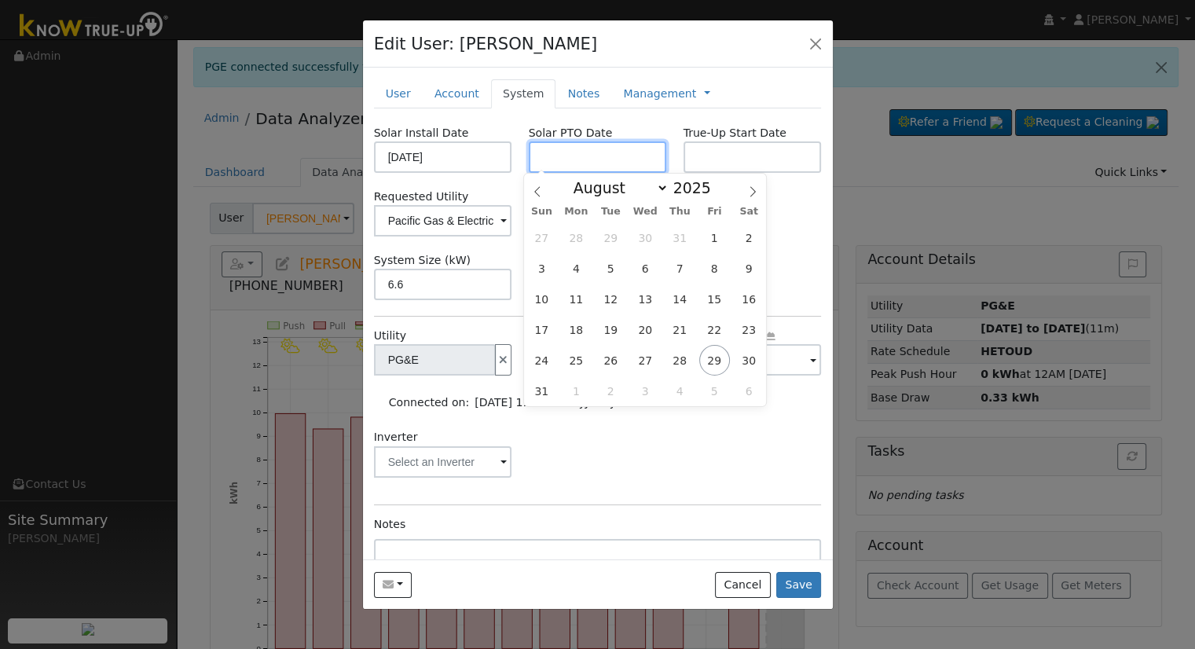
drag, startPoint x: 639, startPoint y: 166, endPoint x: 614, endPoint y: 170, distance: 25.6
click at [636, 166] on input "text" at bounding box center [598, 156] width 138 height 31
click at [598, 156] on input "text" at bounding box center [598, 156] width 138 height 31
paste input "8/28/2025"
type input "[DATE]"
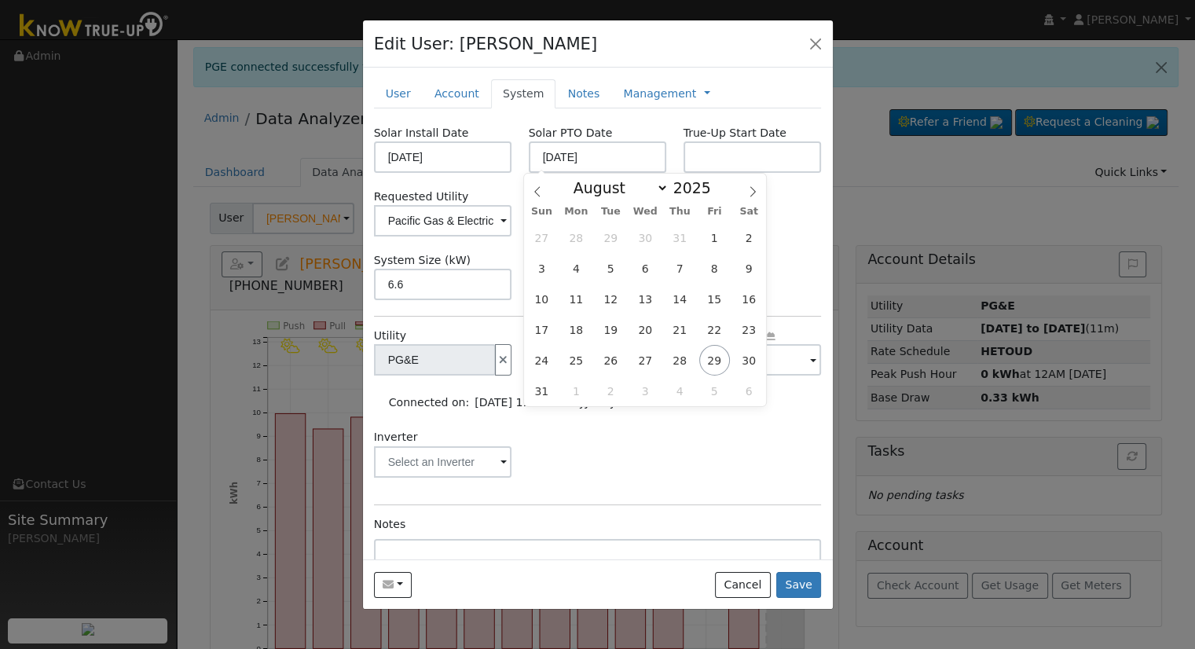
click at [611, 498] on div "Solar Install Date 07/11/2025 Solar PTO Date 08/28/2025 True-Up Start Date Requ…" at bounding box center [598, 391] width 448 height 532
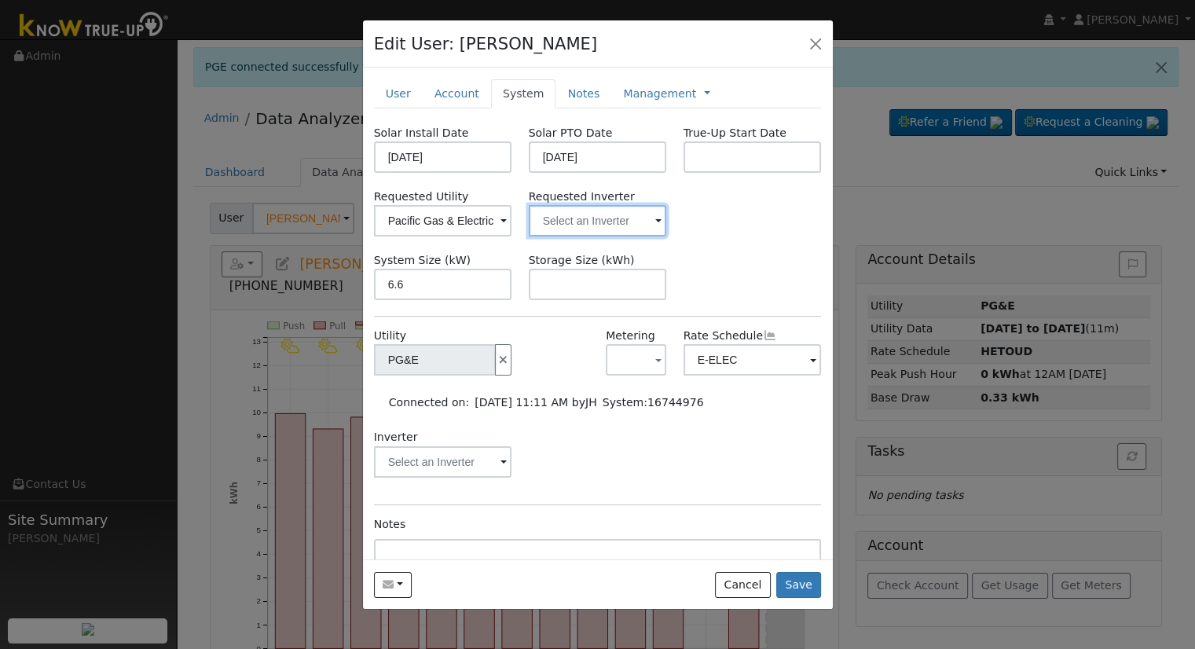
click at [512, 224] on input "text" at bounding box center [443, 220] width 138 height 31
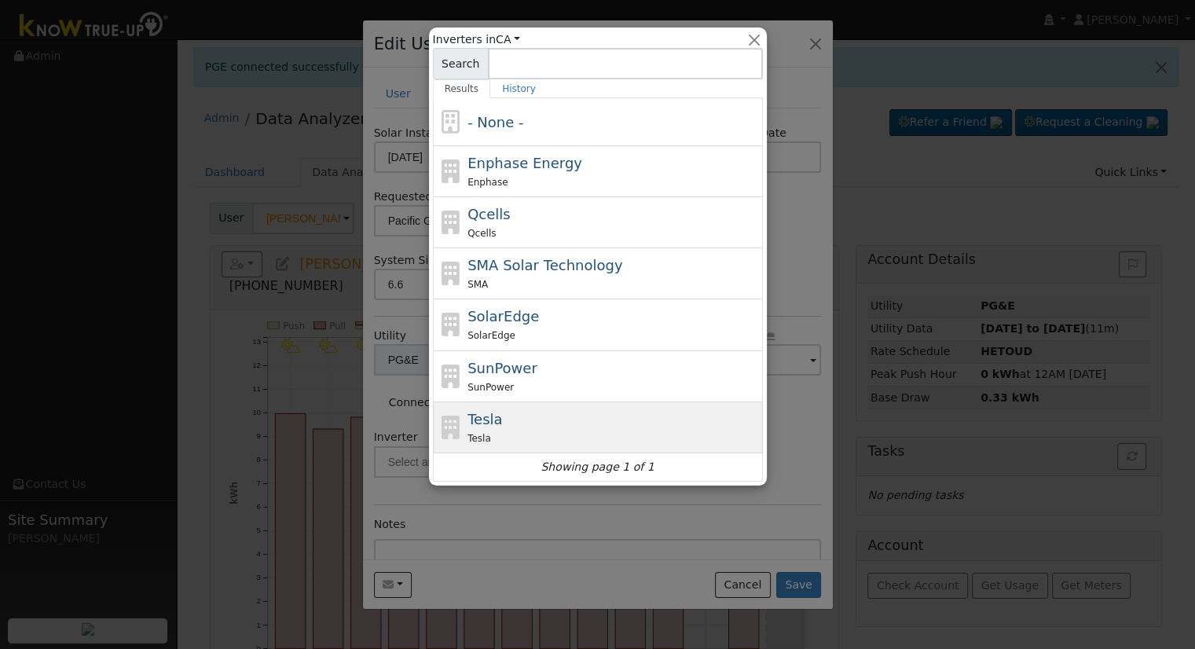
click at [537, 433] on div "Tesla" at bounding box center [612, 438] width 291 height 16
type input "Tesla"
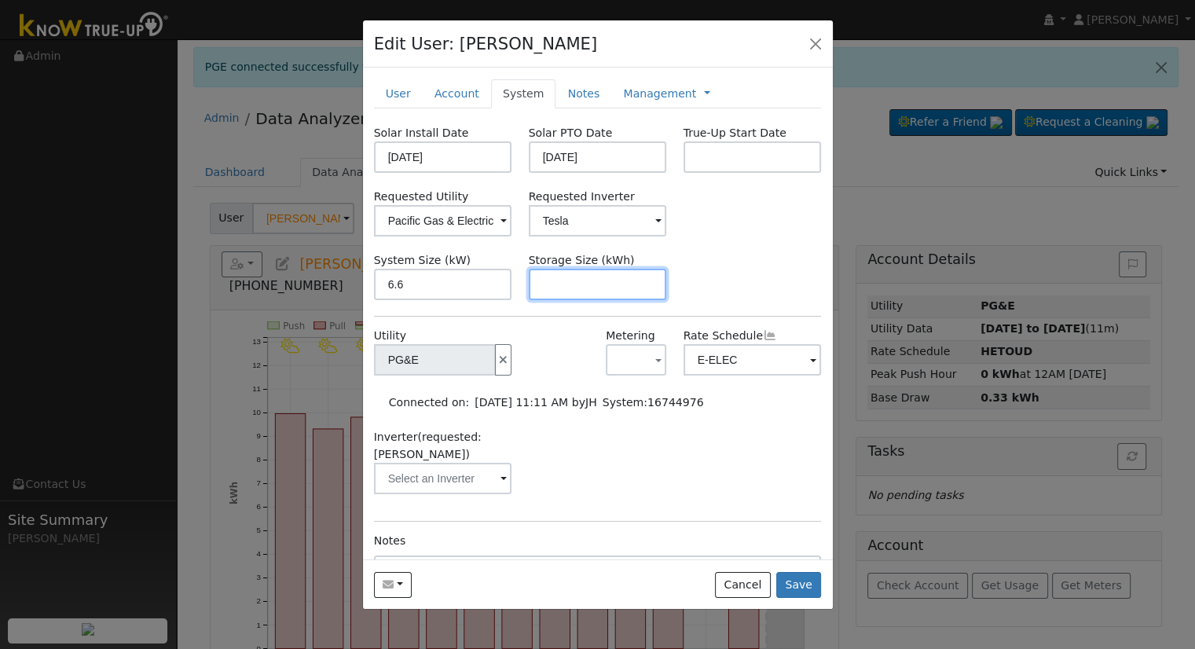
click at [575, 284] on input "text" at bounding box center [598, 284] width 138 height 31
click at [635, 294] on input "text" at bounding box center [598, 284] width 138 height 31
paste input "13.50"
type input "13.5"
click at [558, 86] on link "Notes" at bounding box center [583, 93] width 56 height 29
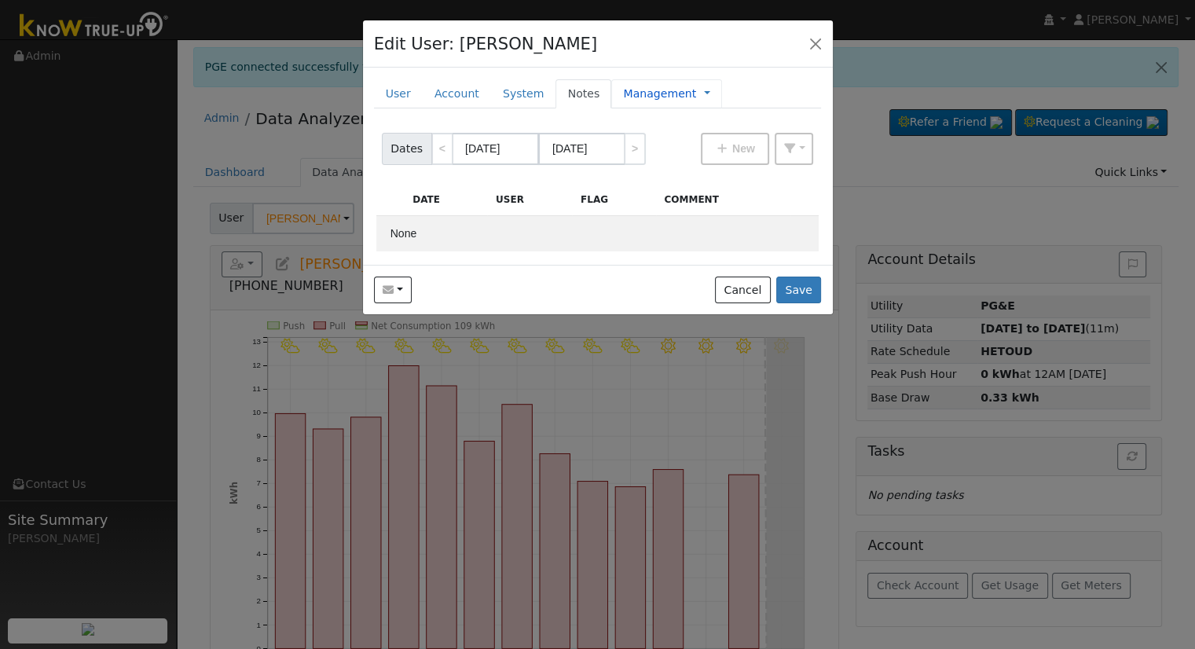
click at [628, 101] on link "Management" at bounding box center [659, 94] width 73 height 16
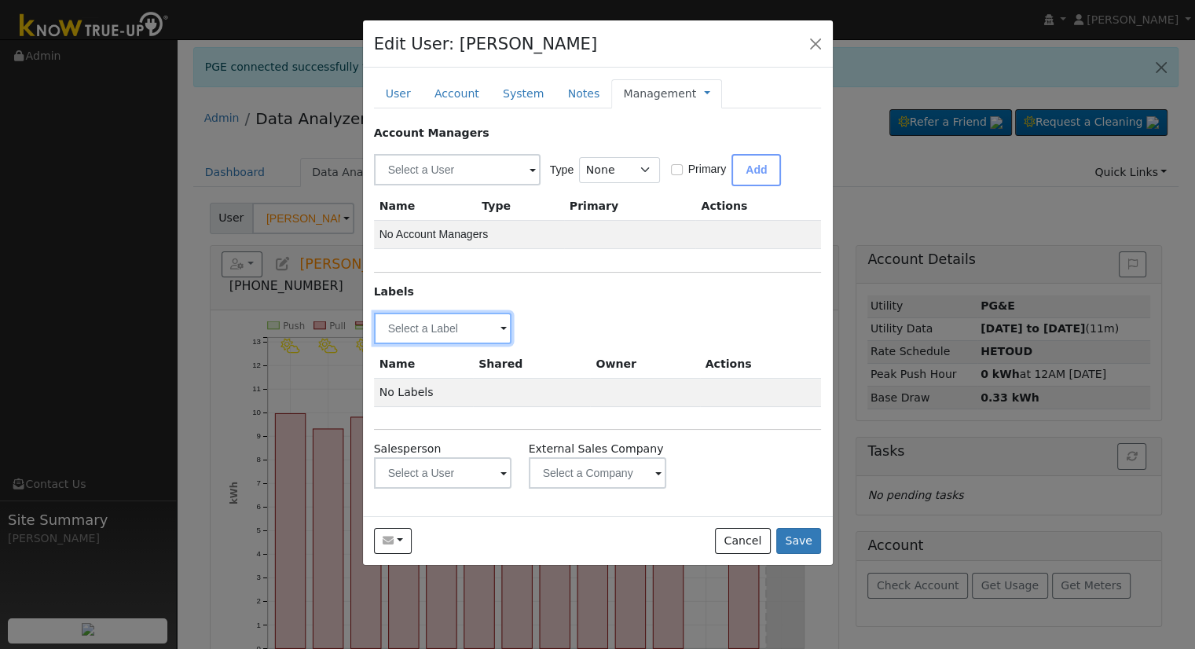
click at [419, 324] on input "text" at bounding box center [443, 328] width 138 height 31
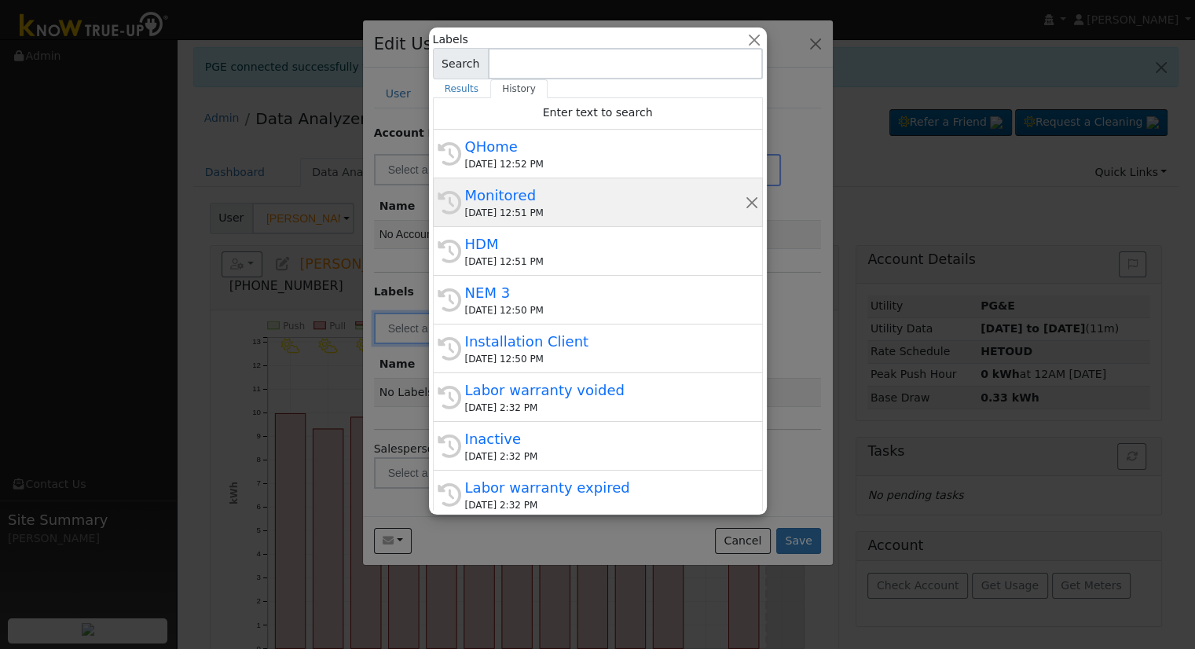
click at [544, 216] on div "08/29/2025 12:51 PM" at bounding box center [605, 213] width 280 height 14
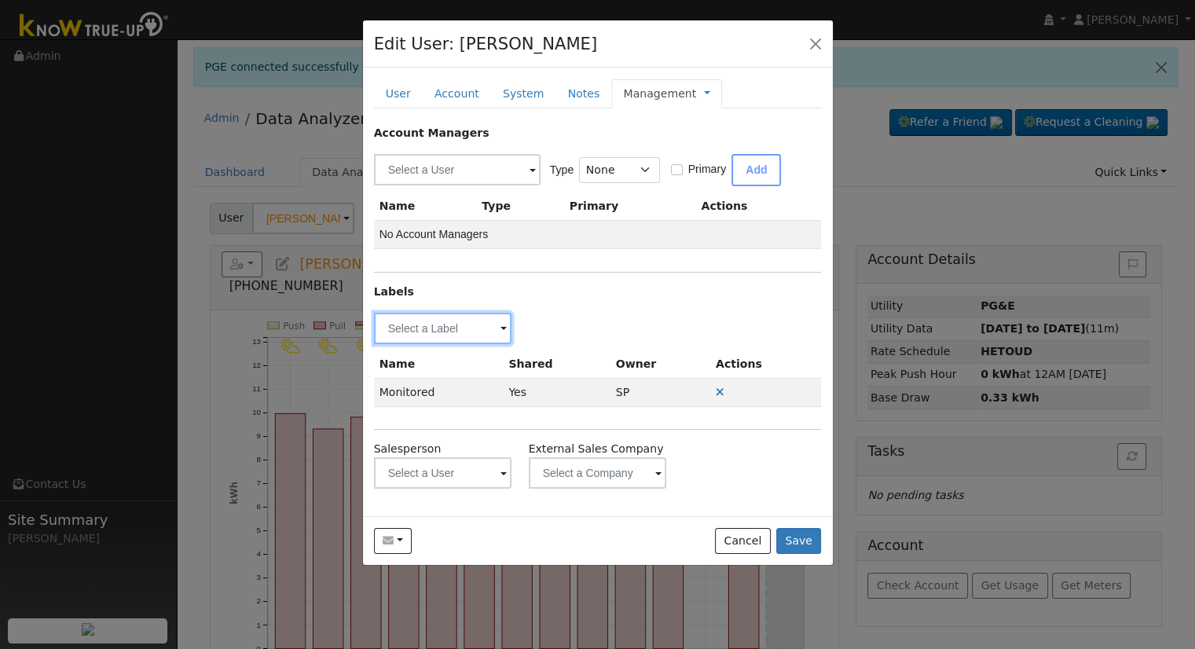
click at [452, 336] on input "text" at bounding box center [443, 328] width 138 height 31
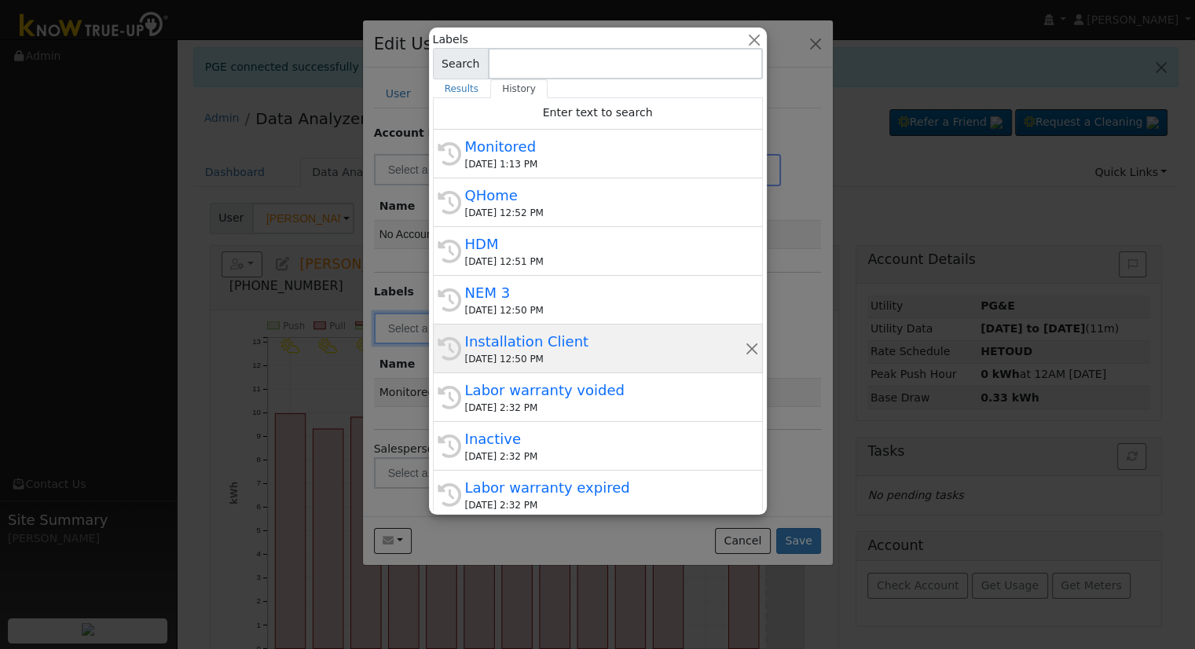
click at [544, 362] on div "08/29/2025 12:50 PM" at bounding box center [605, 359] width 280 height 14
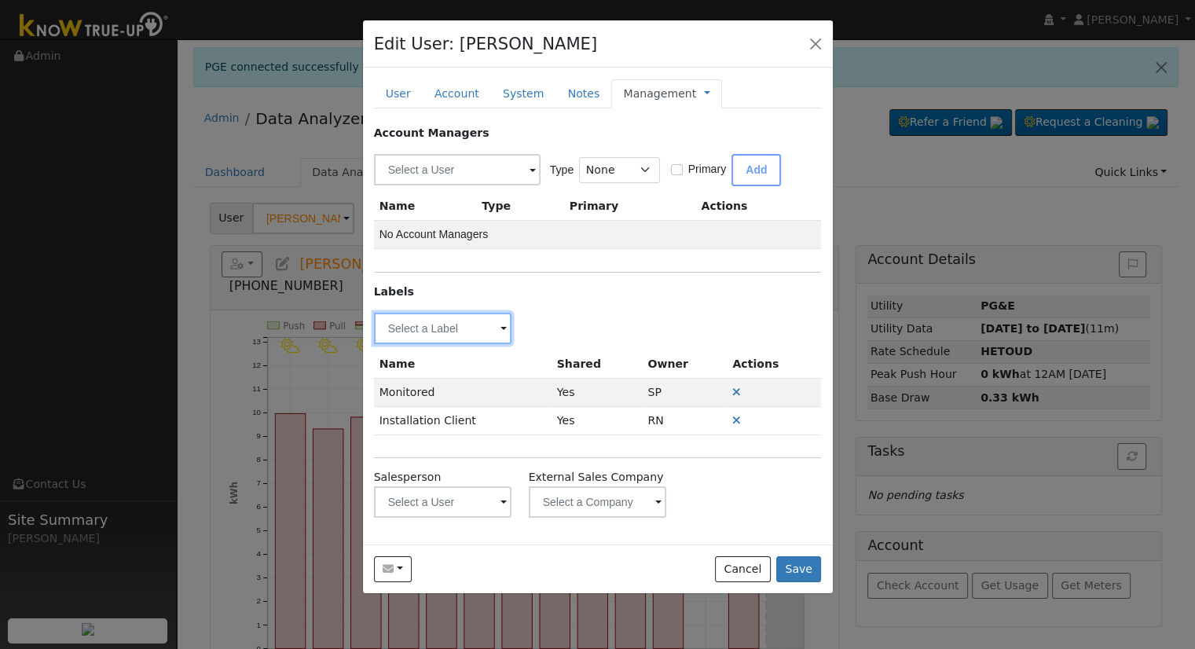
click at [462, 324] on input "text" at bounding box center [443, 328] width 138 height 31
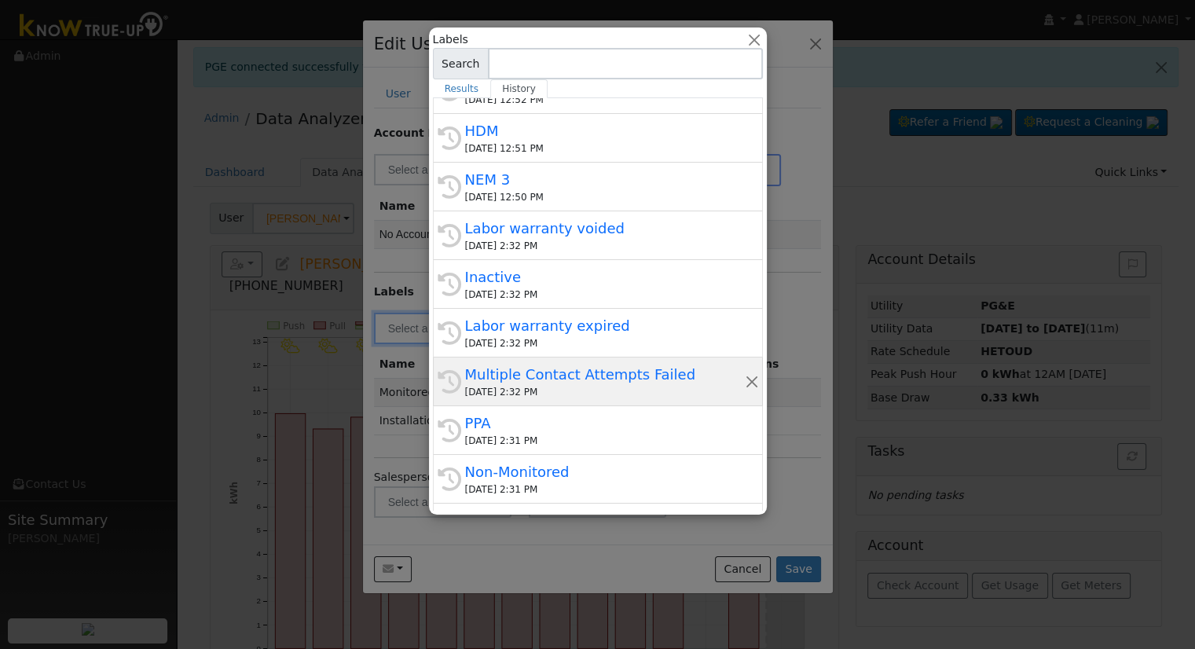
scroll to position [79, 0]
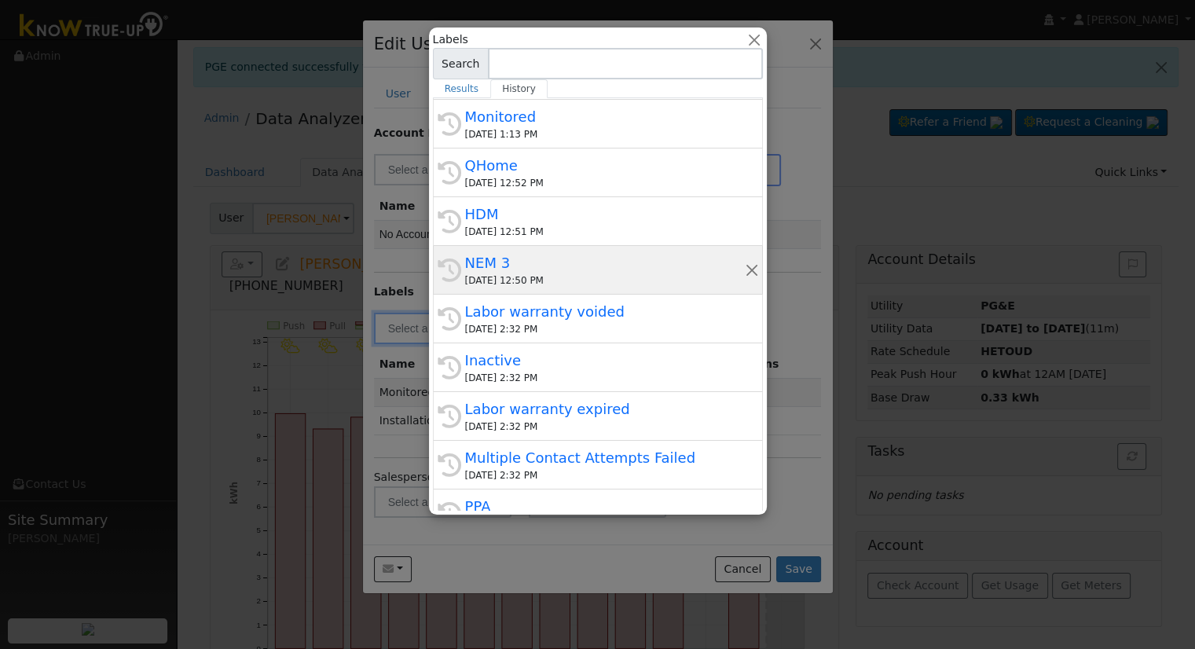
click at [622, 252] on div "NEM 3" at bounding box center [605, 262] width 280 height 21
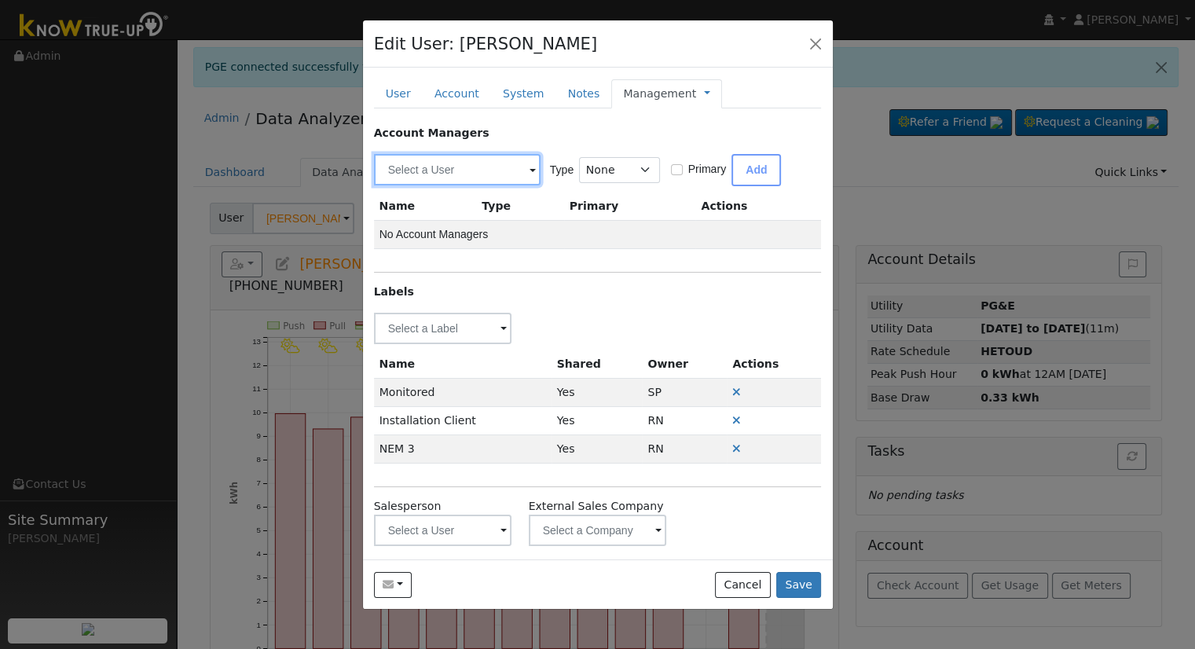
click at [490, 183] on input "text" at bounding box center [457, 169] width 167 height 31
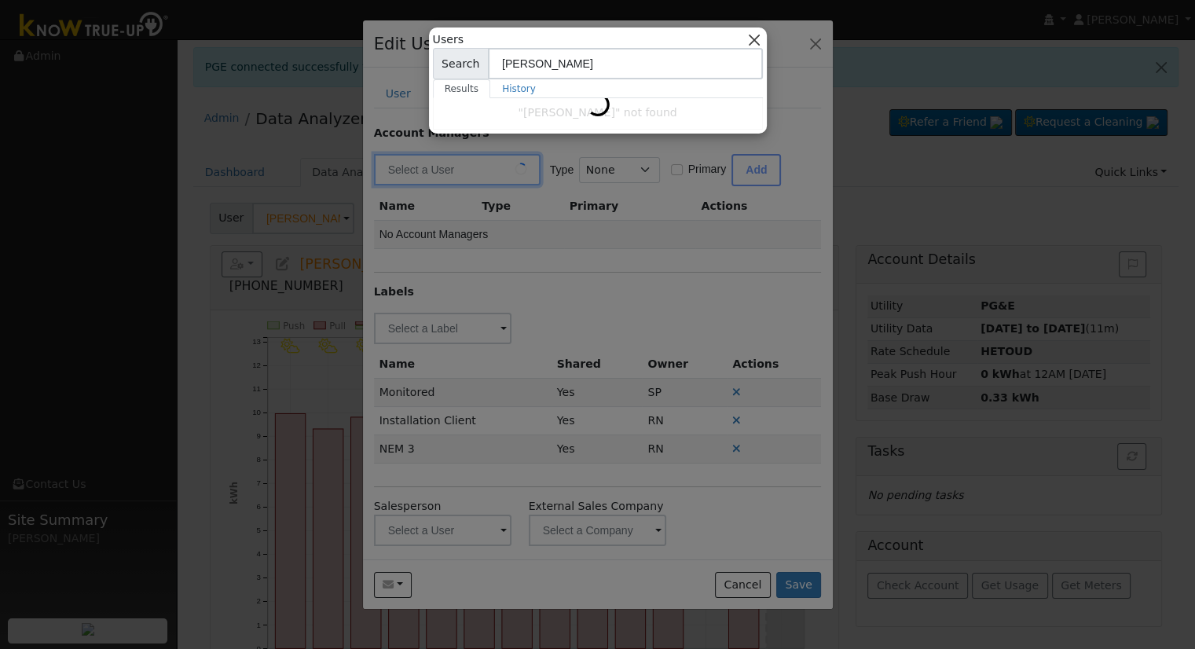
type input "Josh Hunt"
click at [751, 35] on button "button" at bounding box center [753, 39] width 16 height 16
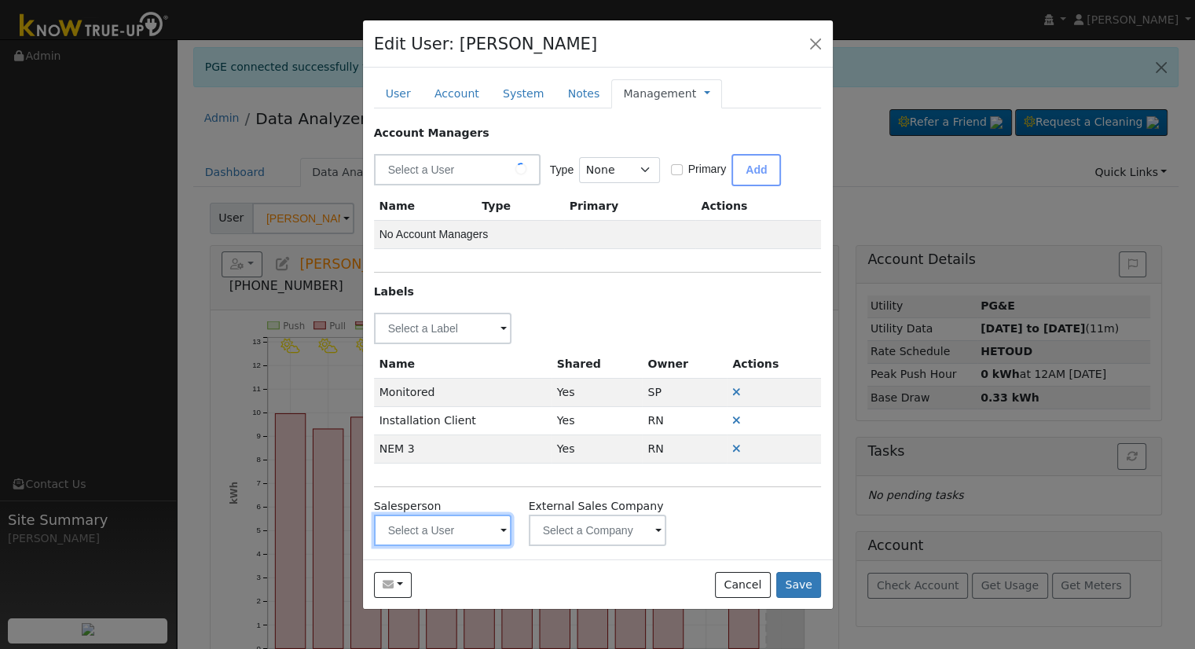
click at [428, 344] on input "text" at bounding box center [443, 328] width 138 height 31
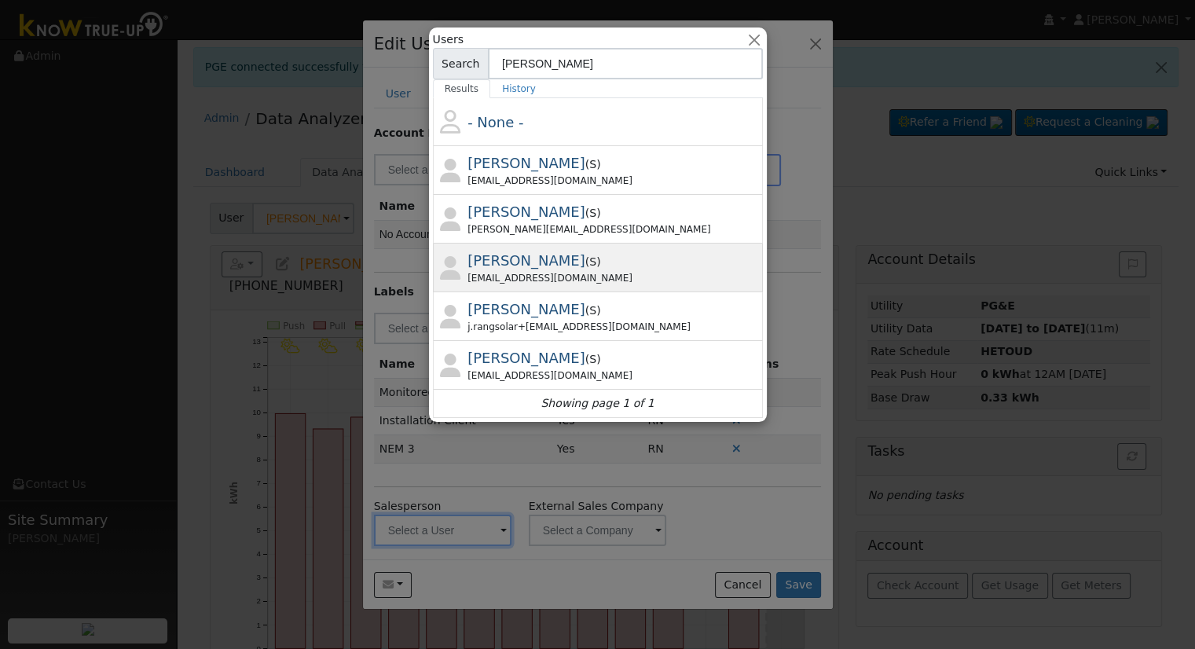
type input "Josh"
click at [542, 271] on div "joshhunt.allsunsolutions@gmail.com" at bounding box center [612, 278] width 291 height 14
type input "Josh Hunt"
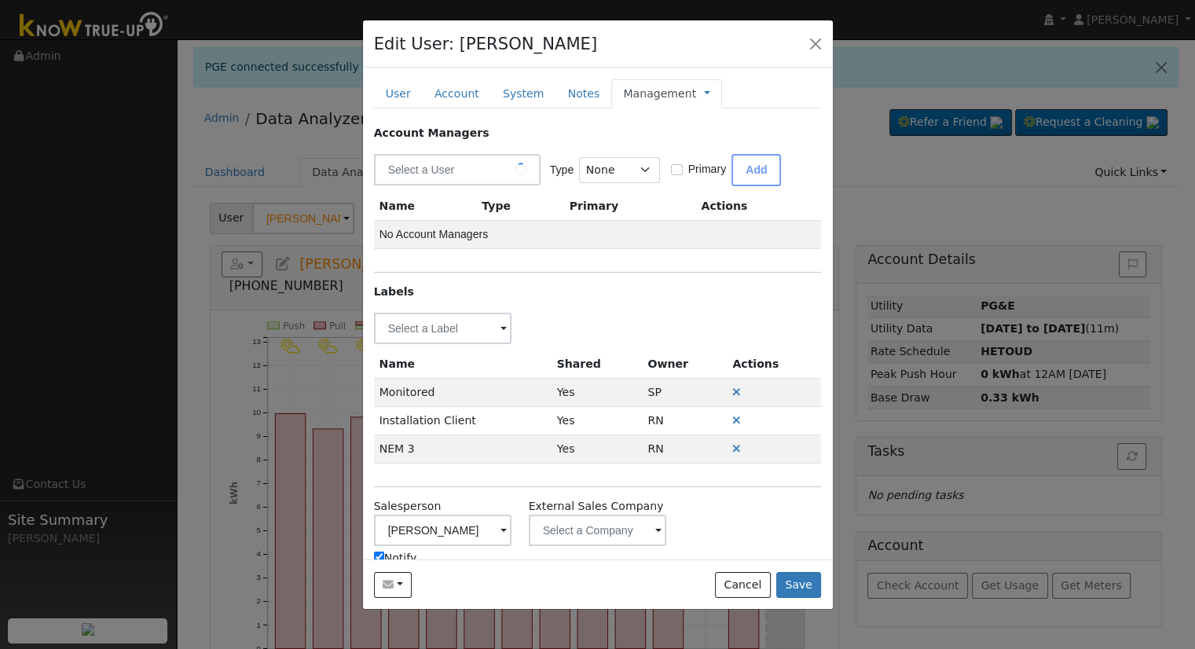
click at [379, 551] on input "Notify" at bounding box center [379, 556] width 10 height 10
checkbox input "false"
click at [704, 90] on link at bounding box center [707, 94] width 6 height 16
click at [705, 142] on link "Billing" at bounding box center [759, 144] width 109 height 22
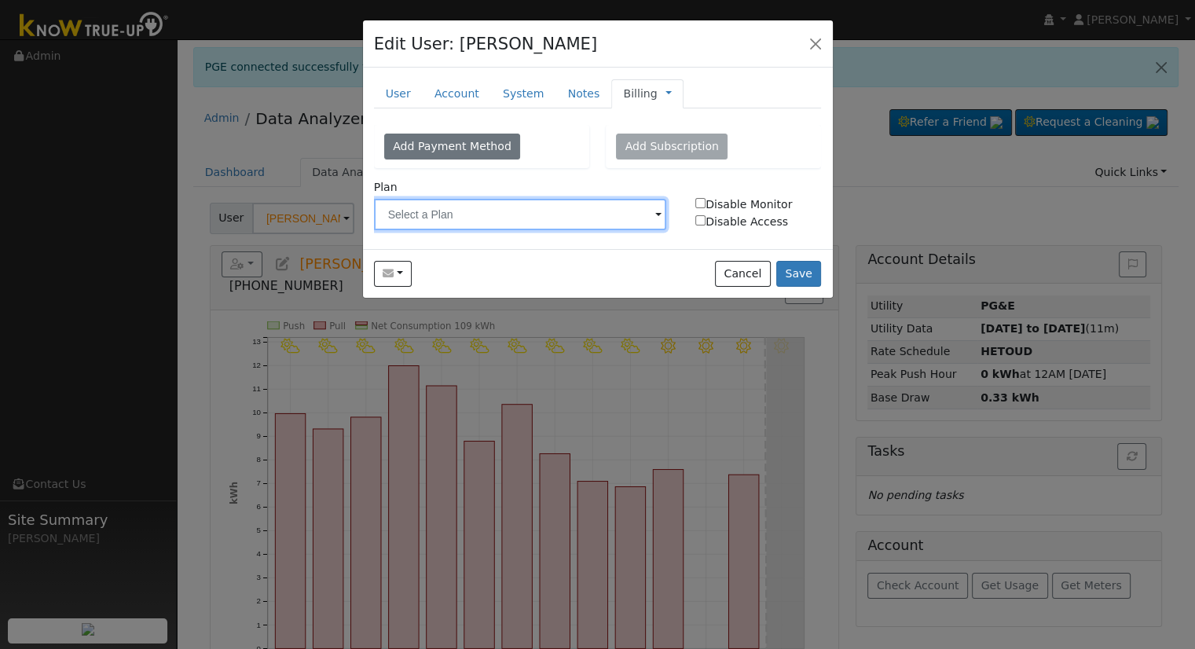
click at [547, 211] on input "text" at bounding box center [520, 214] width 293 height 31
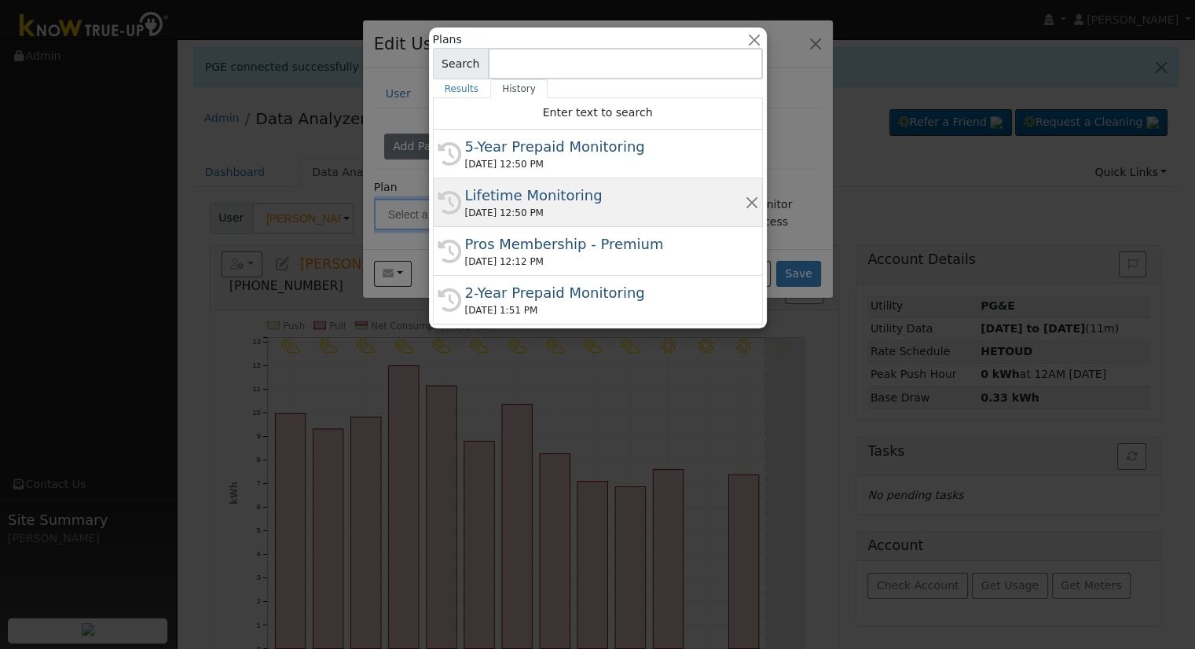
click at [611, 210] on div "08/29/2025 12:50 PM" at bounding box center [605, 213] width 280 height 14
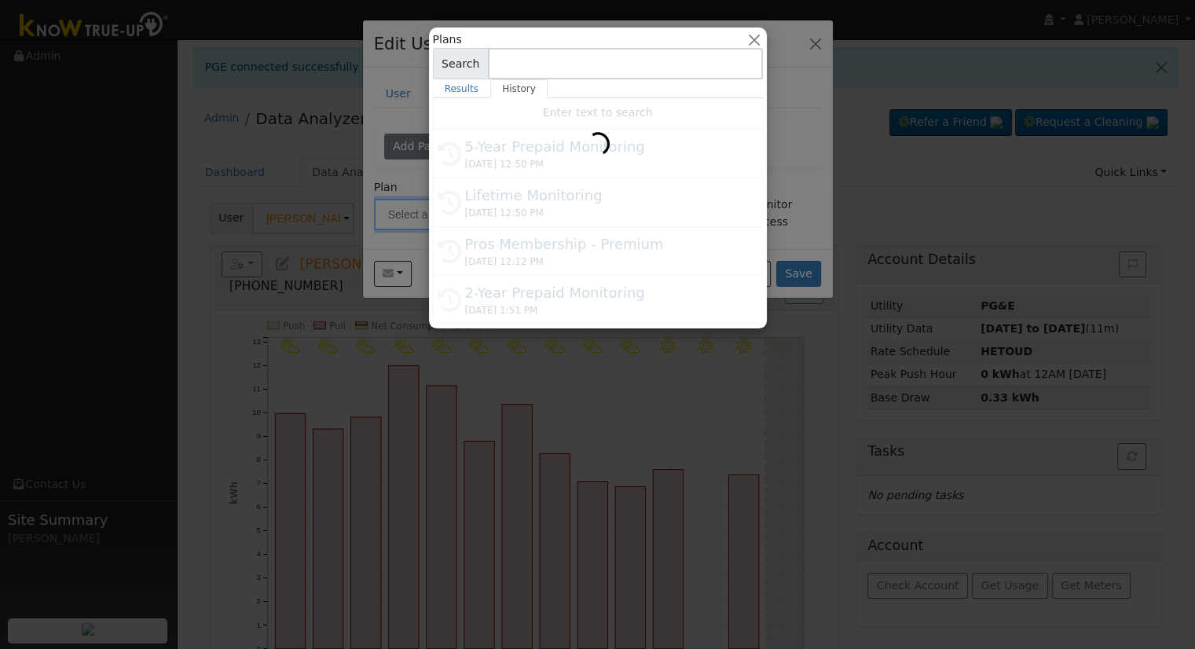
type input "Lifetime Monitoring"
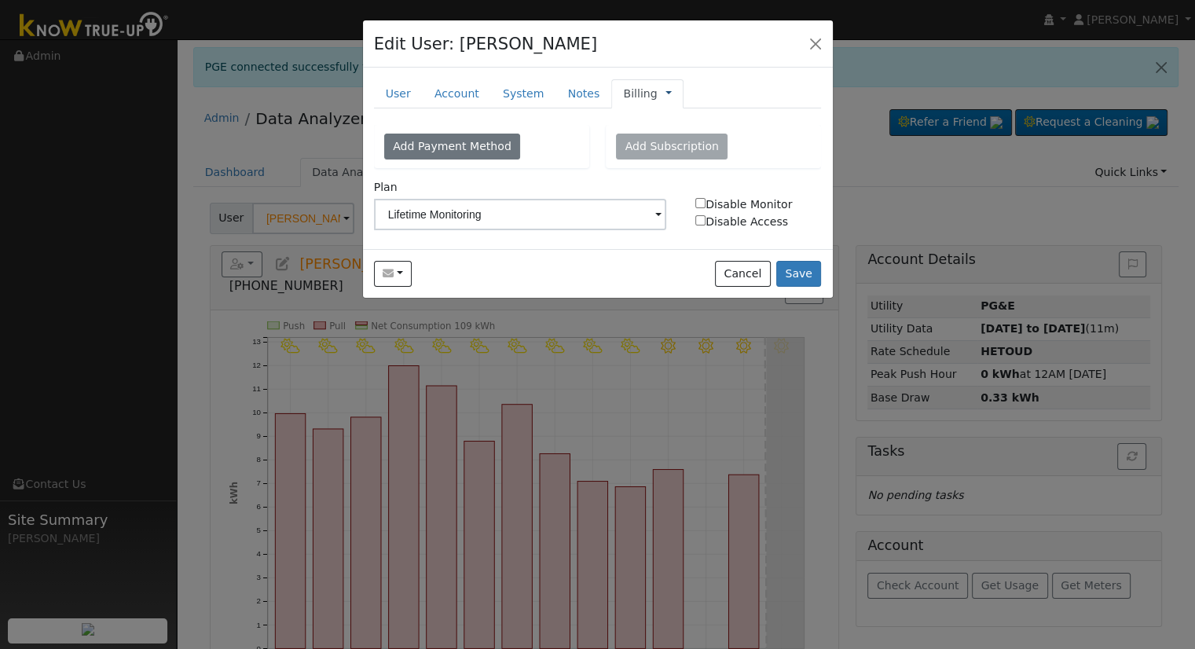
click at [665, 92] on link at bounding box center [668, 94] width 6 height 16
click at [673, 118] on link "Management" at bounding box center [720, 122] width 109 height 22
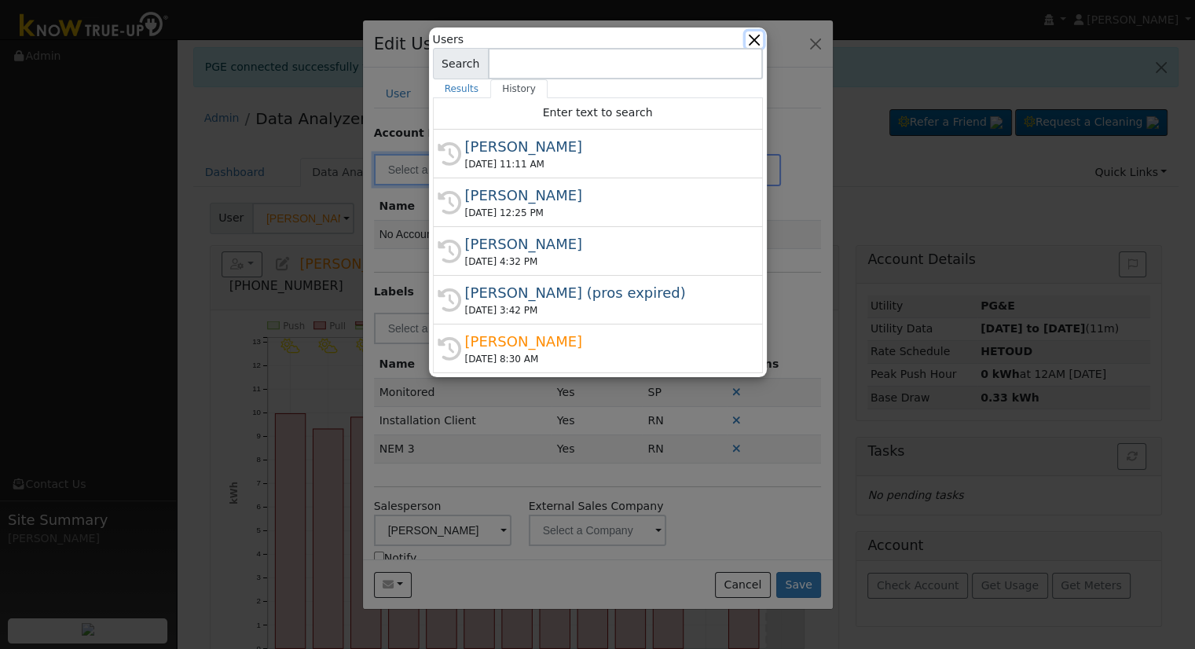
click at [752, 39] on button "button" at bounding box center [753, 39] width 16 height 16
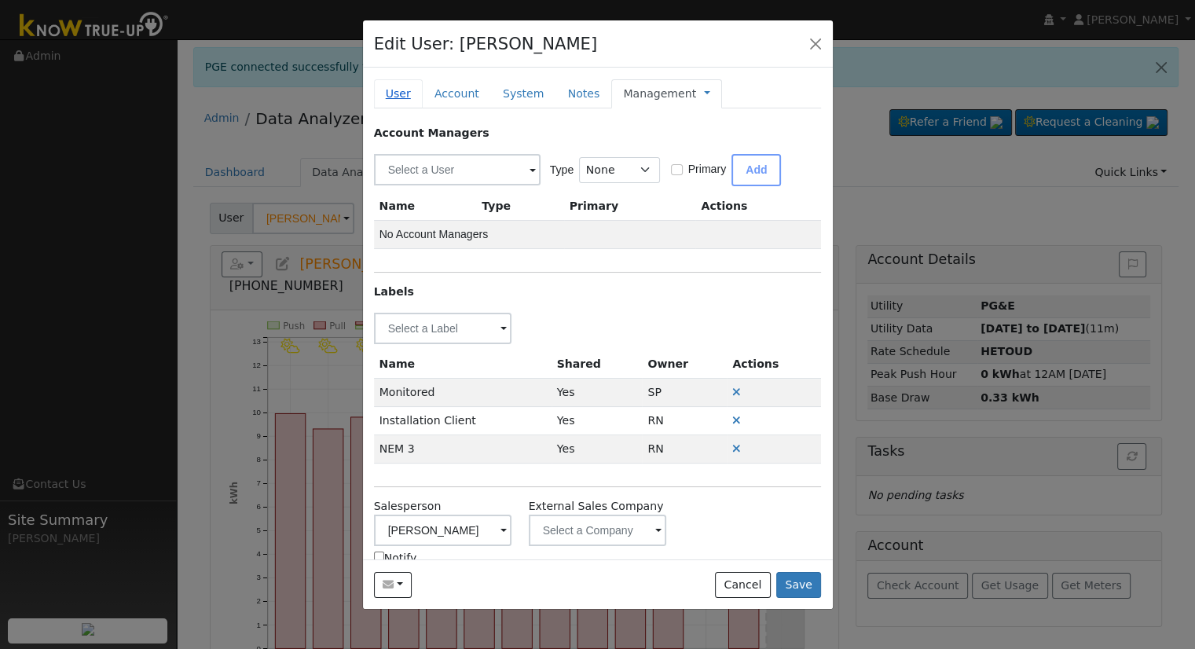
click at [403, 96] on link "User" at bounding box center [398, 93] width 49 height 29
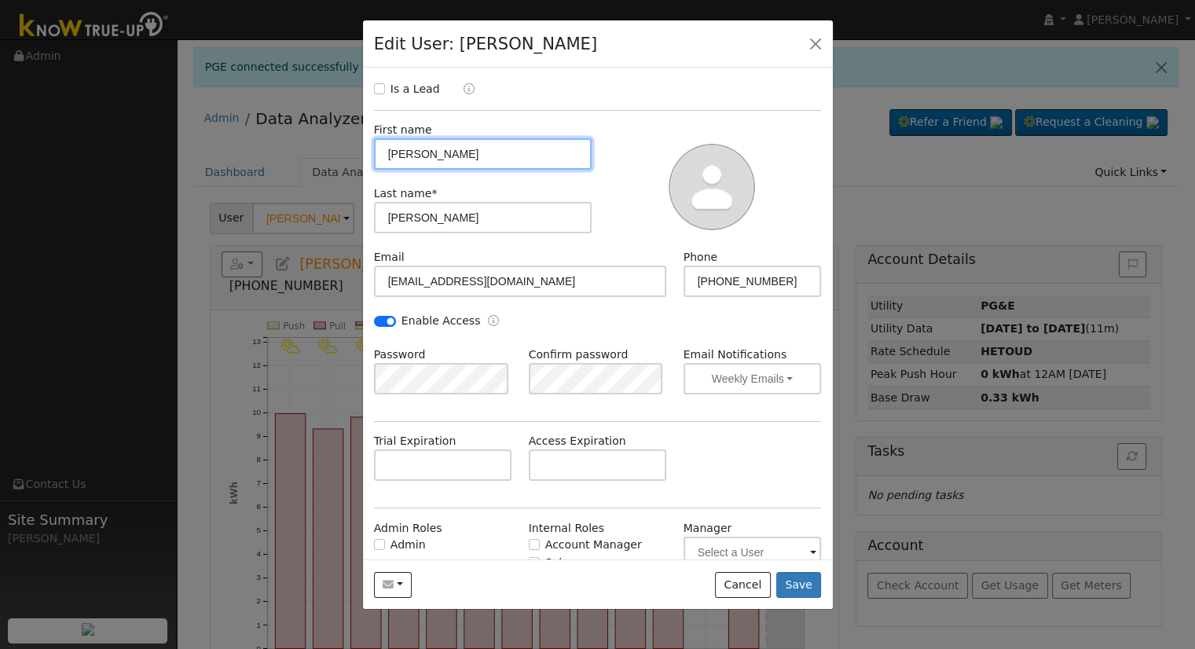
scroll to position [0, 0]
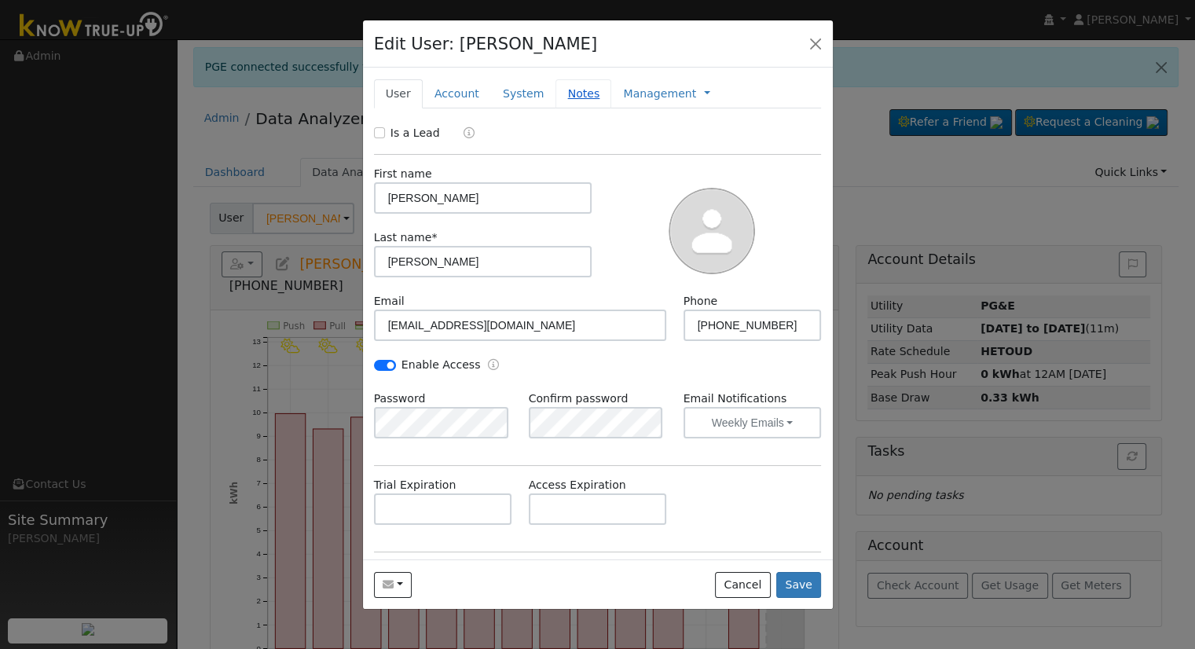
click at [580, 97] on link "Notes" at bounding box center [583, 93] width 56 height 29
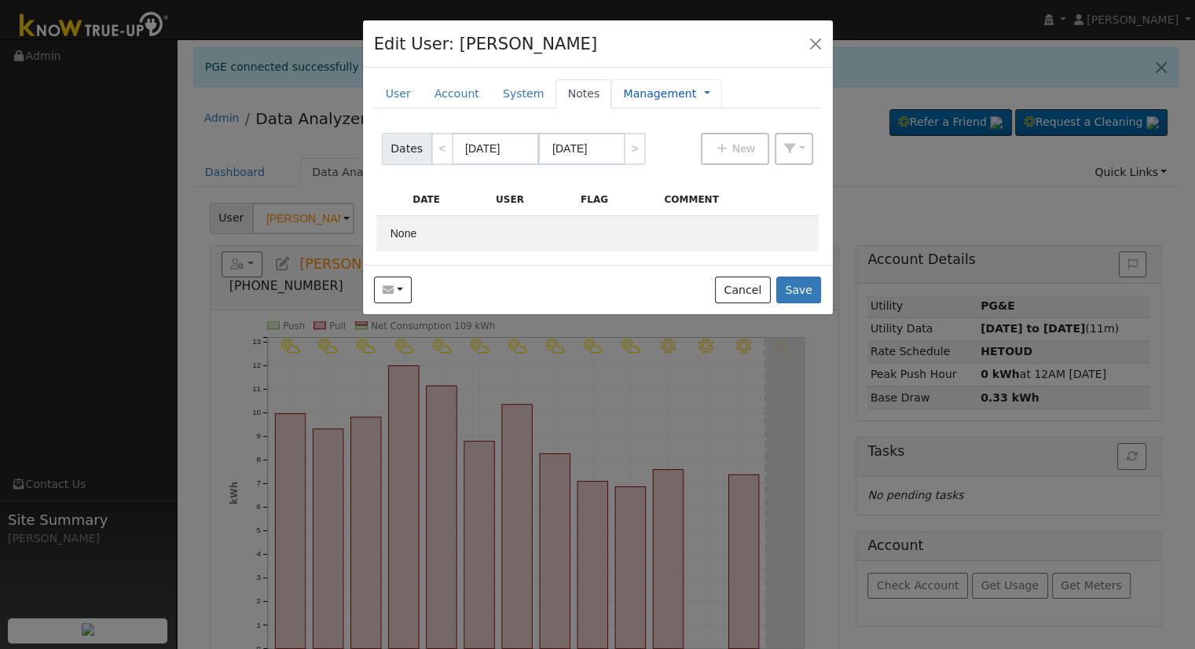
click at [635, 97] on link "Management" at bounding box center [659, 94] width 73 height 16
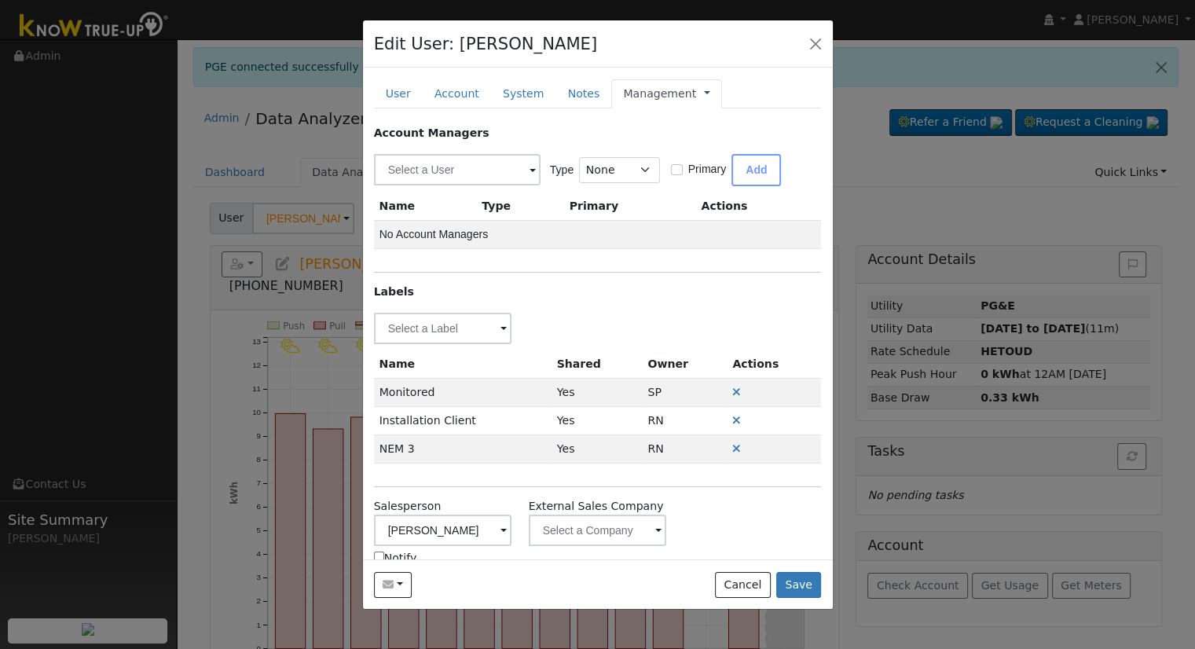
click at [704, 91] on link at bounding box center [707, 94] width 6 height 16
click at [705, 133] on link "Billing" at bounding box center [759, 144] width 109 height 22
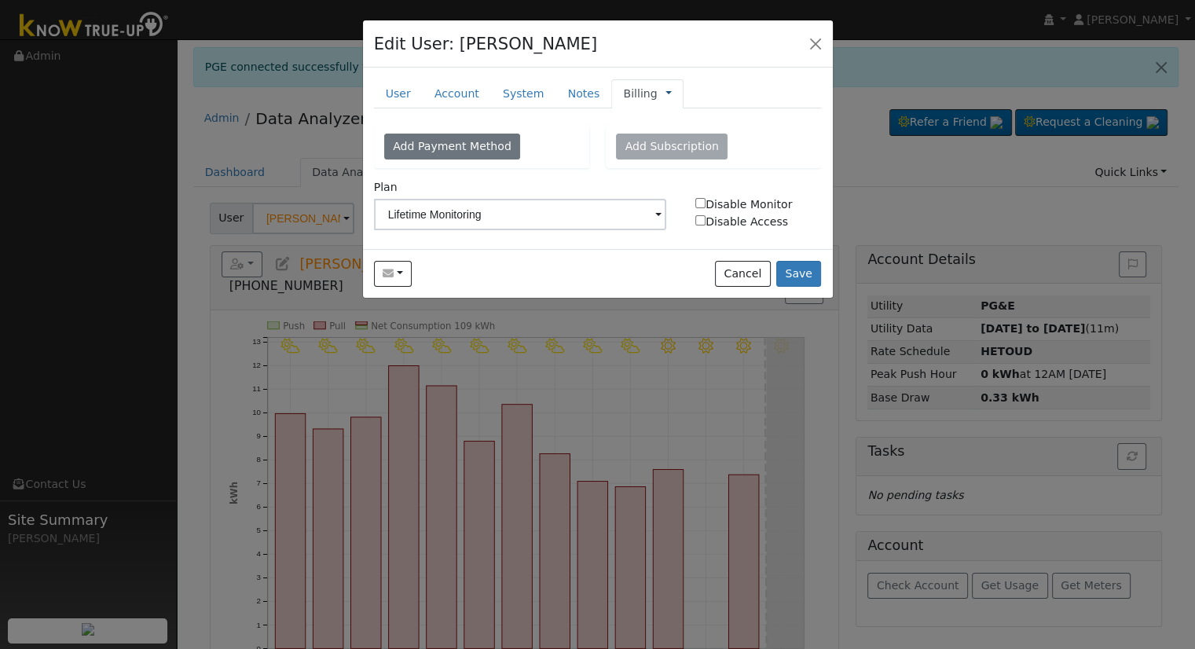
click at [665, 91] on link at bounding box center [668, 94] width 6 height 16
click at [529, 91] on link "System" at bounding box center [523, 93] width 65 height 29
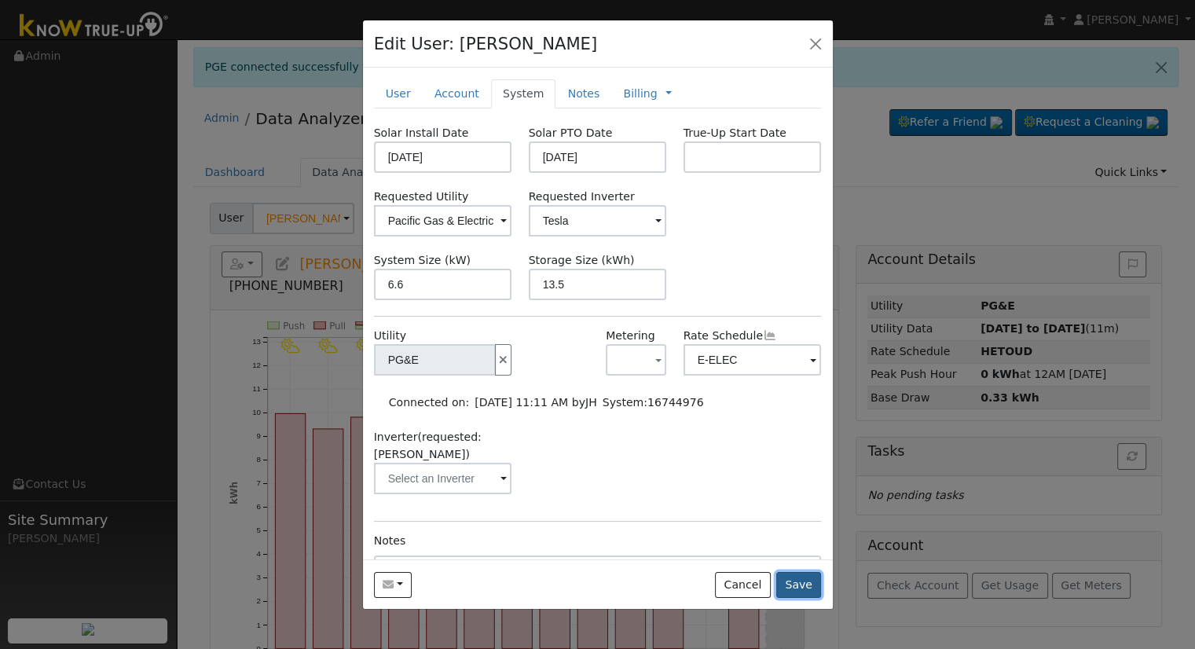
click at [791, 575] on button "Save" at bounding box center [799, 585] width 46 height 27
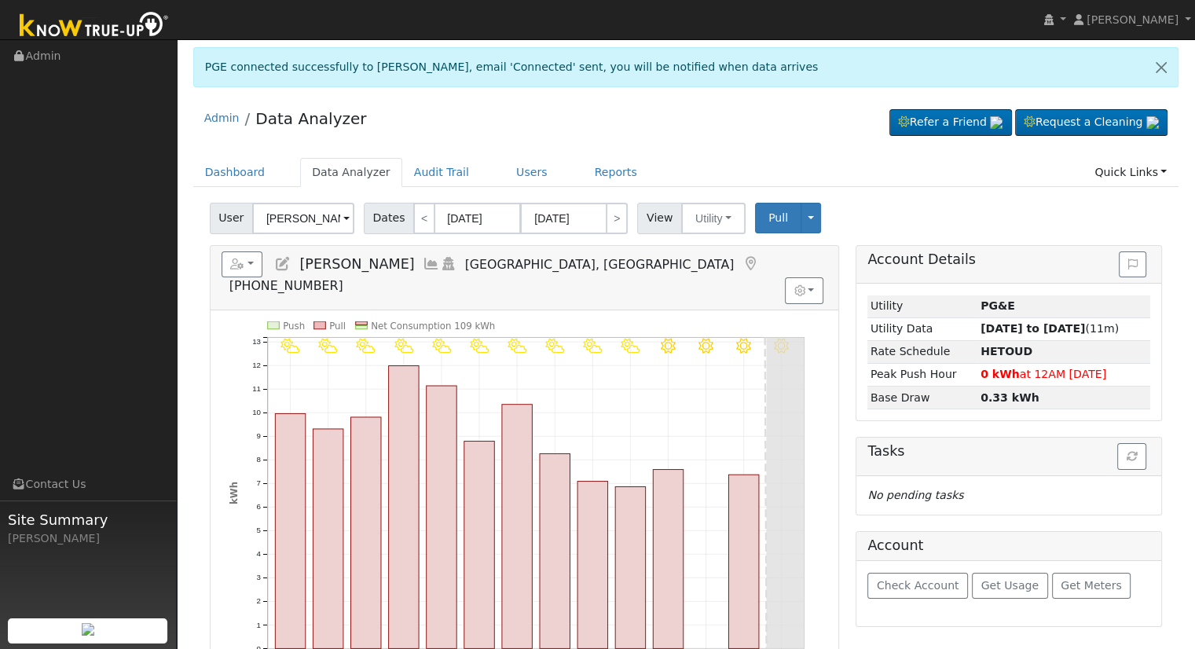
click at [286, 266] on icon at bounding box center [282, 264] width 17 height 14
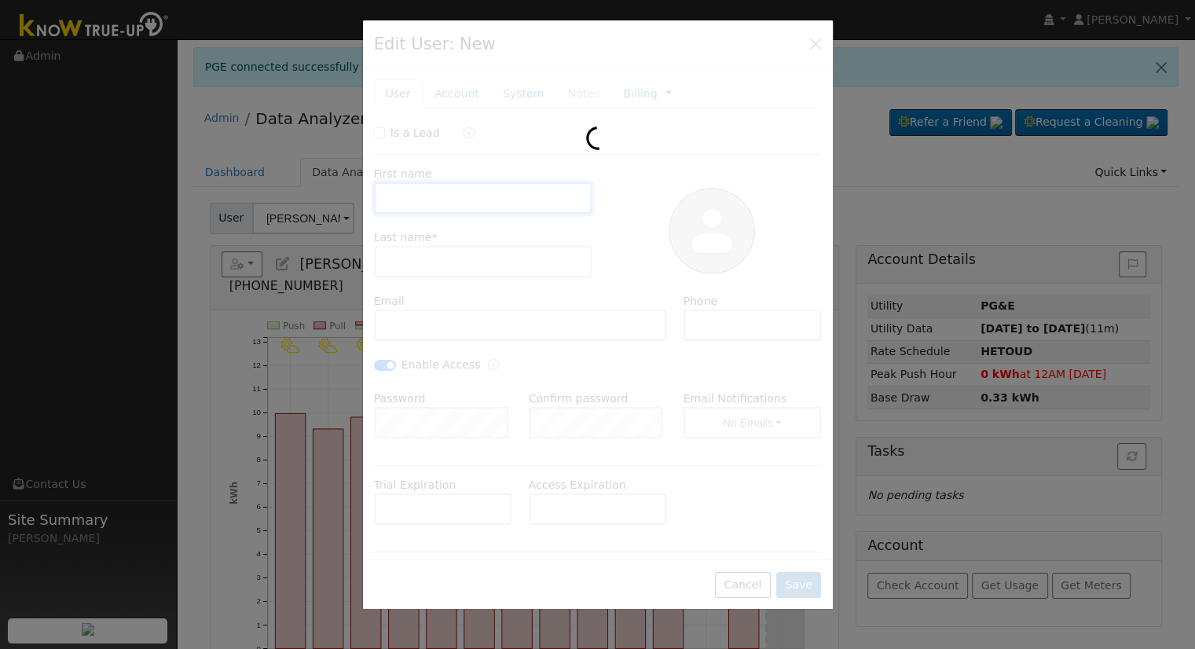
type input "Frank"
type input "Shanahan"
type input "fshanahan@mecawp.com"
type input "(559) 779-6388"
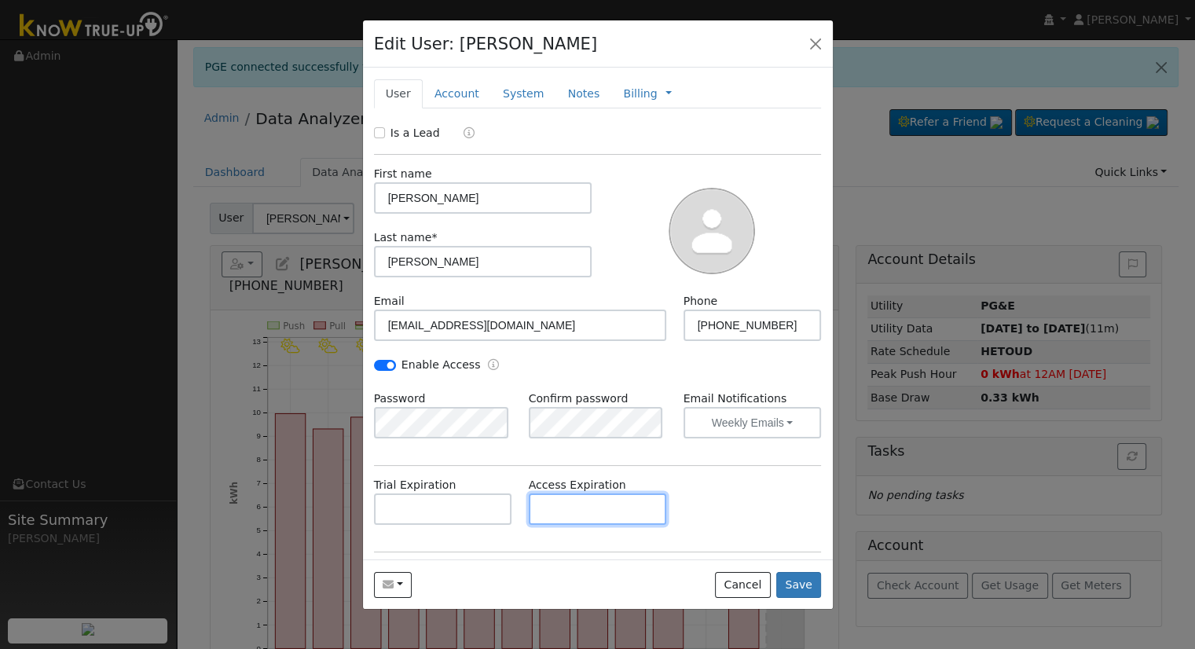
click at [553, 511] on input "text" at bounding box center [598, 508] width 138 height 31
click at [814, 35] on button "button" at bounding box center [815, 43] width 22 height 22
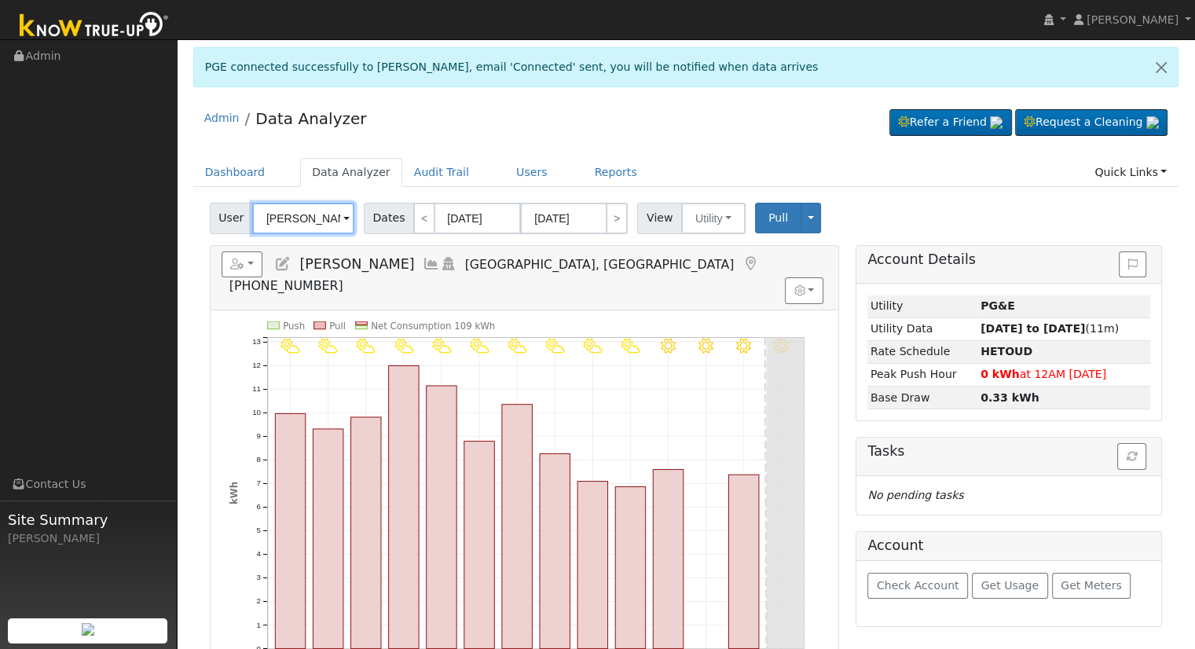
click at [285, 207] on input "Frank Shanahan" at bounding box center [303, 218] width 102 height 31
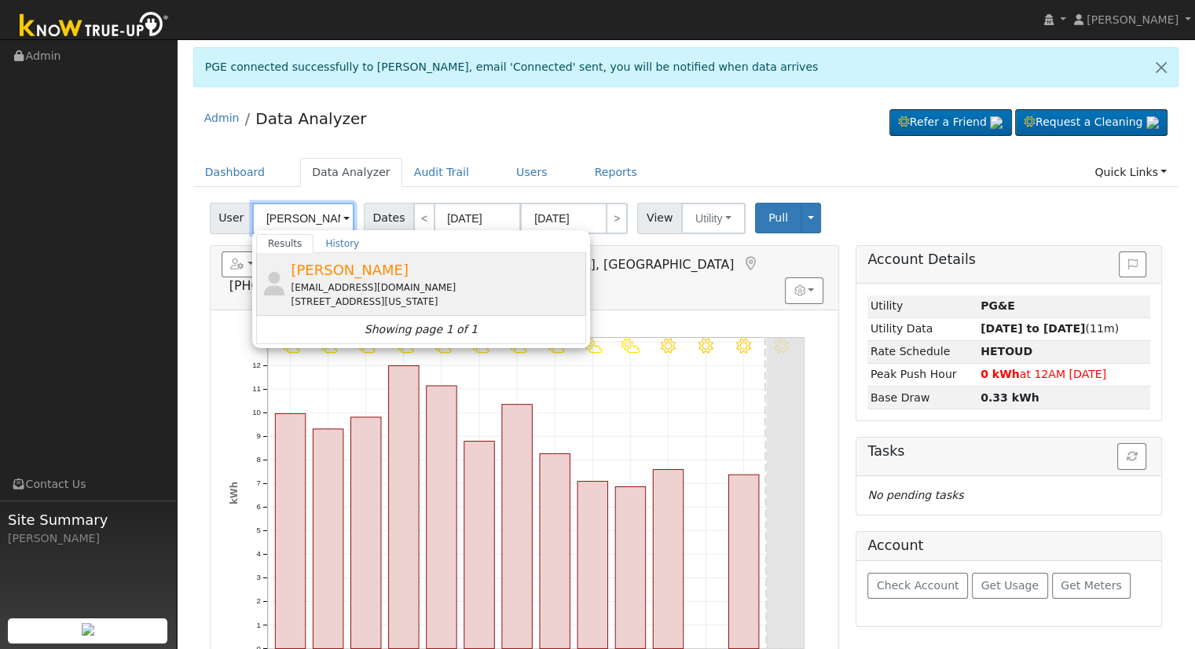
type input "Brett Hendricks"
click at [377, 273] on span "Brett Hendricks" at bounding box center [350, 270] width 118 height 16
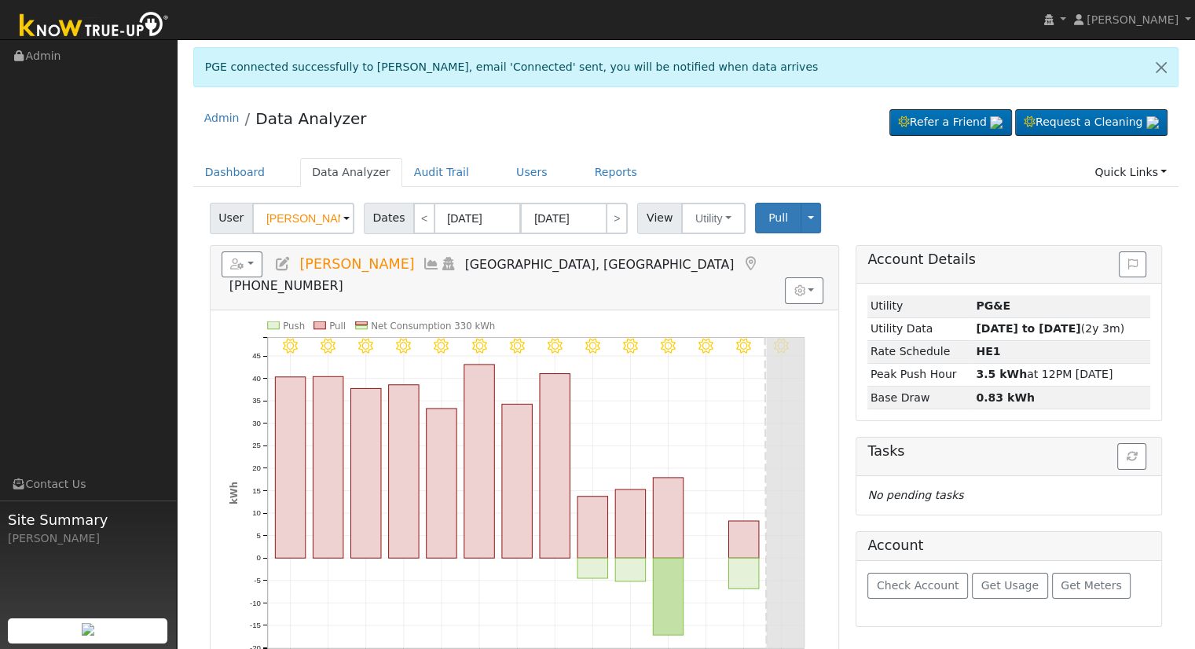
click at [283, 258] on icon at bounding box center [282, 264] width 17 height 14
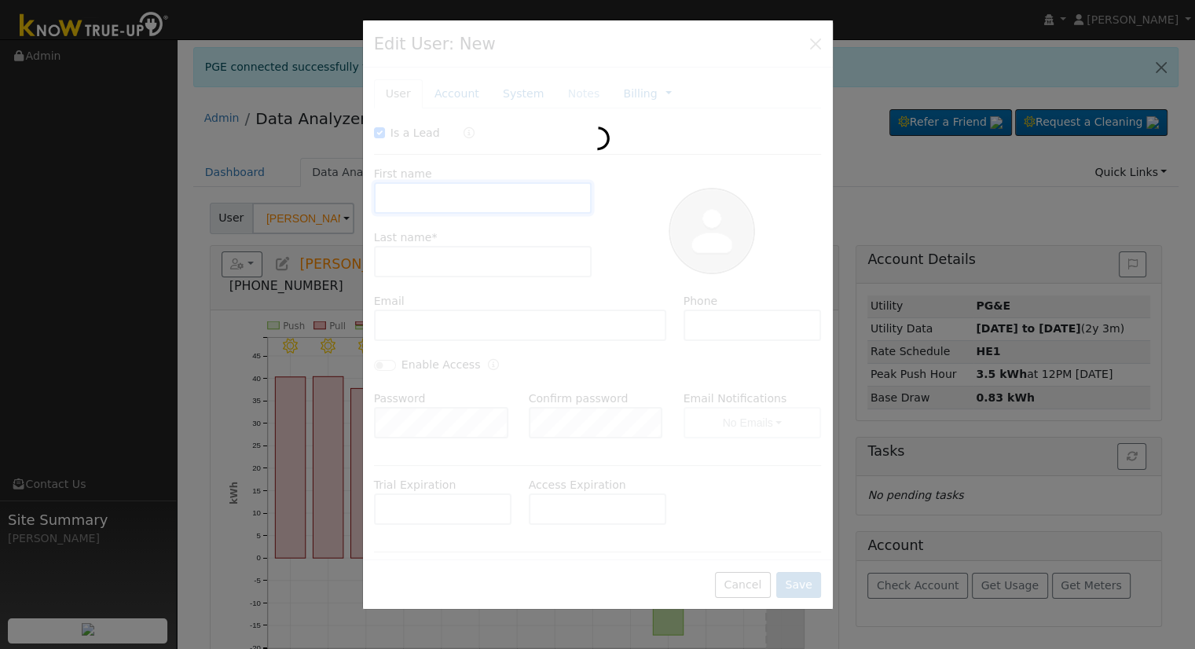
checkbox input "true"
type input "Brett"
type input "Hendricks"
type input "helobrett@gmail.com"
type input "(559) 288-8067"
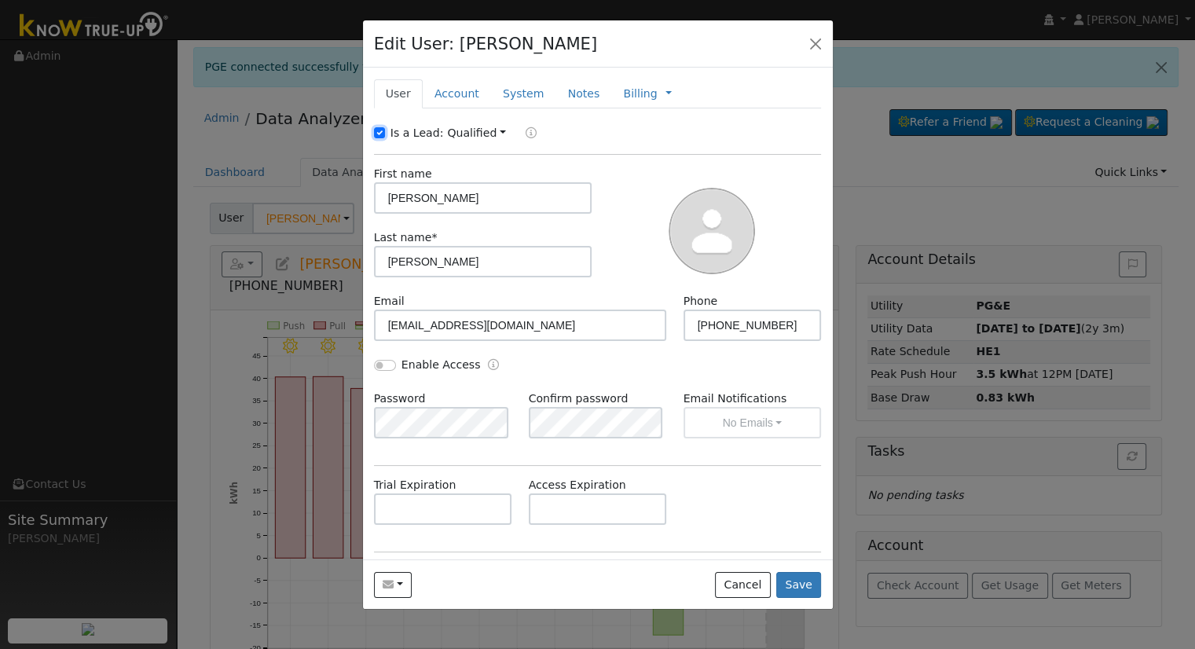
click at [379, 133] on input "Is a Lead:" at bounding box center [379, 132] width 11 height 11
checkbox input "false"
click at [377, 366] on input "Enable Access" at bounding box center [385, 365] width 22 height 11
checkbox input "true"
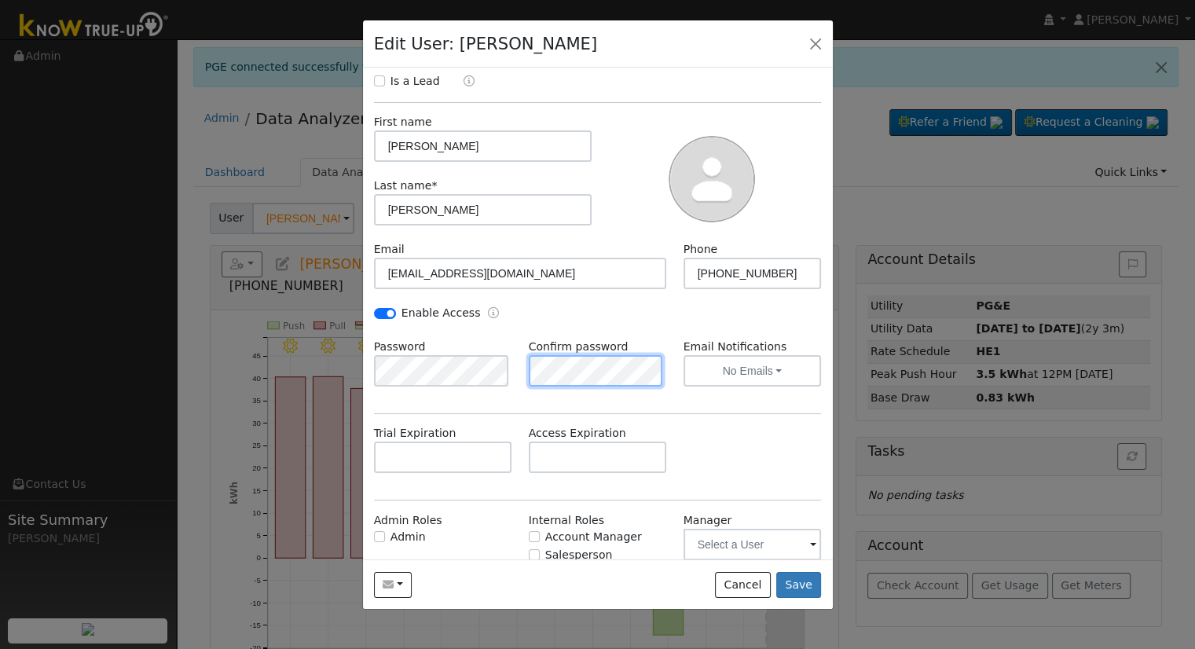
scroll to position [79, 0]
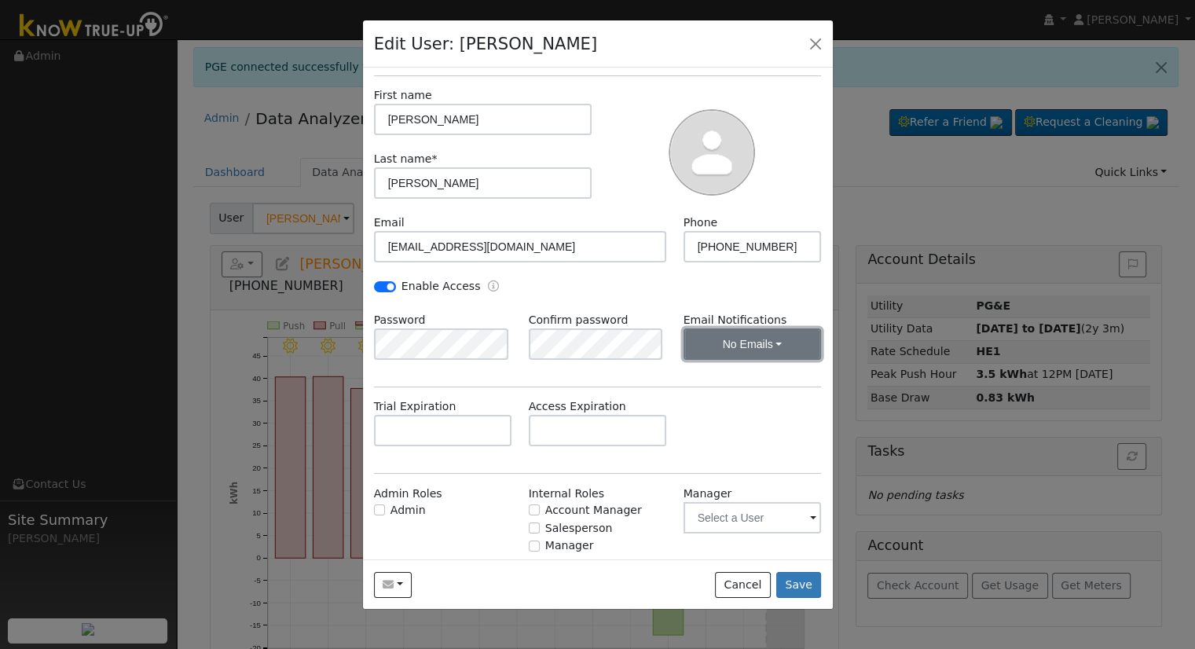
click at [729, 357] on button "No Emails" at bounding box center [752, 343] width 138 height 31
click at [723, 403] on link "Weekly Emails" at bounding box center [730, 401] width 109 height 22
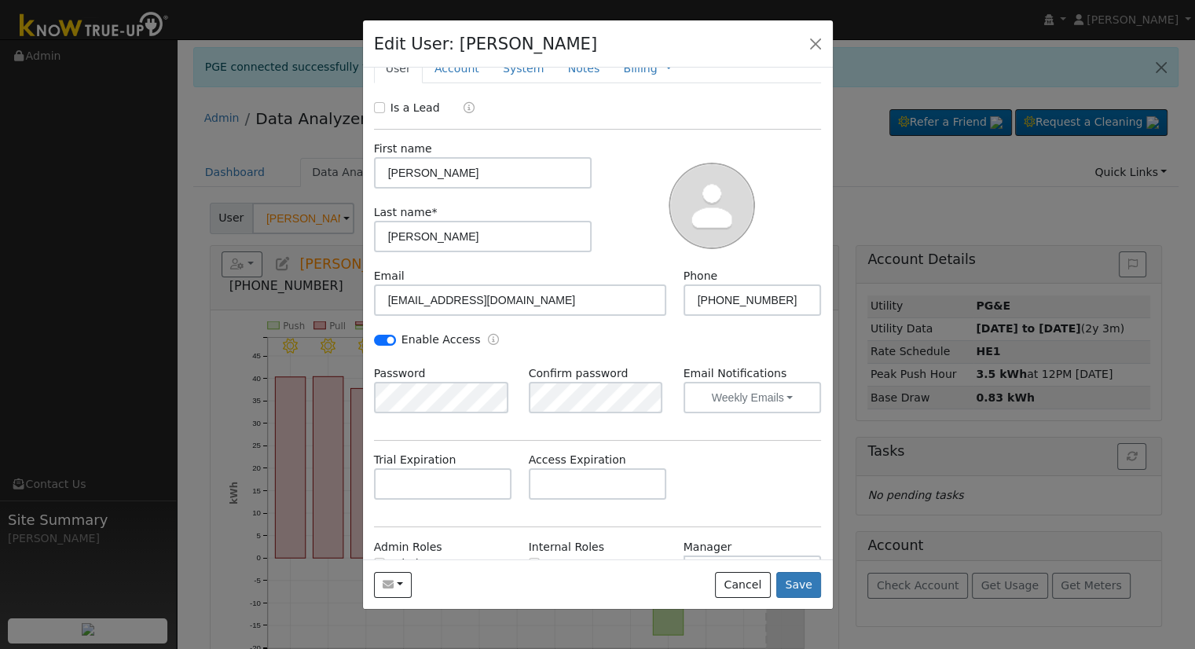
scroll to position [0, 0]
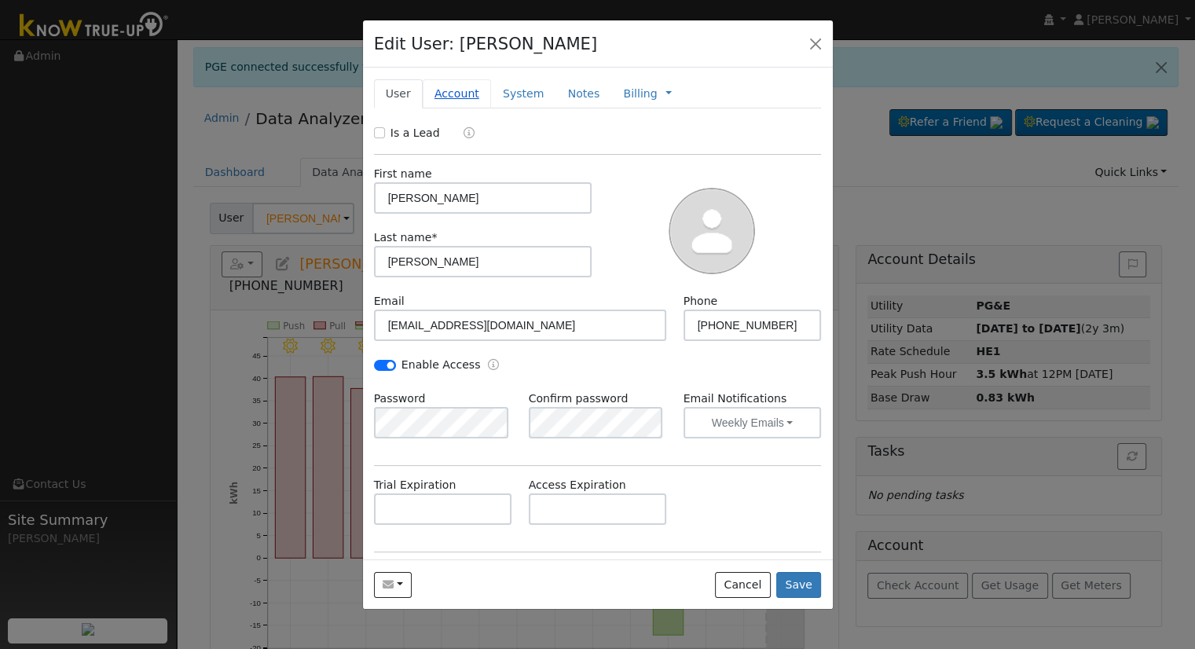
click at [446, 96] on link "Account" at bounding box center [457, 93] width 68 height 29
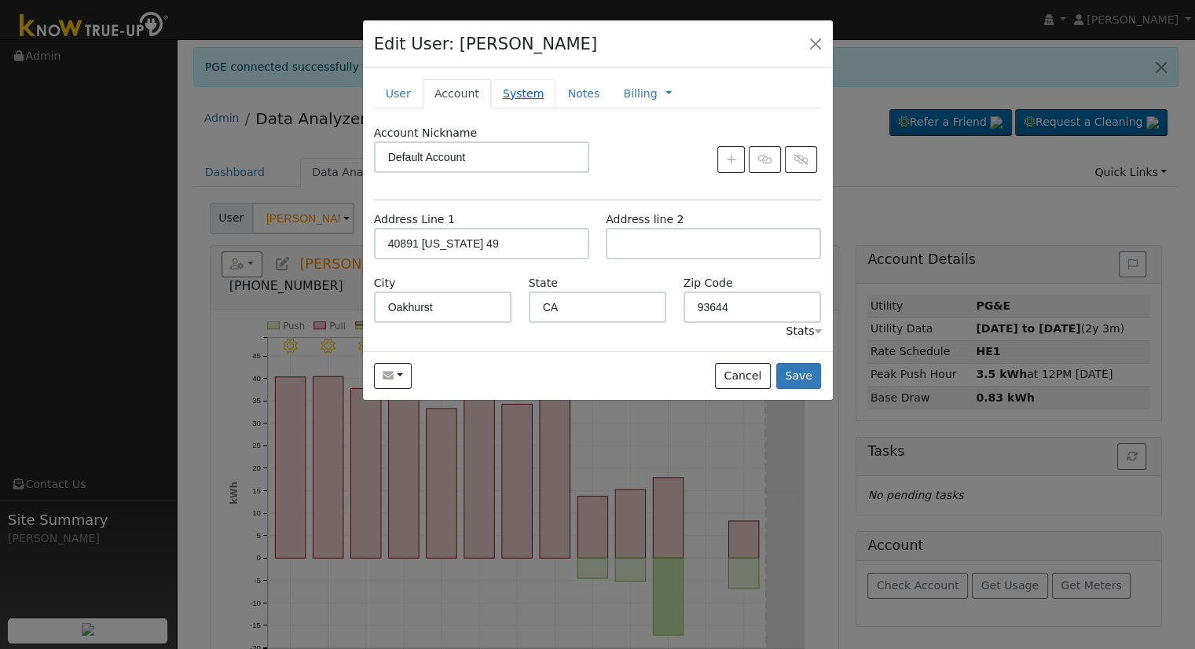
click at [521, 92] on link "System" at bounding box center [523, 93] width 65 height 29
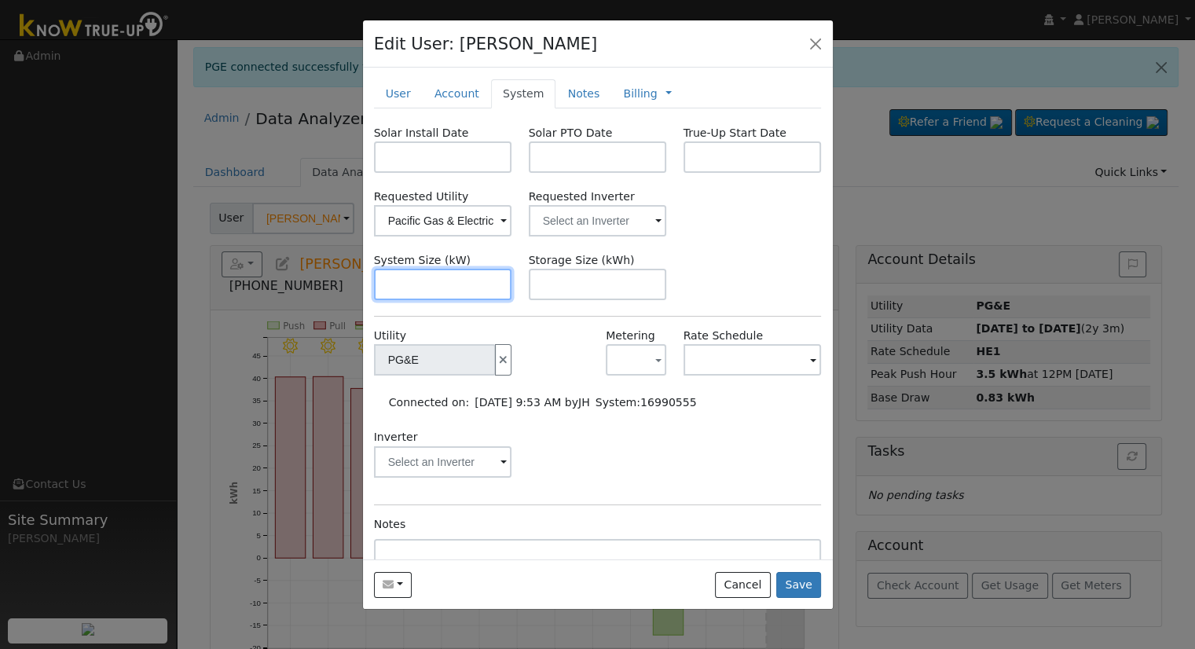
click at [448, 290] on input "text" at bounding box center [443, 284] width 138 height 31
paste input "10.660"
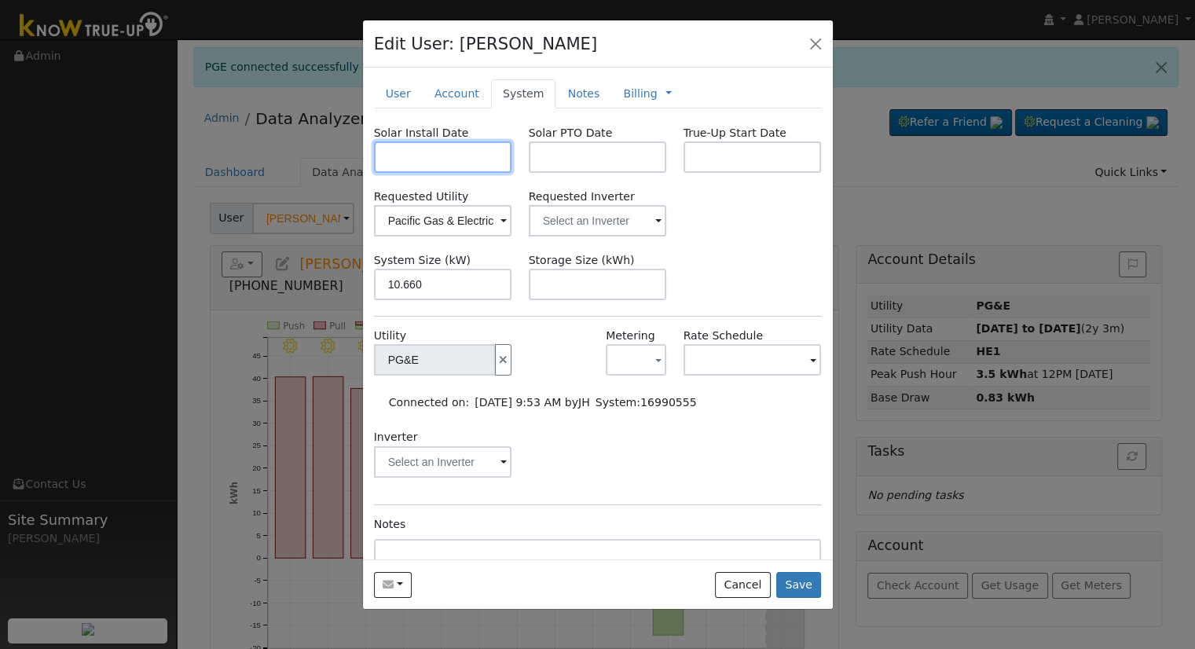
type input "10.7"
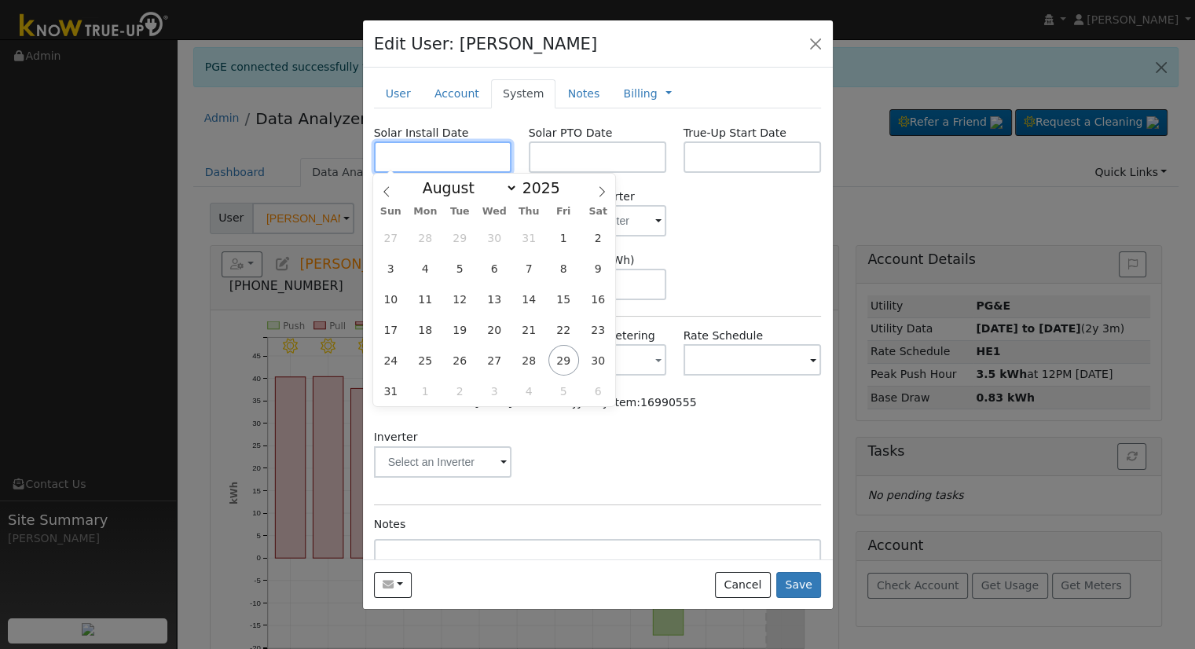
drag, startPoint x: 443, startPoint y: 161, endPoint x: 17, endPoint y: 287, distance: 444.1
click at [434, 164] on input "text" at bounding box center [443, 156] width 138 height 31
click at [426, 154] on input "text" at bounding box center [443, 156] width 138 height 31
paste input "8/7/2025"
type input "08/07/2025"
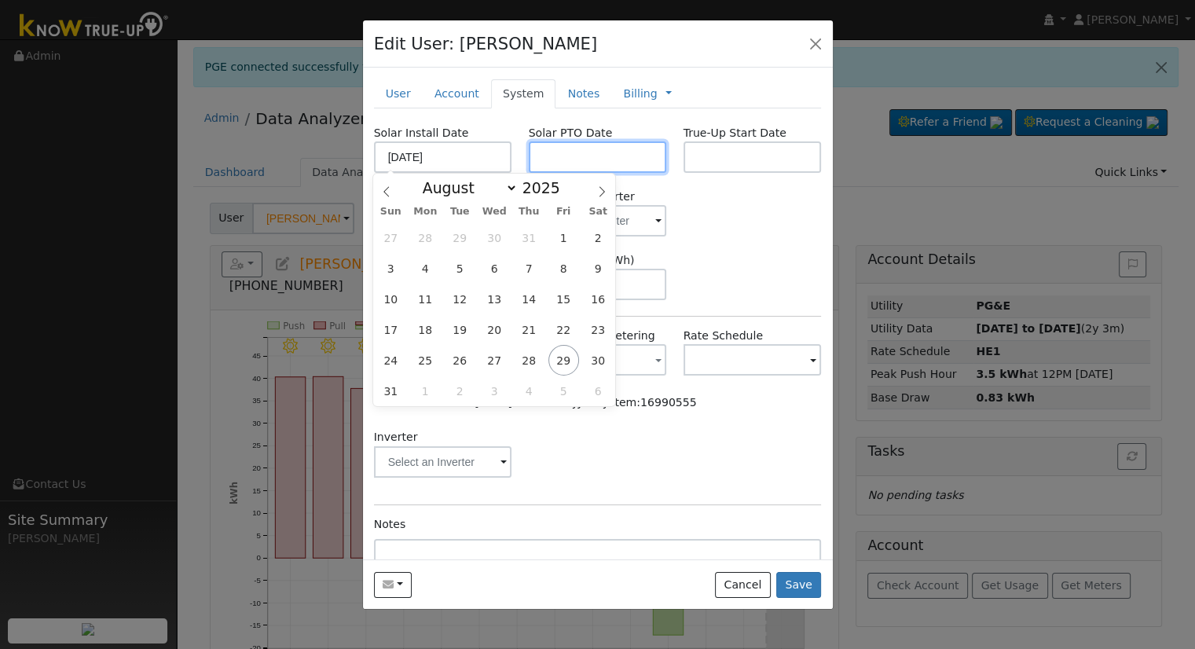
click at [566, 156] on input "text" at bounding box center [598, 156] width 138 height 31
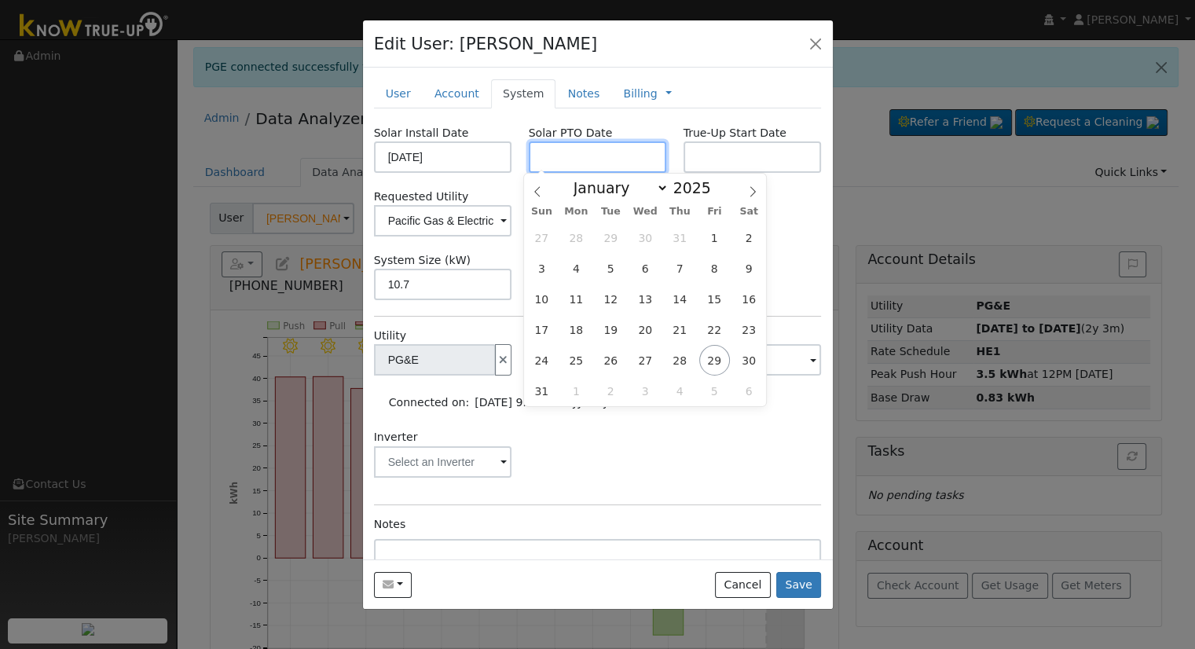
click at [605, 159] on input "text" at bounding box center [598, 156] width 138 height 31
paste input "8/28/2025"
type input "[DATE]"
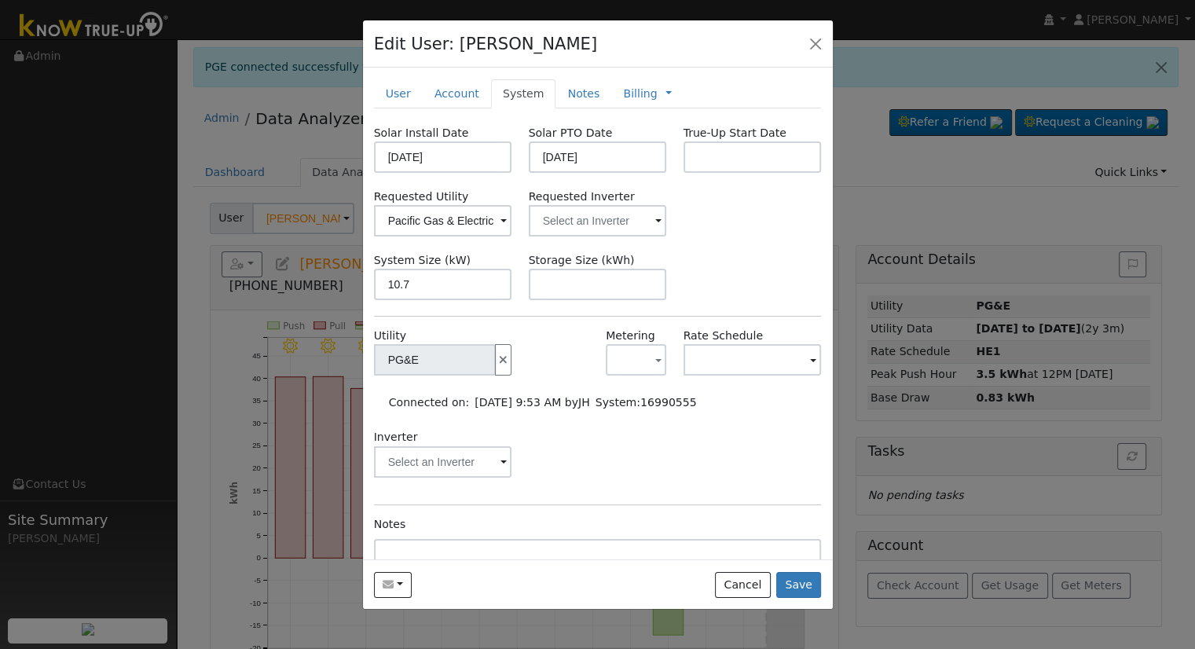
click at [788, 221] on div "Requested Utility Pacific Gas & Electric Requested Inverter" at bounding box center [597, 213] width 464 height 48
click at [512, 219] on input "text" at bounding box center [443, 220] width 138 height 31
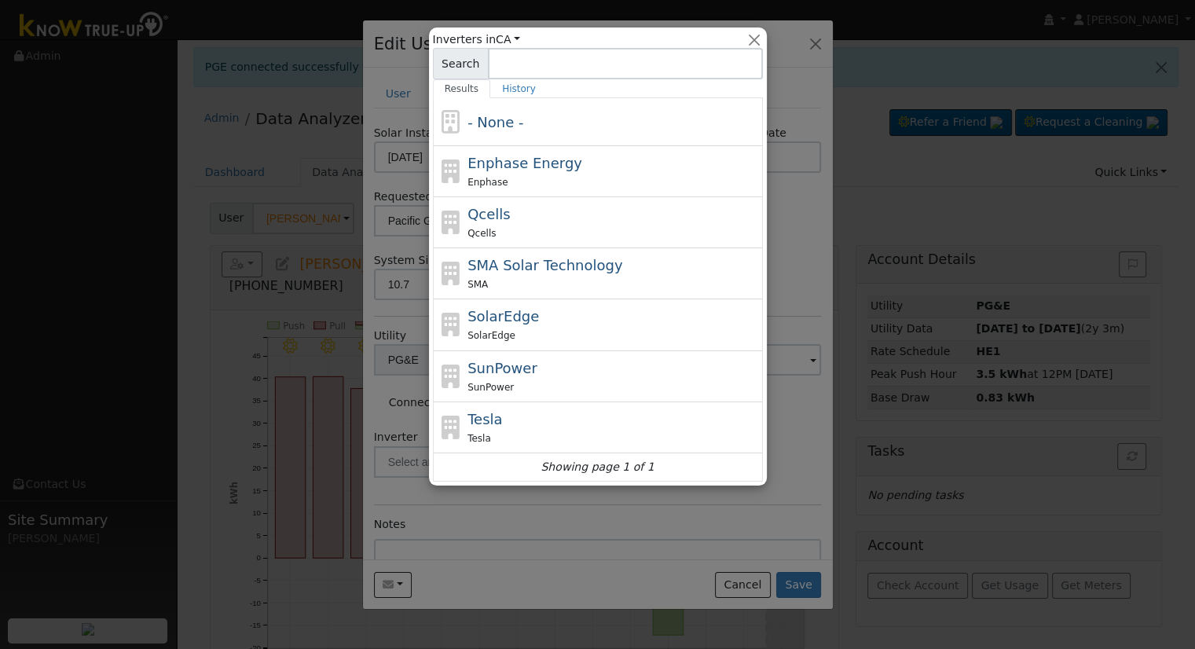
click at [792, 243] on div at bounding box center [597, 324] width 1195 height 649
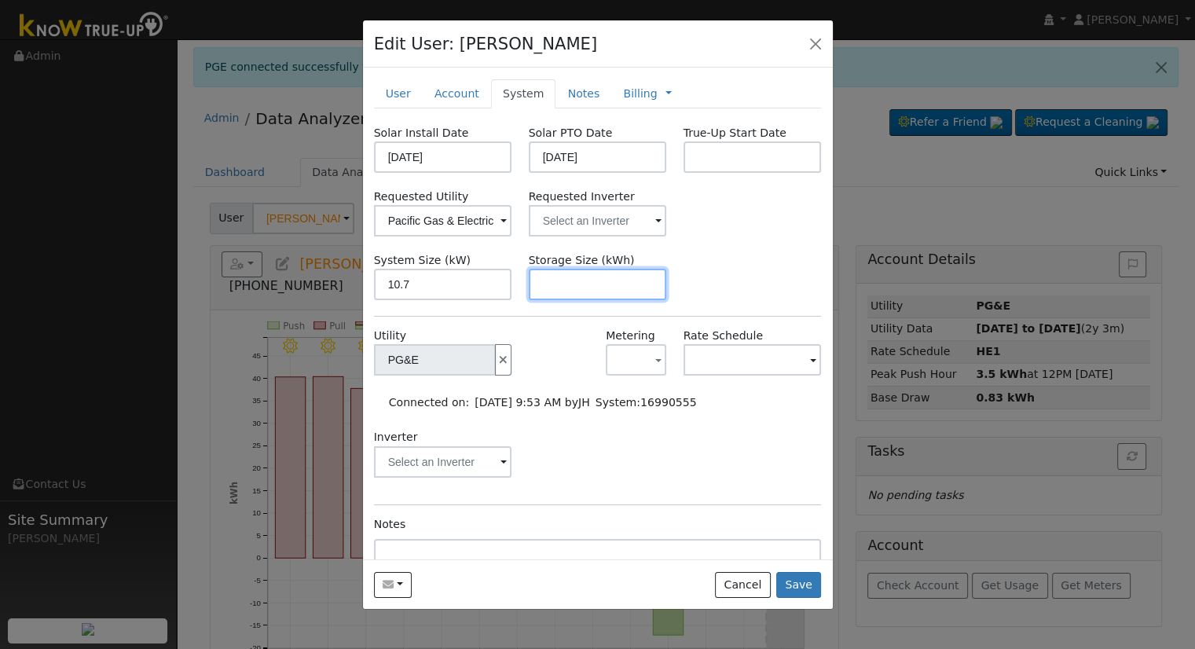
click at [573, 272] on input "text" at bounding box center [598, 284] width 138 height 31
click at [553, 287] on input "text" at bounding box center [598, 284] width 138 height 31
paste input "24.00"
type input "24"
click at [623, 98] on link "Billing" at bounding box center [640, 94] width 34 height 16
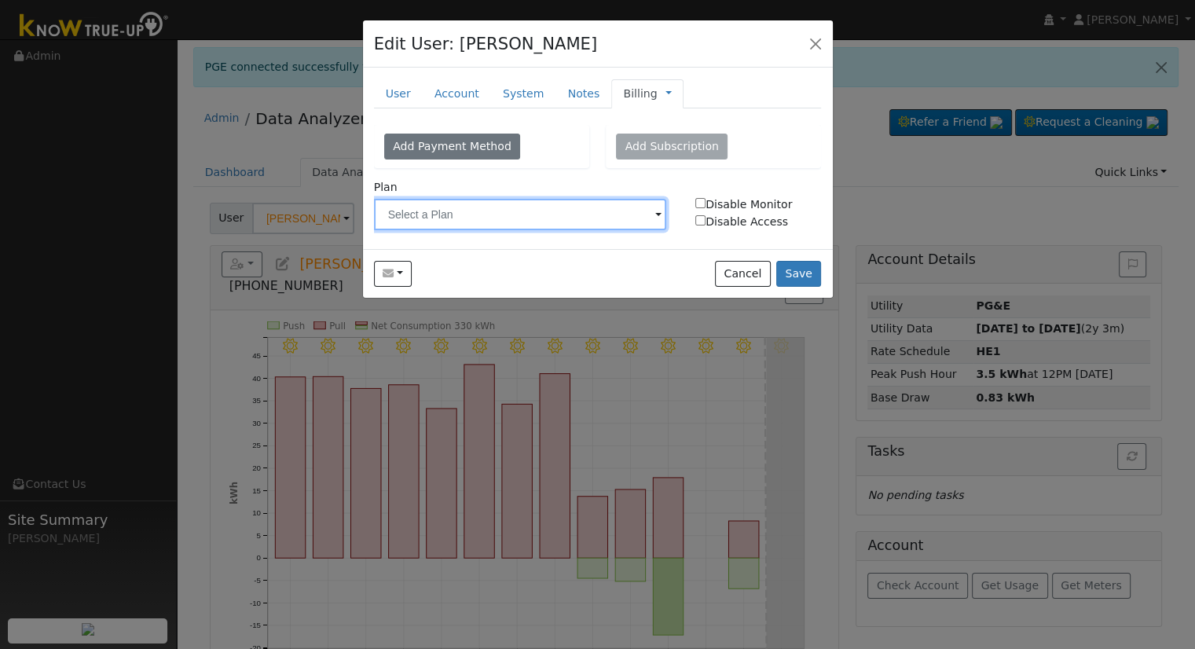
click at [467, 214] on input "text" at bounding box center [520, 214] width 293 height 31
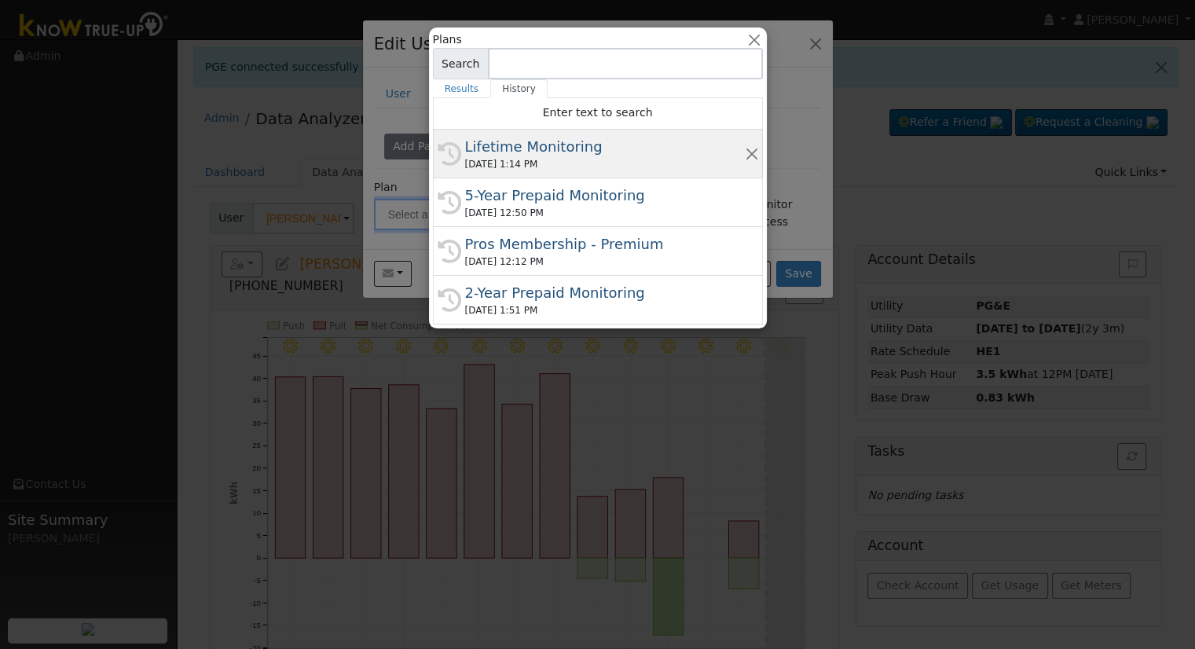
click at [530, 157] on div "08/29/2025 1:14 PM" at bounding box center [605, 164] width 280 height 14
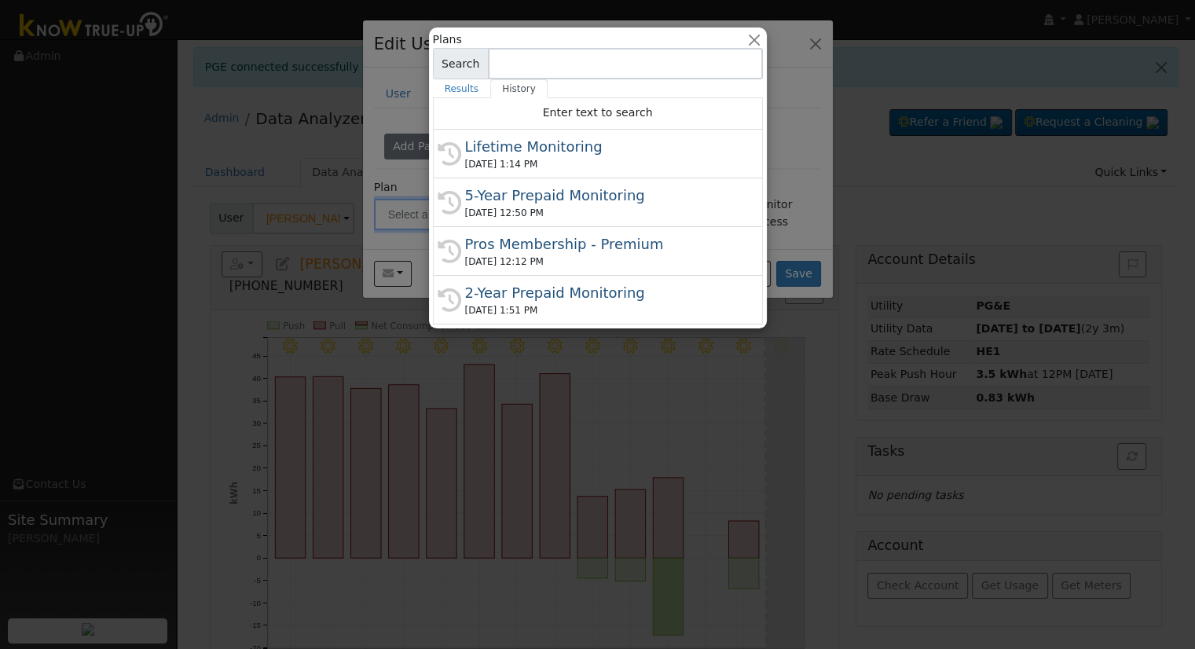
type input "Lifetime Monitoring"
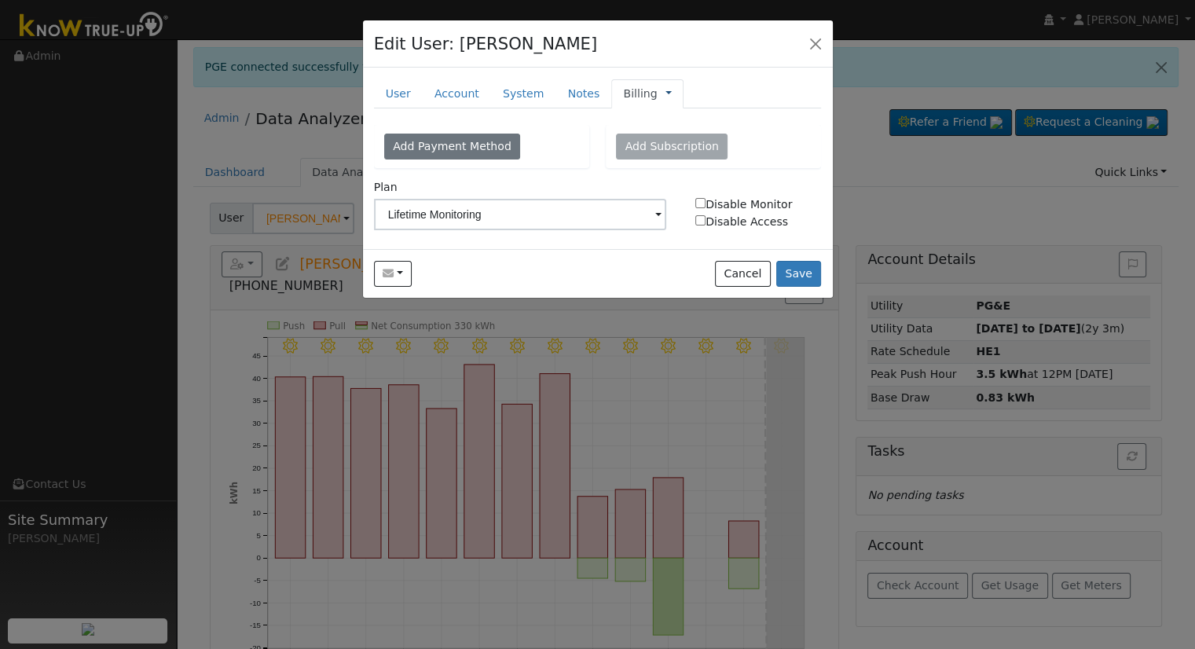
click at [665, 86] on link at bounding box center [668, 94] width 6 height 16
click at [667, 123] on link "Management" at bounding box center [720, 122] width 109 height 22
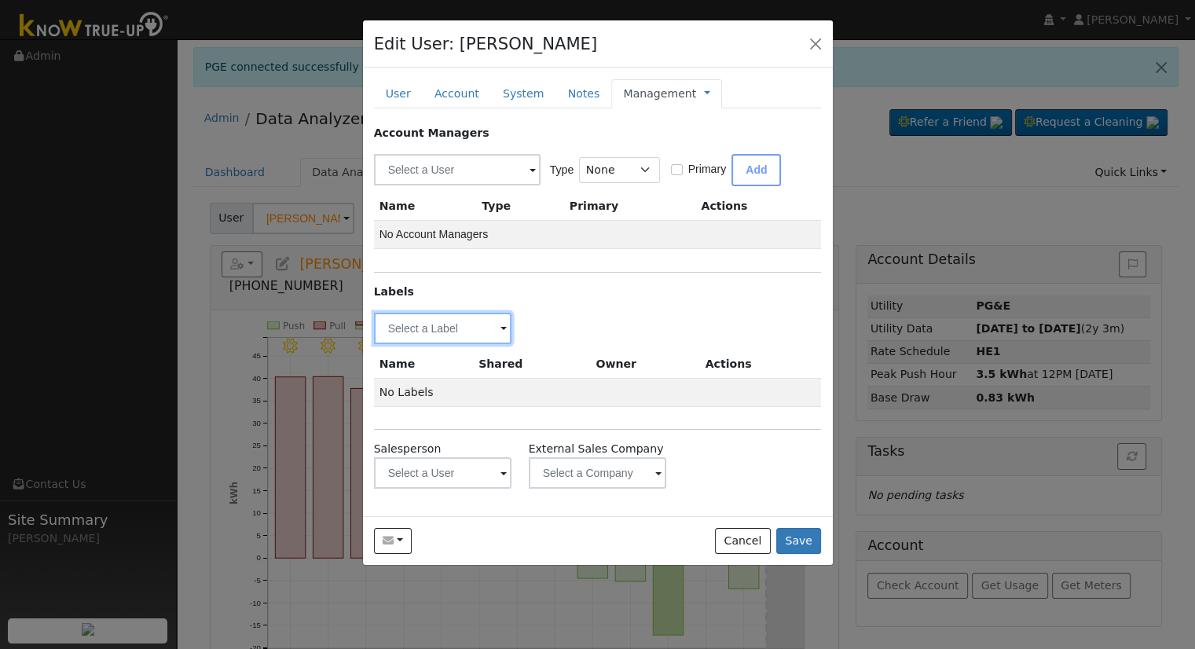
click at [437, 324] on input "text" at bounding box center [443, 328] width 138 height 31
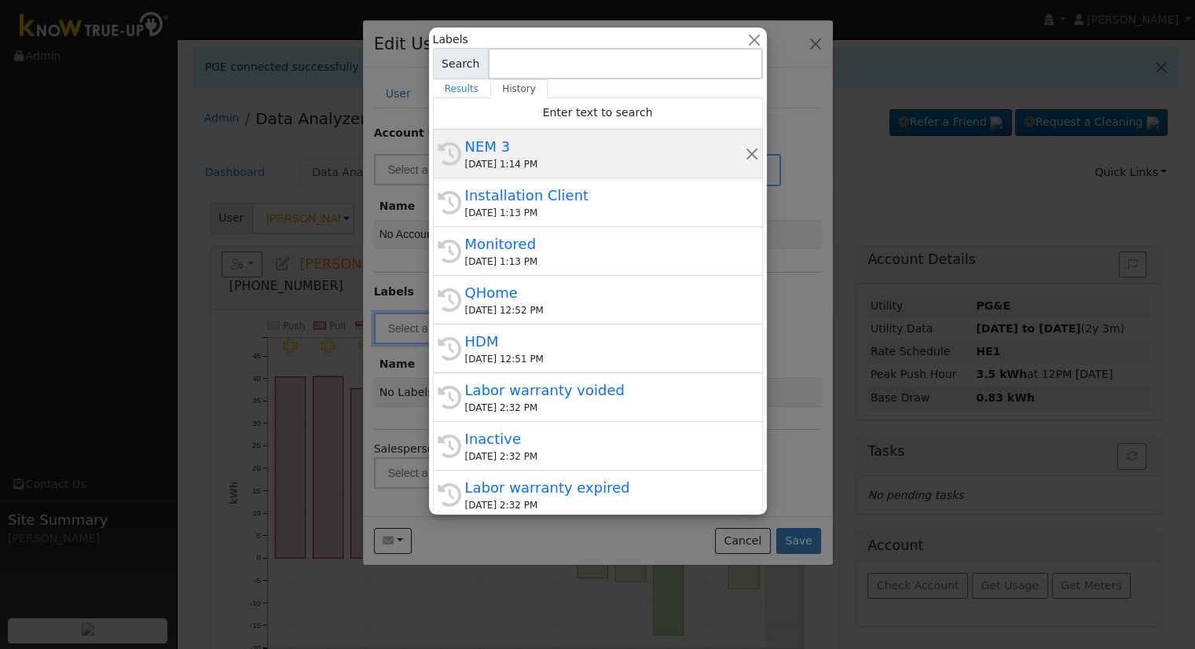
click at [525, 145] on div "NEM 3" at bounding box center [605, 146] width 280 height 21
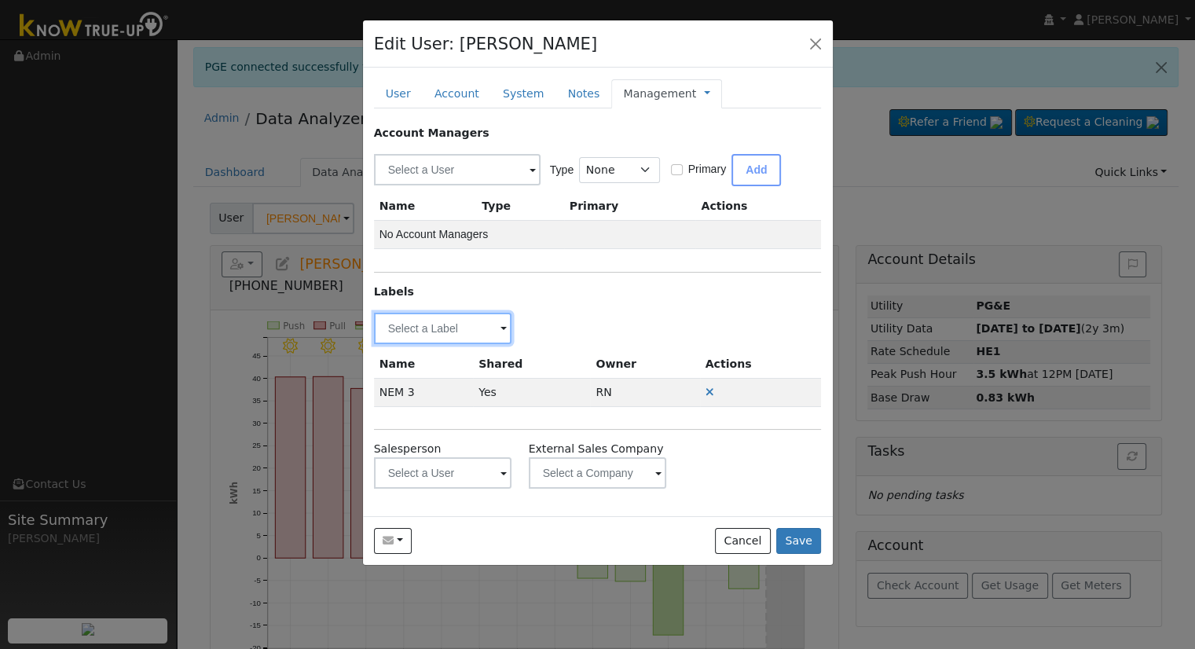
click at [490, 325] on input "text" at bounding box center [443, 328] width 138 height 31
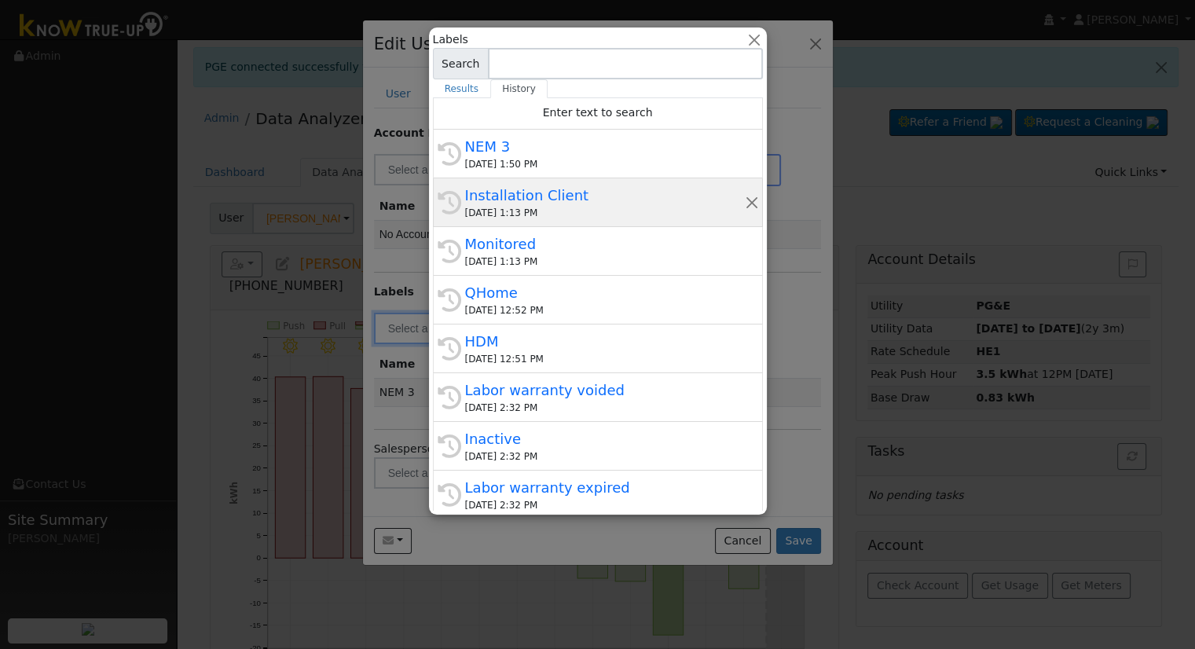
click at [525, 203] on div "Installation Client" at bounding box center [605, 195] width 280 height 21
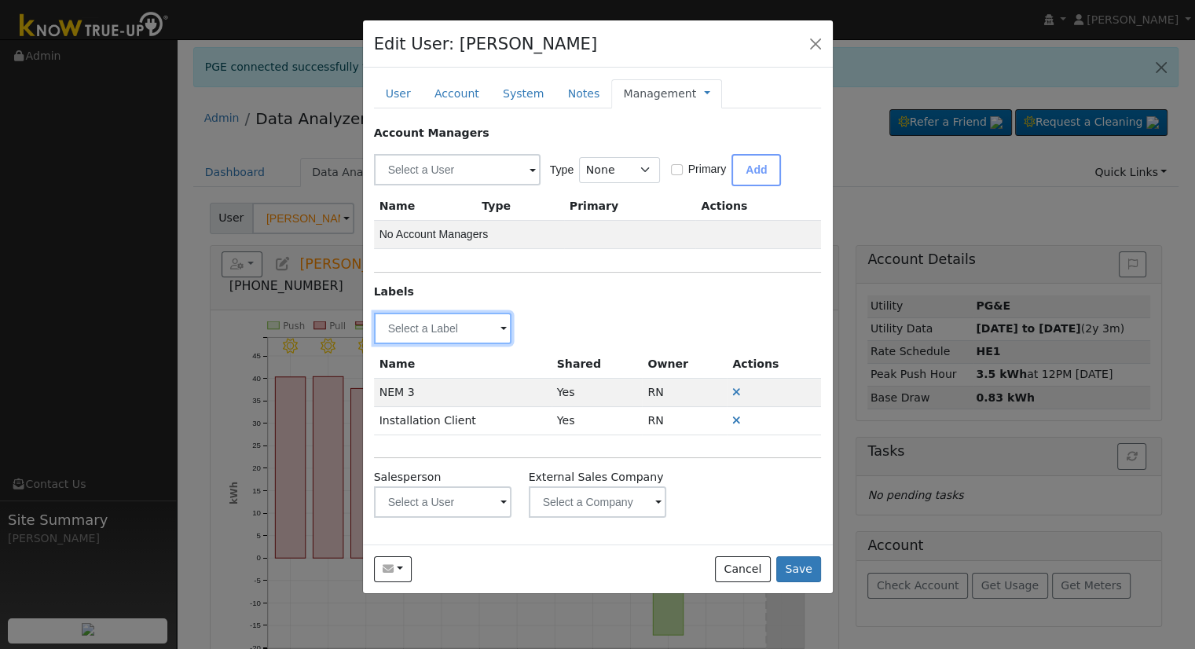
click at [434, 340] on input "text" at bounding box center [443, 328] width 138 height 31
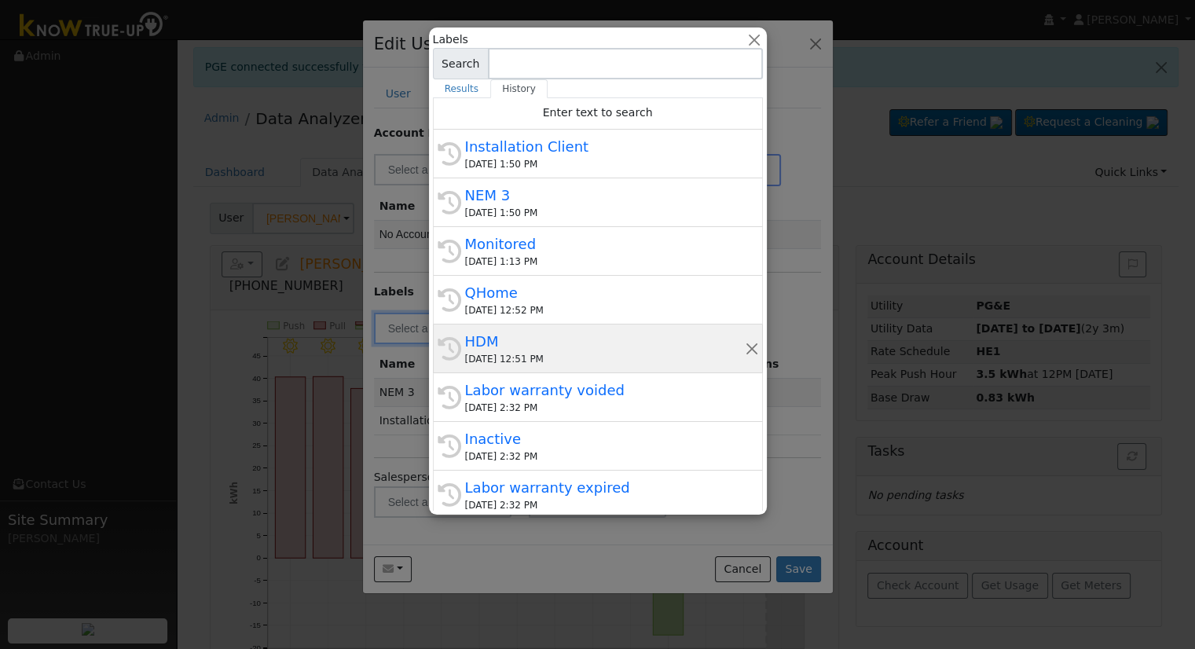
click at [437, 373] on div "History HDM 08/29/2025 12:51 PM" at bounding box center [598, 397] width 330 height 49
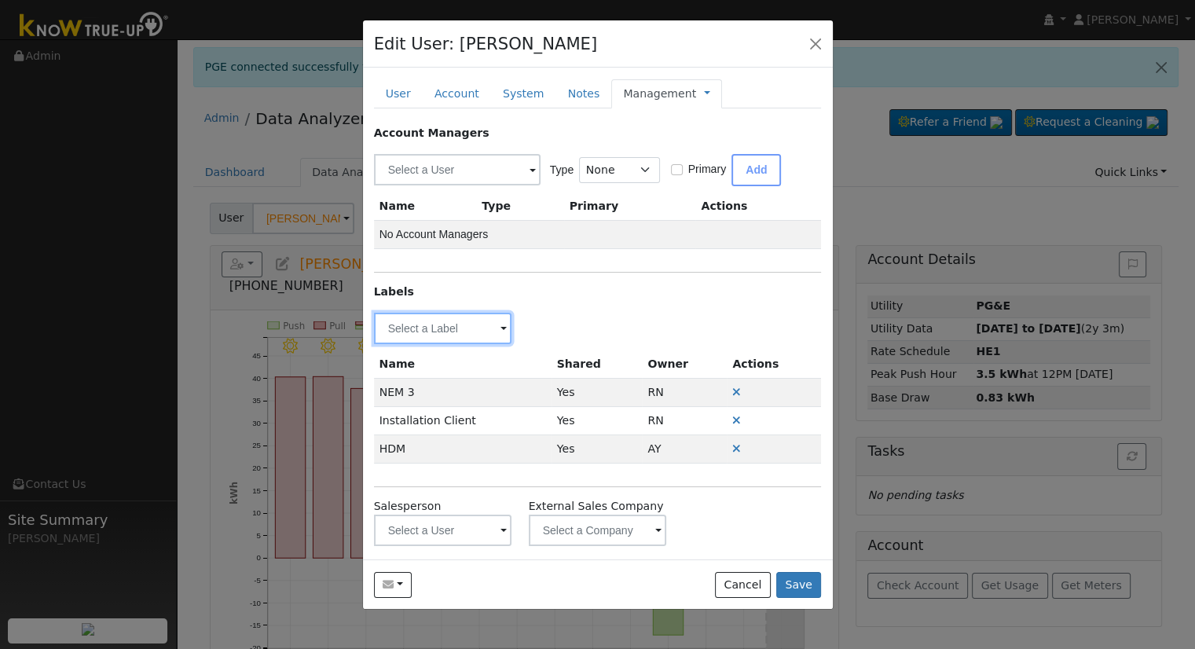
click at [394, 328] on input "text" at bounding box center [443, 328] width 138 height 31
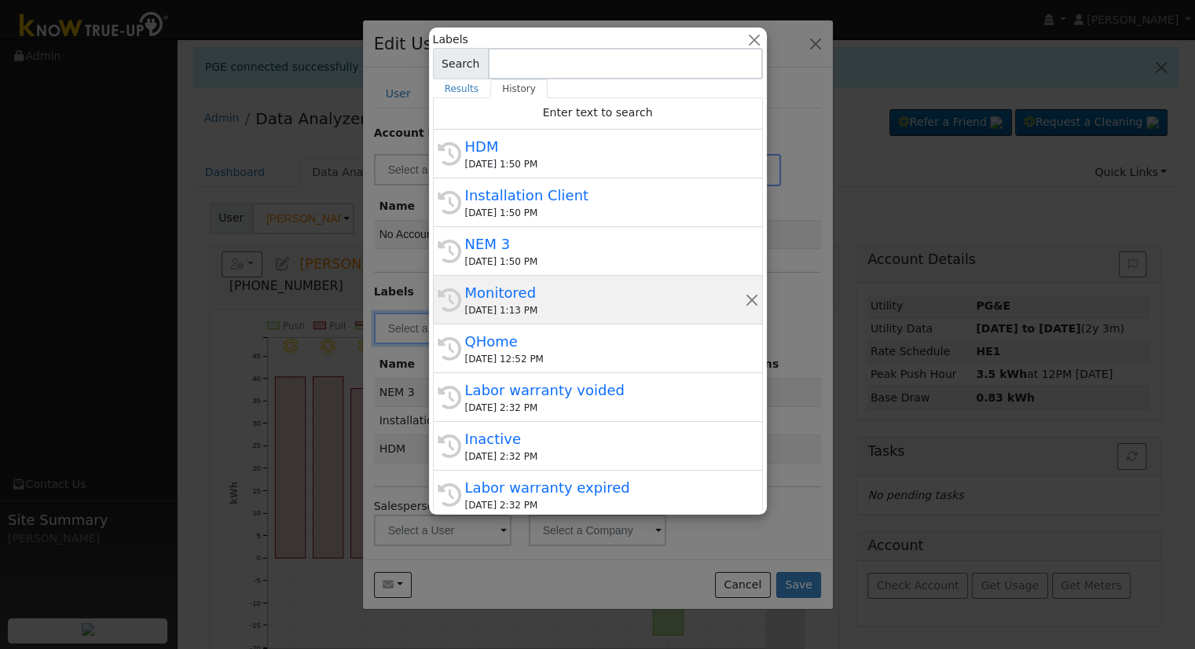
click at [547, 293] on div "Monitored" at bounding box center [605, 292] width 280 height 21
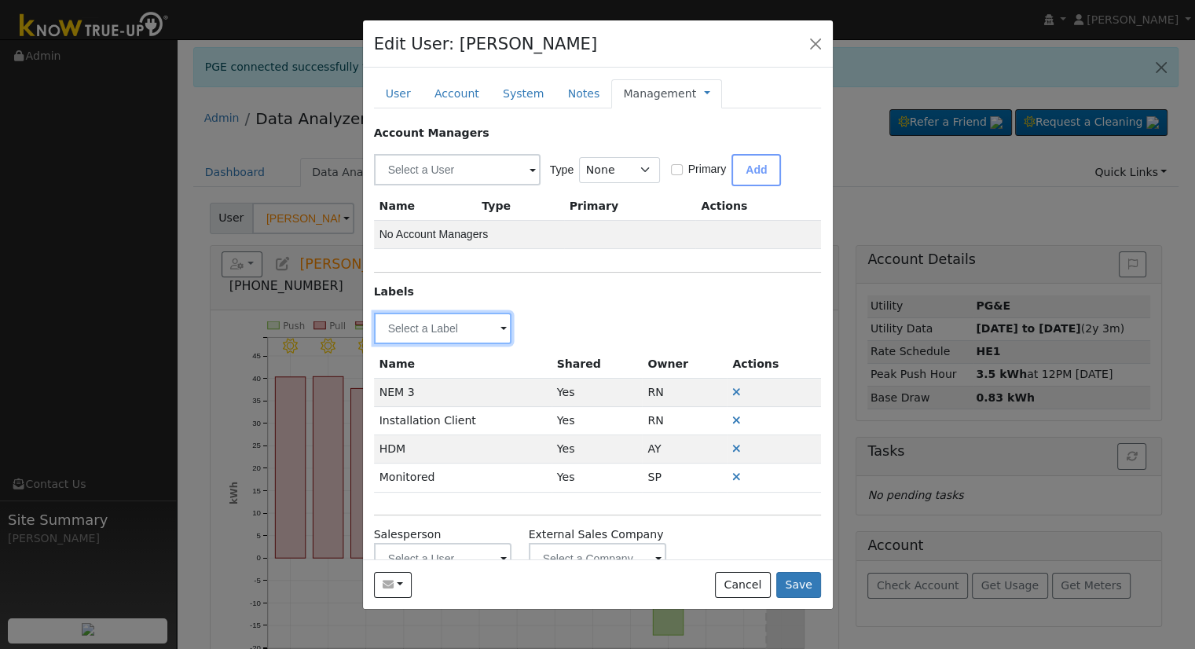
click at [415, 334] on input "text" at bounding box center [443, 328] width 138 height 31
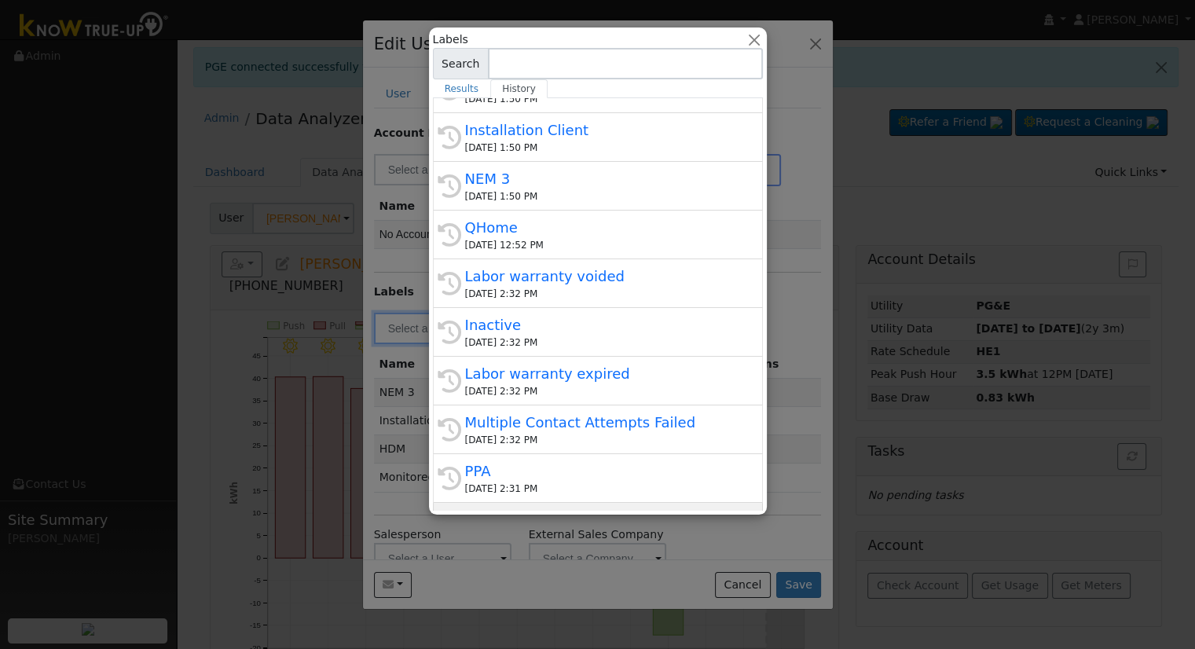
scroll to position [346, 0]
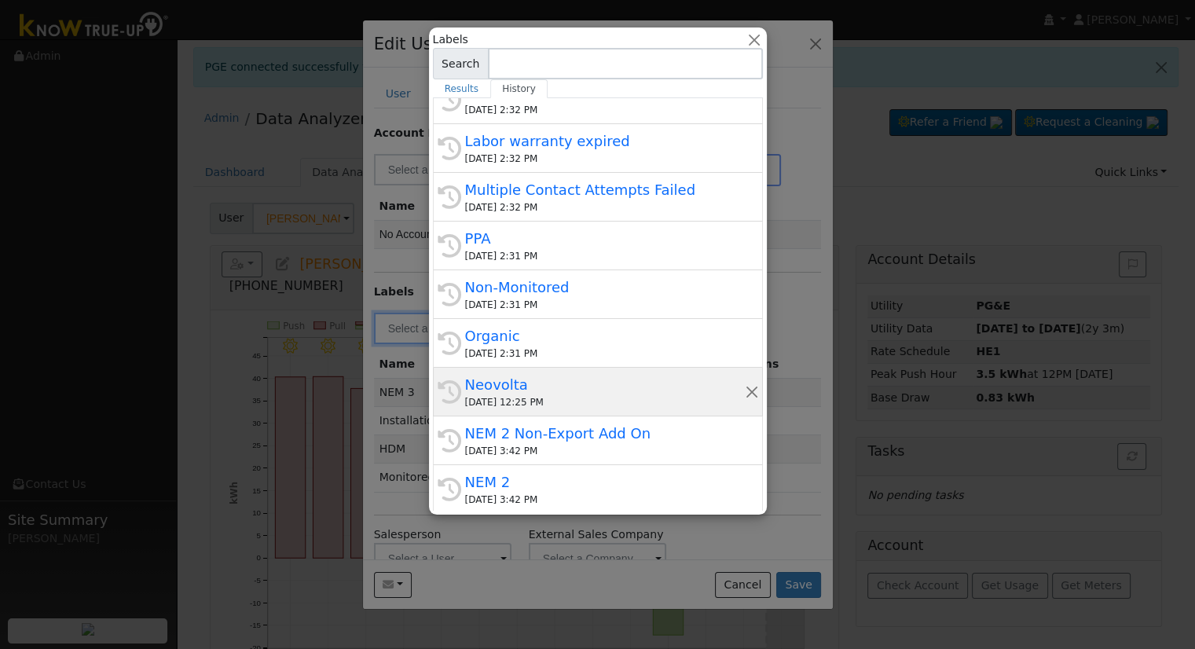
click at [541, 387] on div "Neovolta" at bounding box center [605, 384] width 280 height 21
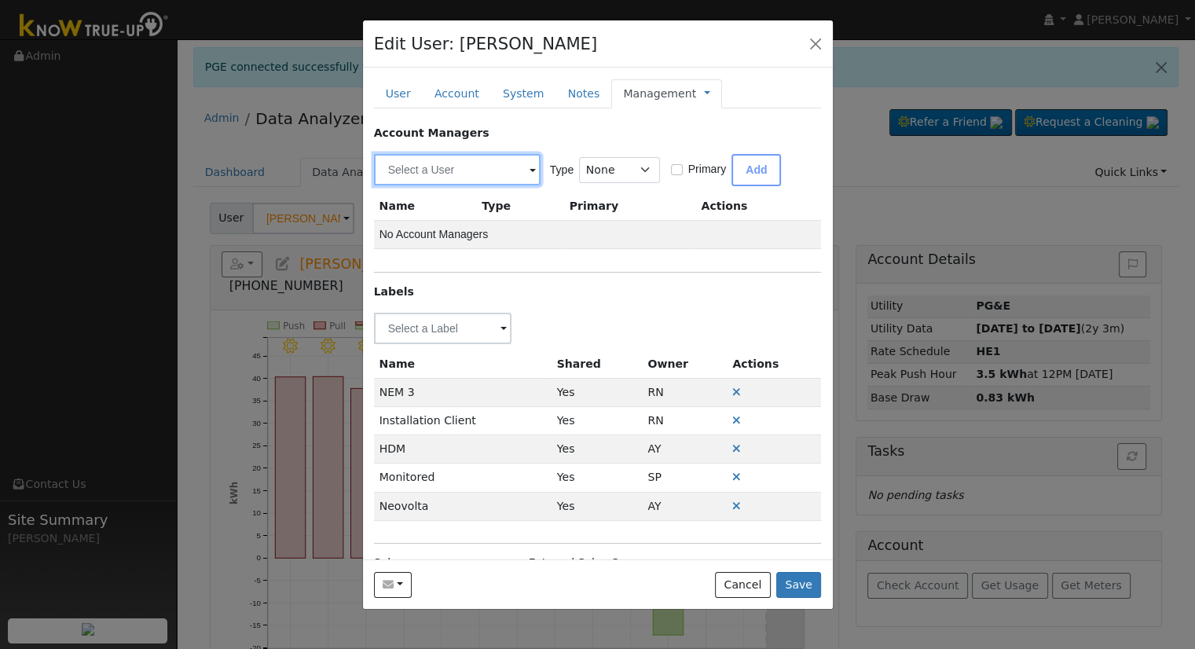
click at [434, 177] on input "text" at bounding box center [457, 169] width 167 height 31
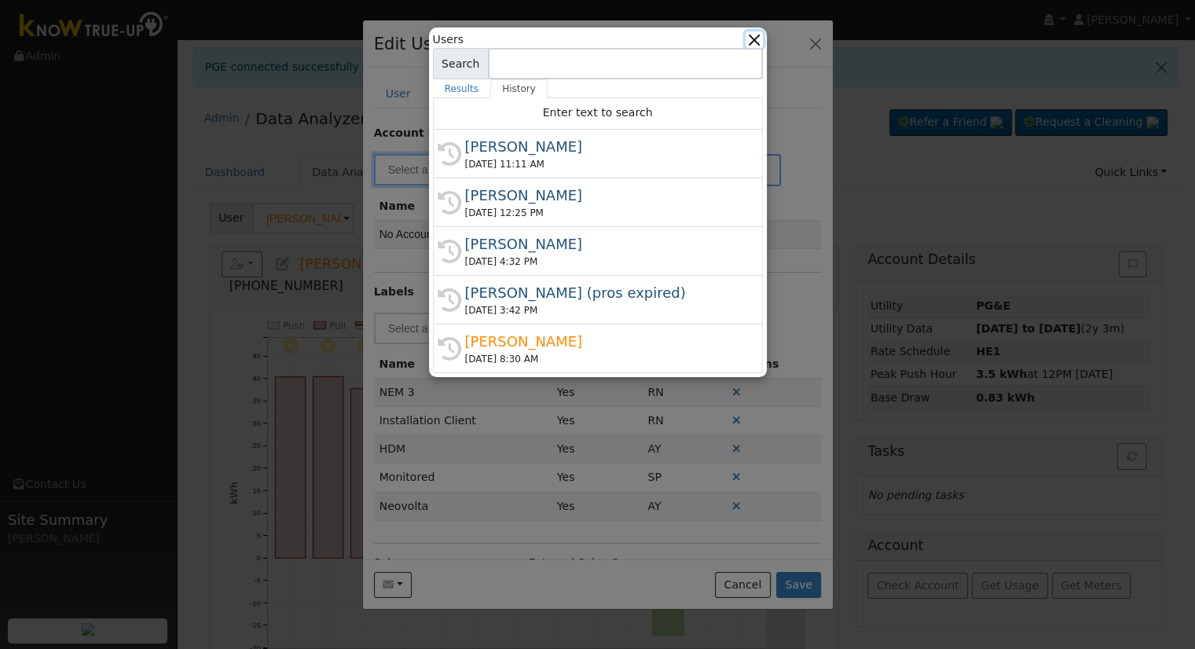
click at [759, 32] on button "button" at bounding box center [753, 39] width 16 height 16
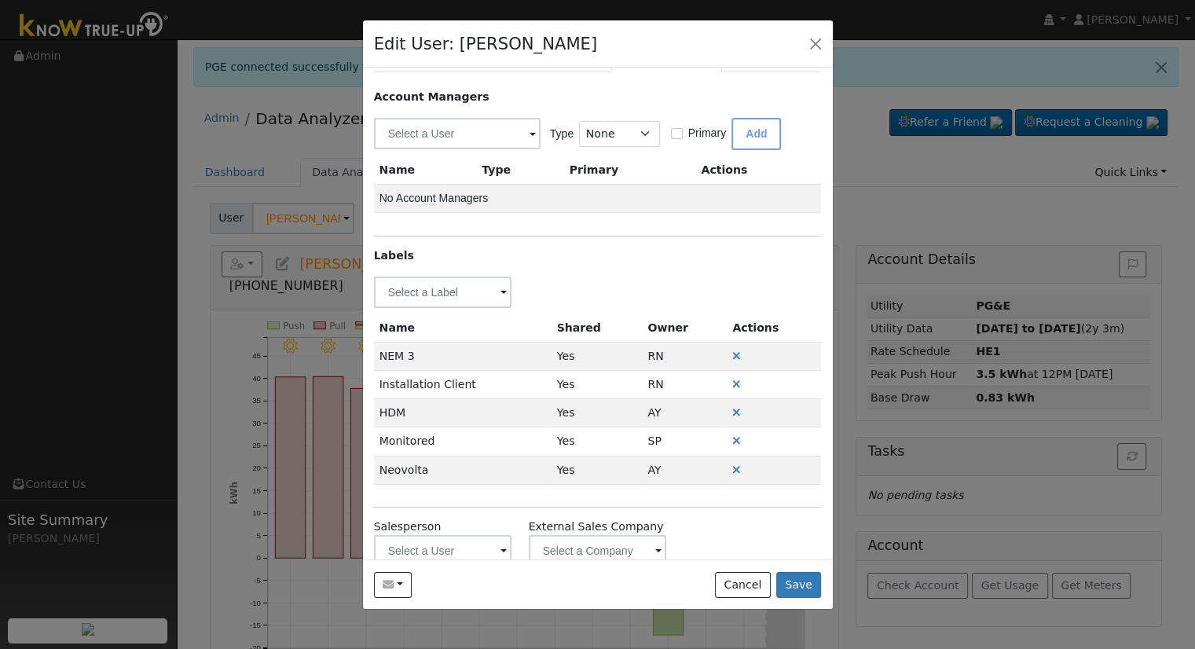
scroll to position [67, 0]
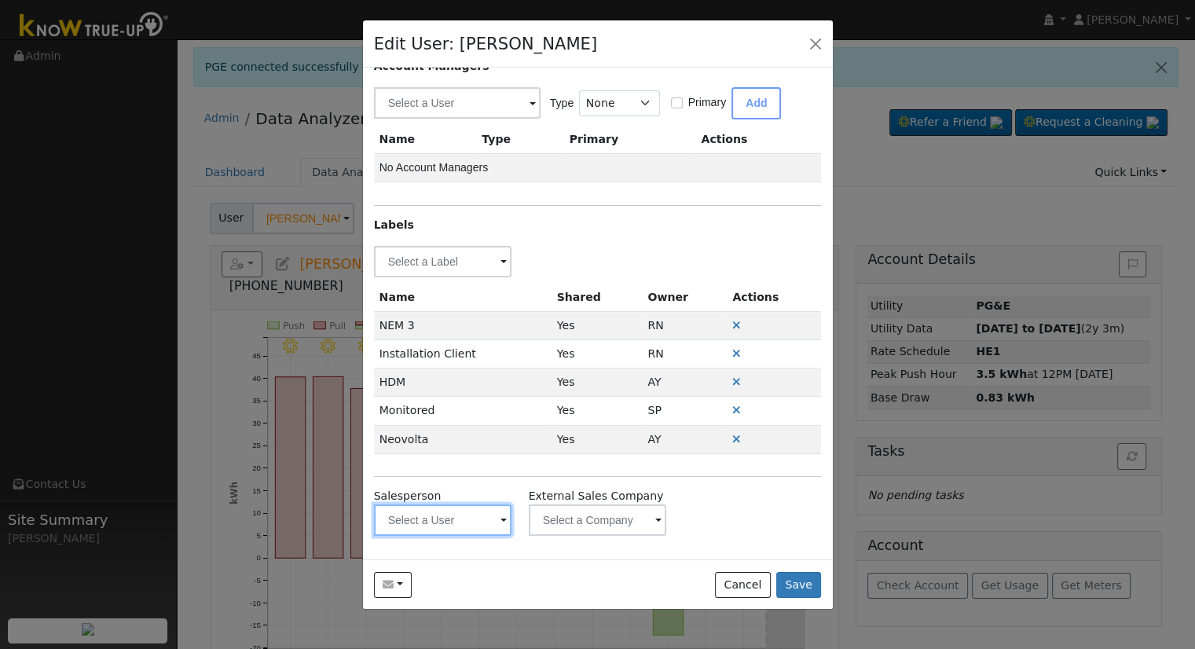
click at [441, 277] on input "text" at bounding box center [443, 261] width 138 height 31
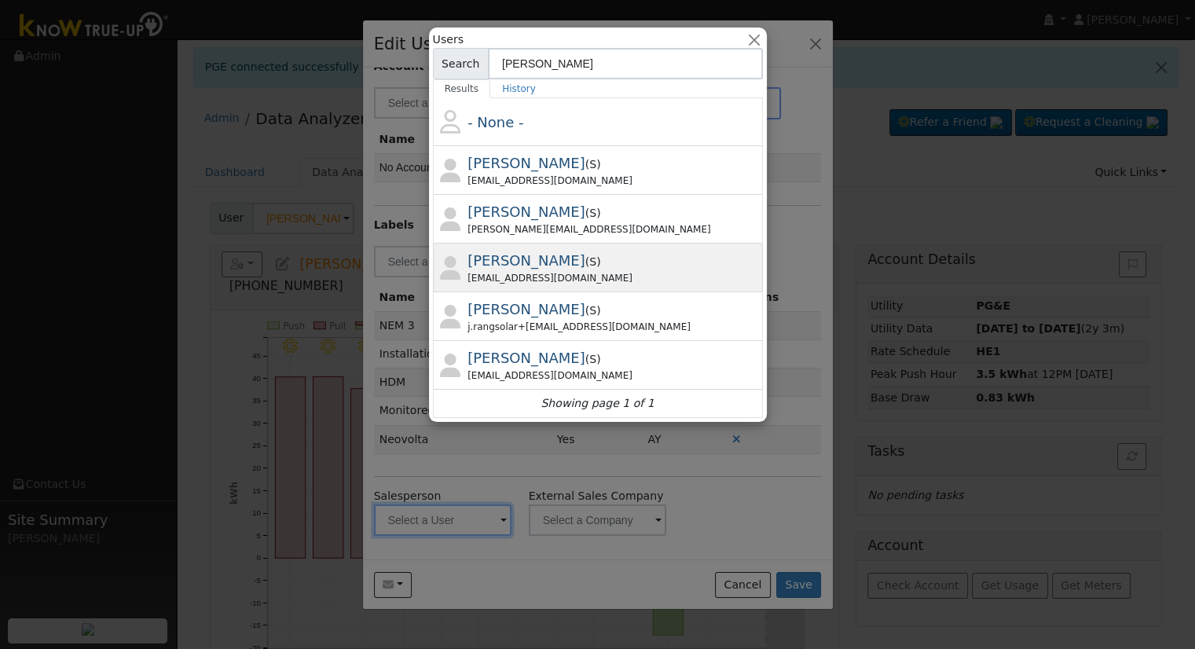
type input "Josh"
click at [601, 276] on div "joshhunt.allsunsolutions@gmail.com" at bounding box center [612, 278] width 291 height 14
type input "Josh Hunt"
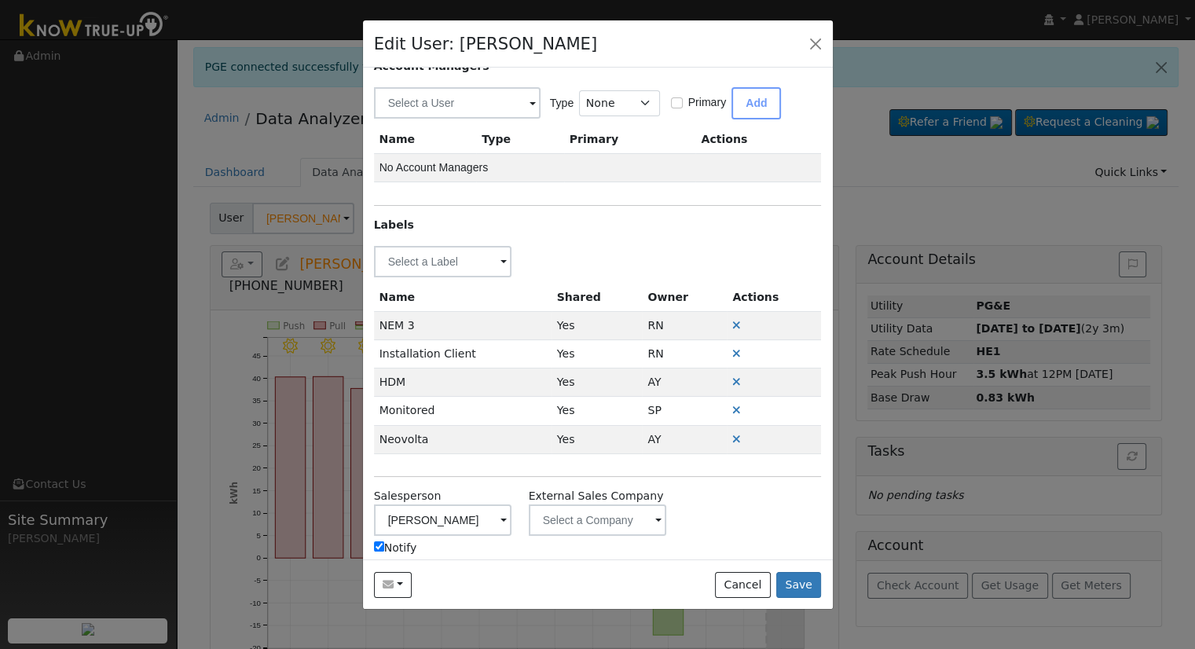
click at [407, 544] on label "Notify" at bounding box center [395, 548] width 43 height 16
click at [384, 544] on input "Notify" at bounding box center [379, 546] width 10 height 10
checkbox input "false"
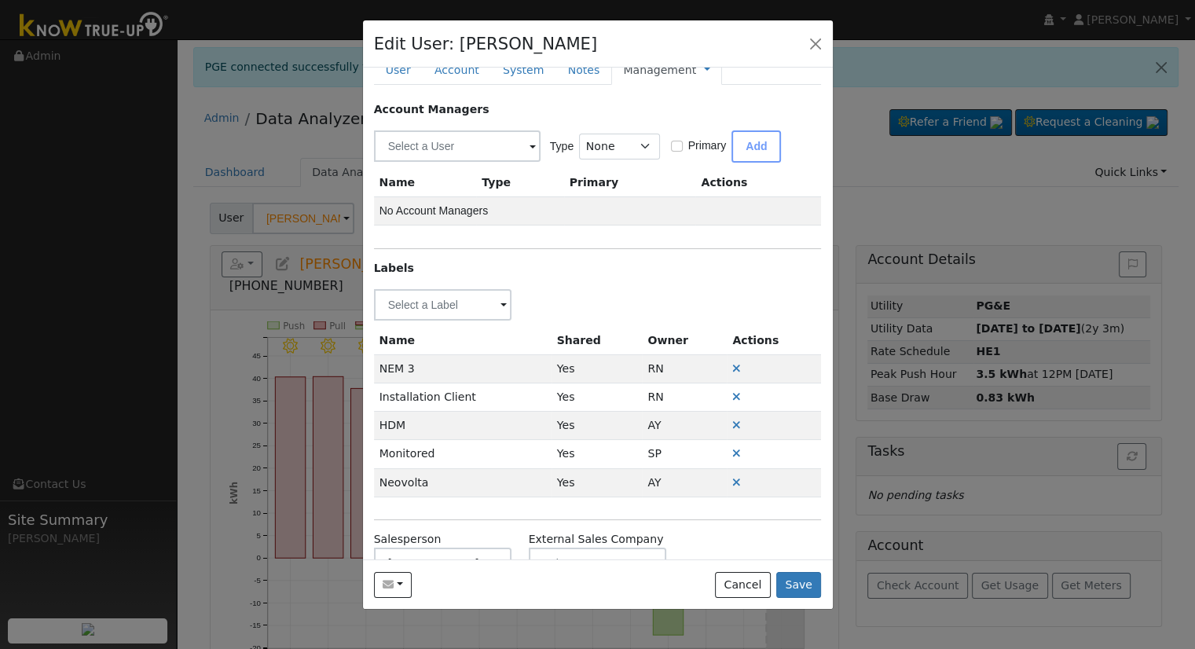
scroll to position [0, 0]
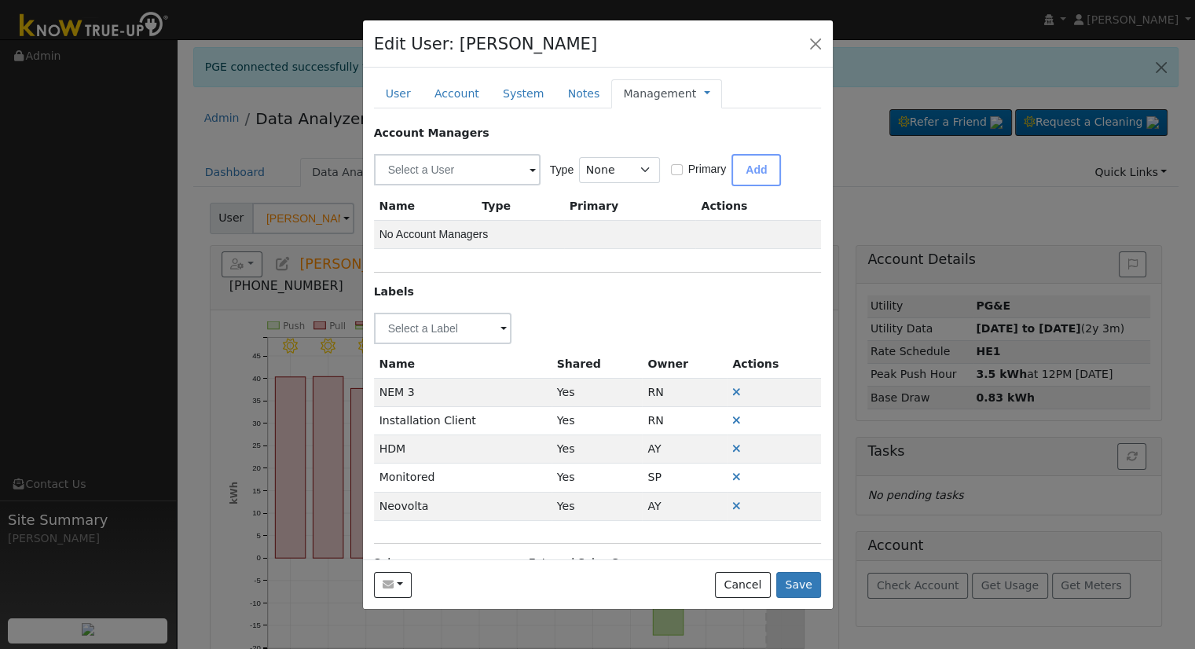
click at [696, 92] on span "Management Billing Timeline" at bounding box center [703, 93] width 14 height 13
click at [704, 92] on link at bounding box center [707, 94] width 6 height 16
click at [705, 140] on link "Billing" at bounding box center [759, 144] width 109 height 22
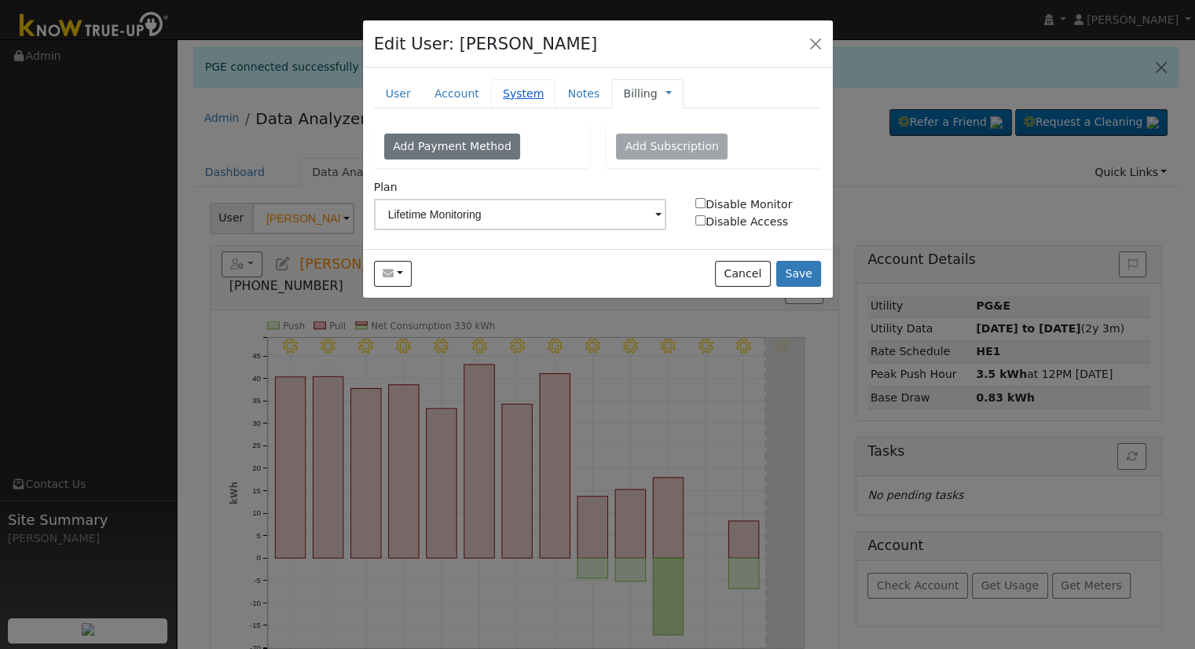
click at [514, 85] on link "System" at bounding box center [523, 93] width 65 height 29
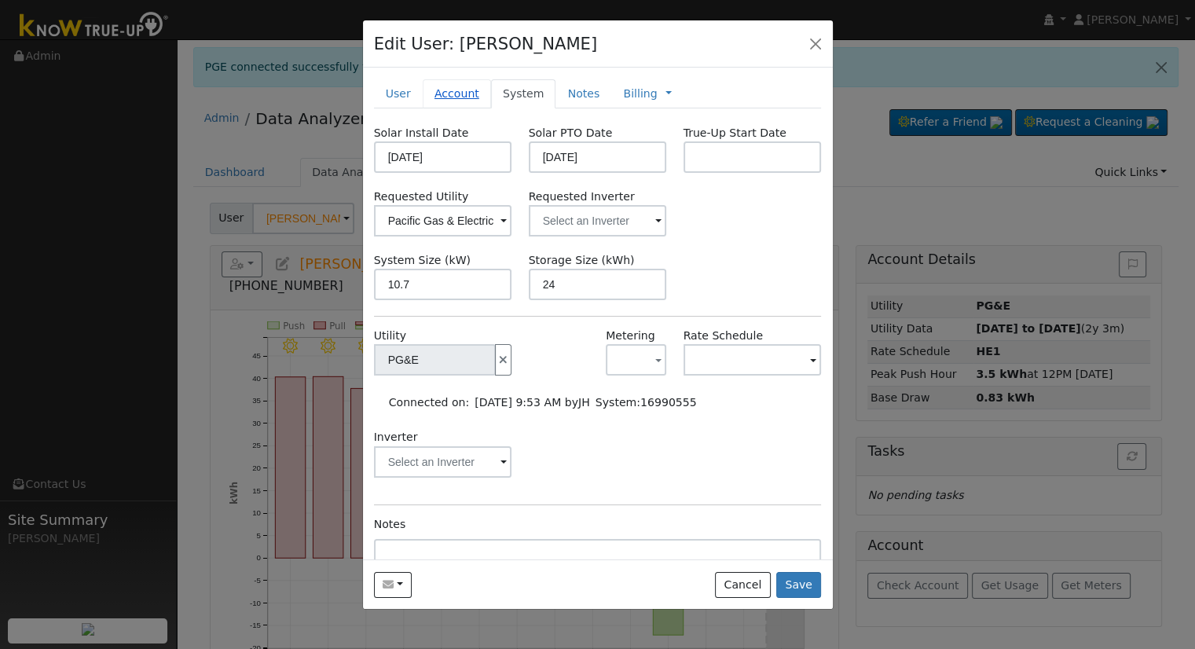
click at [467, 82] on link "Account" at bounding box center [457, 93] width 68 height 29
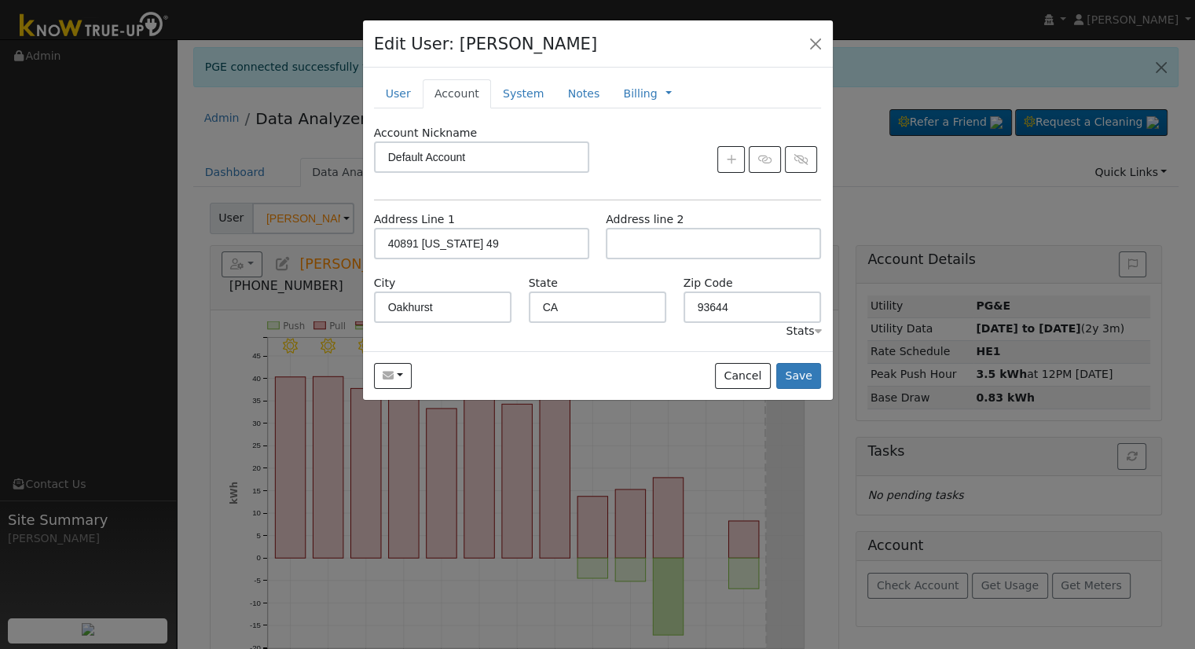
click at [425, 76] on div "New Account Nickname Cancel Create Are you sure you want to create new account …" at bounding box center [598, 209] width 470 height 283
click at [400, 85] on link "User" at bounding box center [398, 93] width 49 height 29
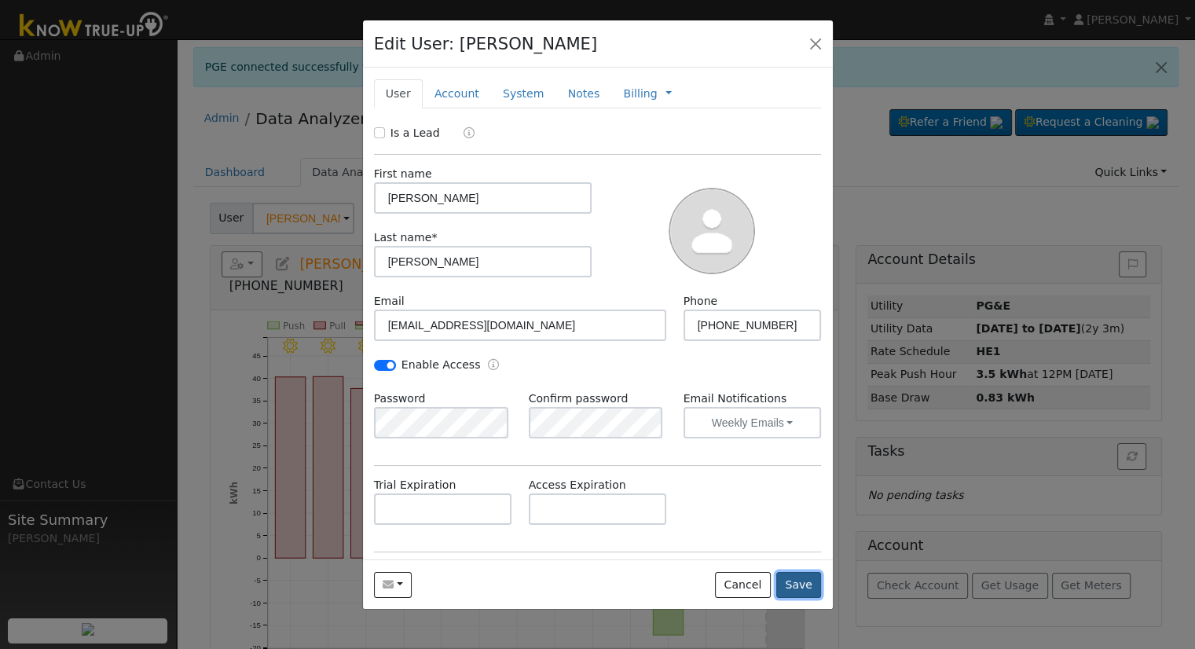
click at [800, 585] on button "Save" at bounding box center [799, 585] width 46 height 27
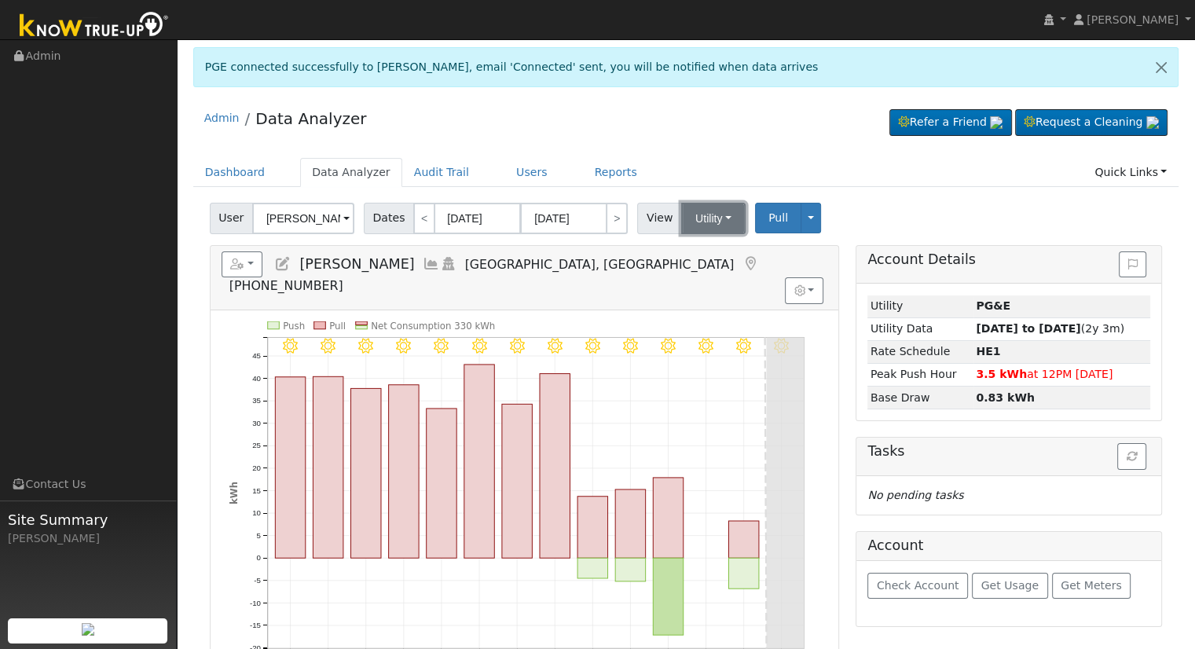
click at [719, 210] on button "Utility" at bounding box center [713, 218] width 64 height 31
